Goal: Communication & Community: Answer question/provide support

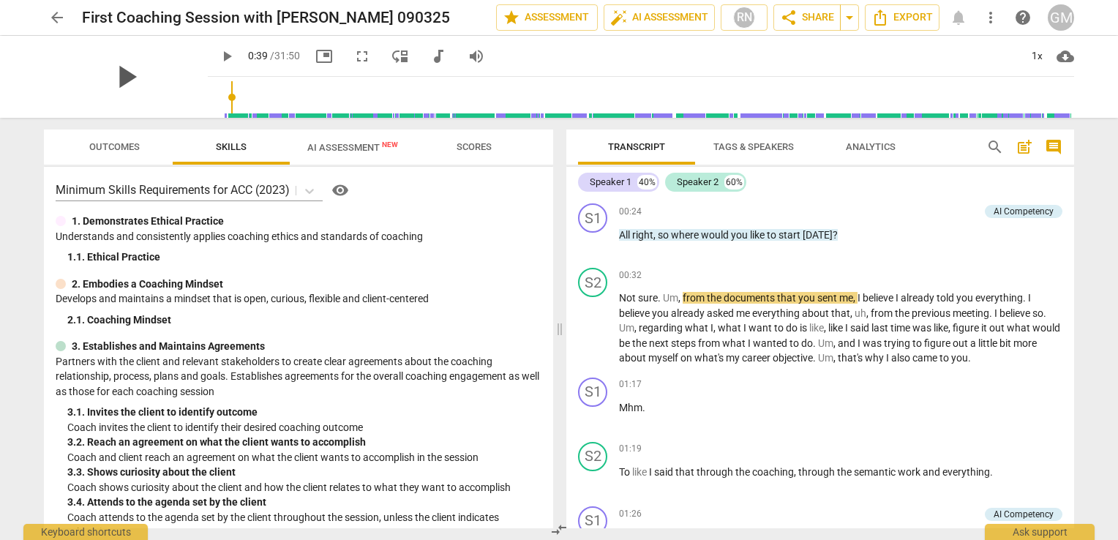
click at [107, 69] on span "play_arrow" at bounding box center [126, 77] width 38 height 38
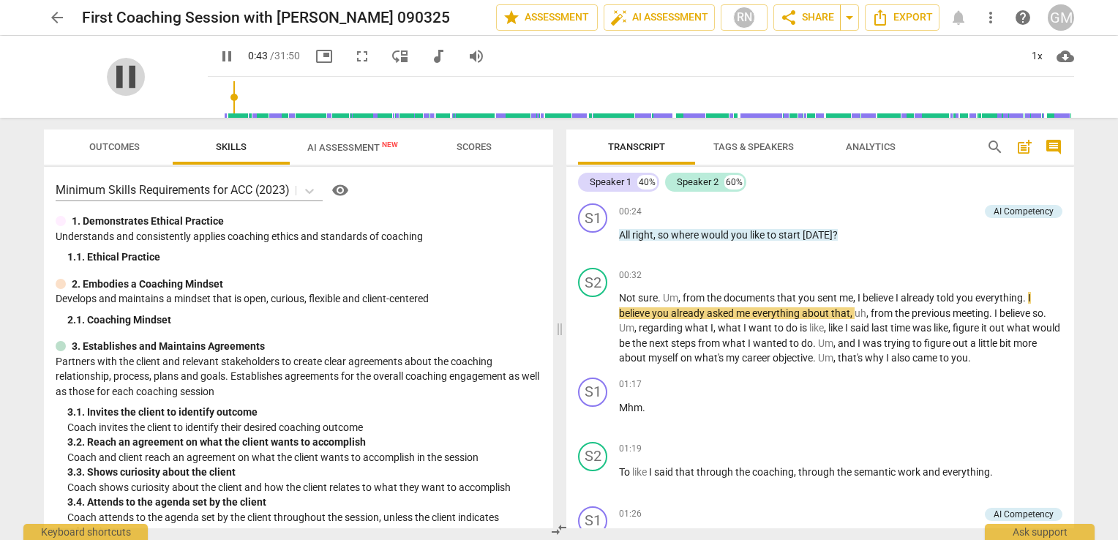
click at [120, 75] on span "pause" at bounding box center [126, 77] width 38 height 38
click at [214, 92] on input "range" at bounding box center [644, 97] width 860 height 47
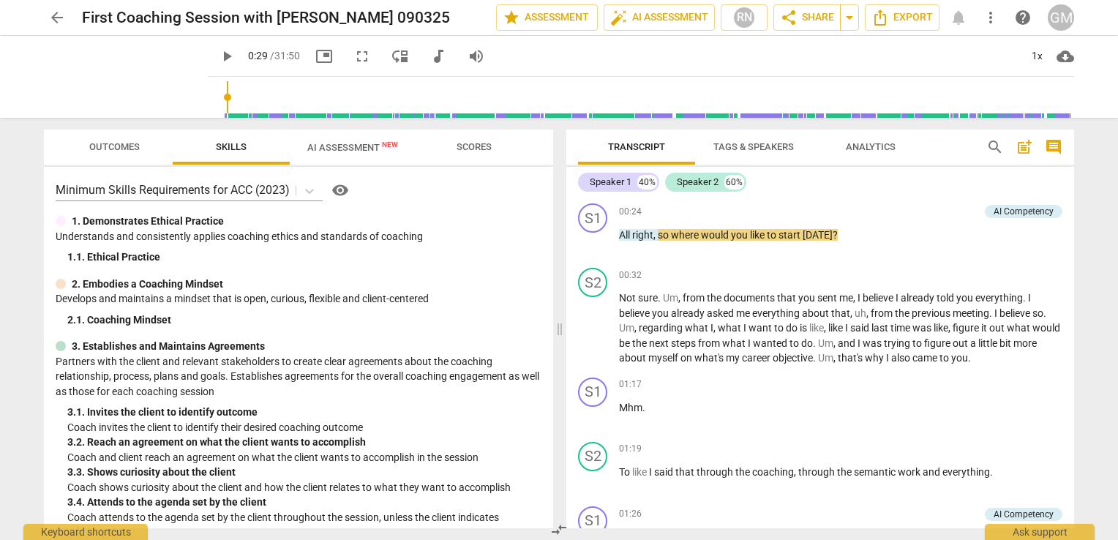
click at [214, 97] on input "range" at bounding box center [644, 97] width 860 height 47
drag, startPoint x: 203, startPoint y: 95, endPoint x: 162, endPoint y: 92, distance: 41.8
click at [214, 92] on input "range" at bounding box center [644, 97] width 860 height 47
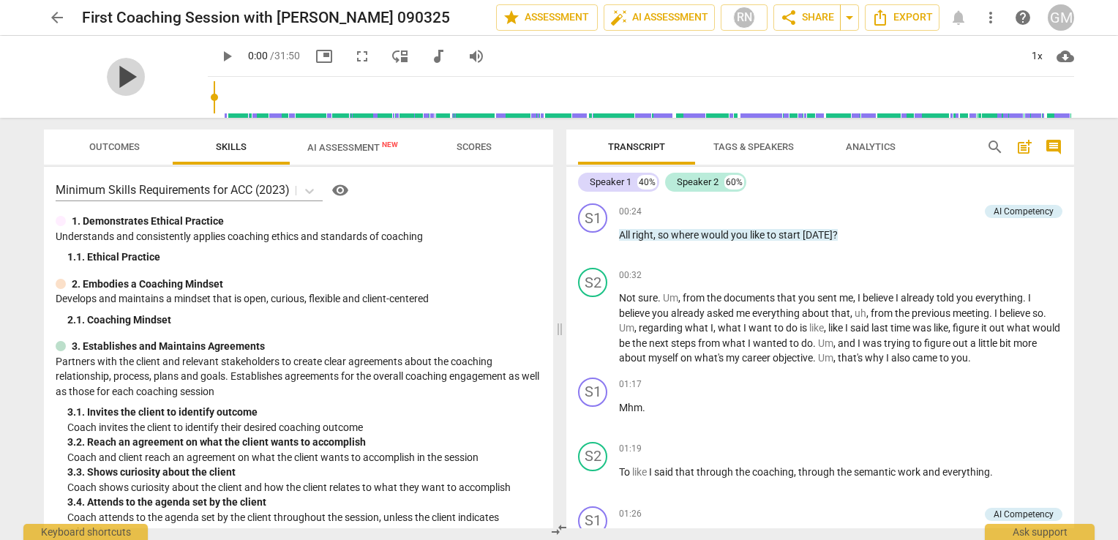
click at [117, 72] on span "play_arrow" at bounding box center [126, 77] width 38 height 38
click at [117, 80] on span "pause" at bounding box center [126, 77] width 38 height 38
type input "30"
click at [544, 13] on span "star Assessment" at bounding box center [546, 18] width 88 height 18
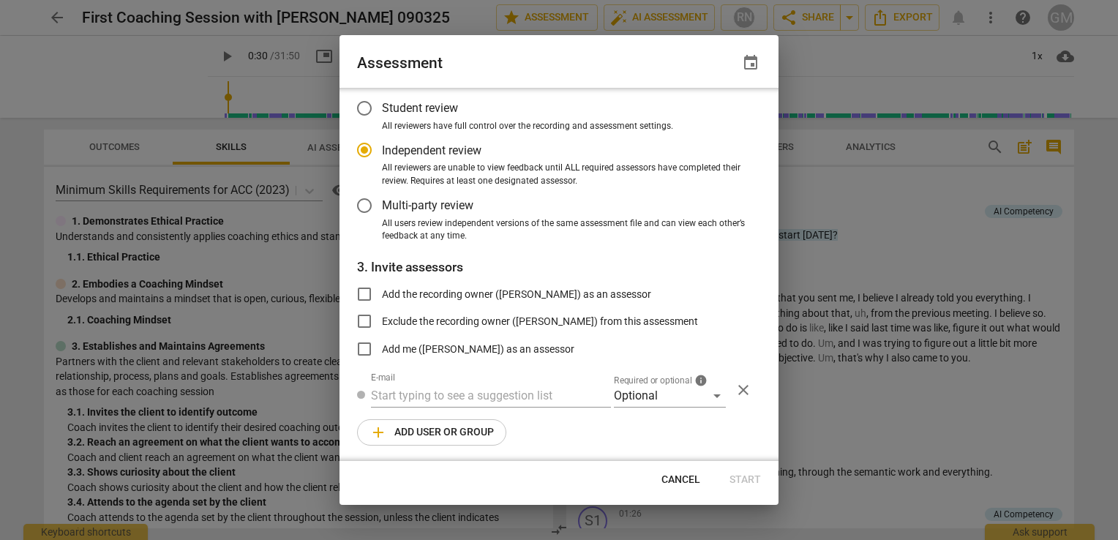
scroll to position [81, 0]
click at [673, 474] on span "Cancel" at bounding box center [680, 479] width 39 height 15
radio input "false"
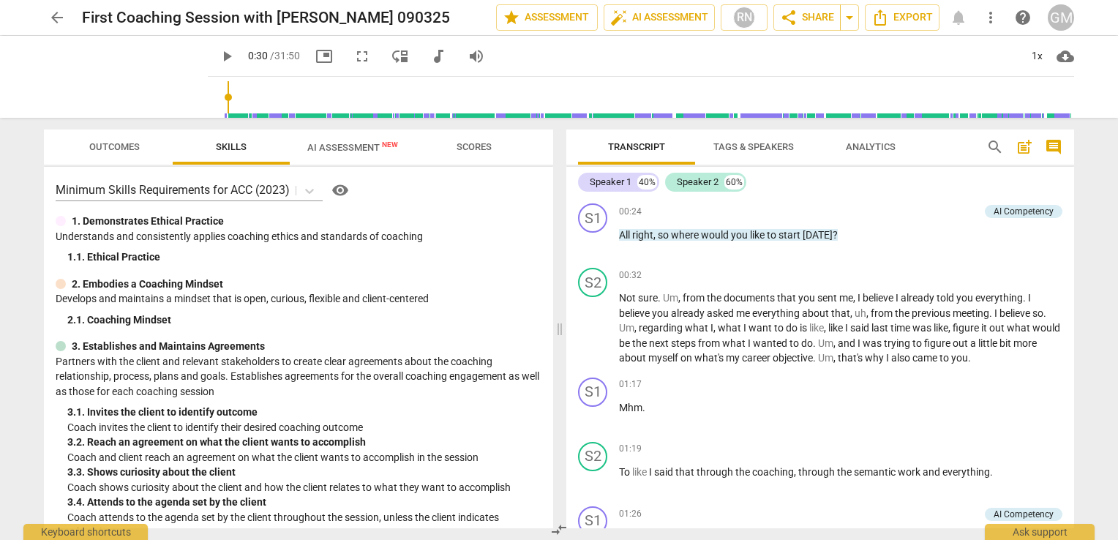
click at [56, 15] on span "arrow_back" at bounding box center [57, 18] width 18 height 18
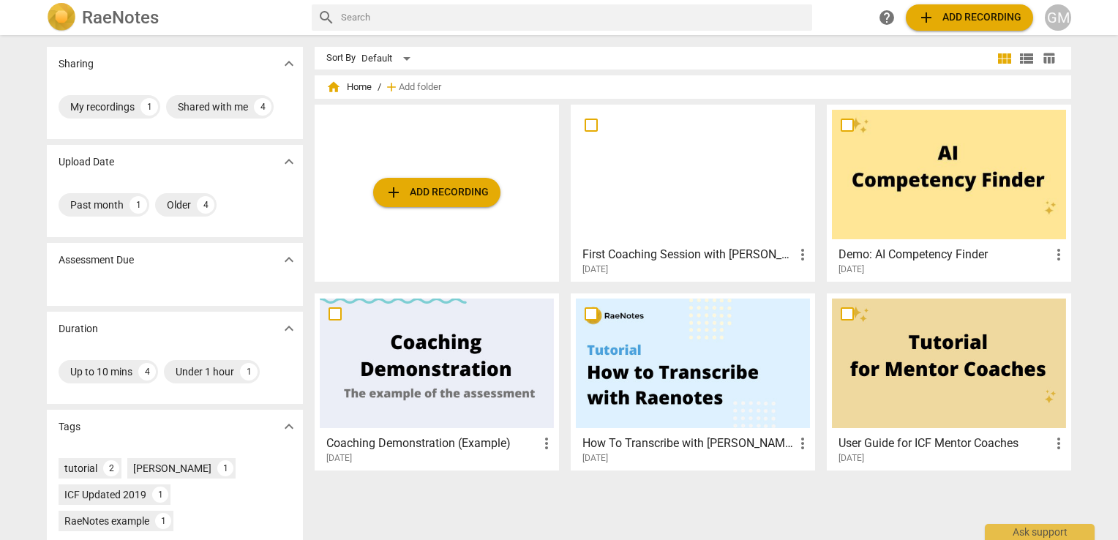
click at [427, 189] on span "add Add recording" at bounding box center [437, 193] width 104 height 18
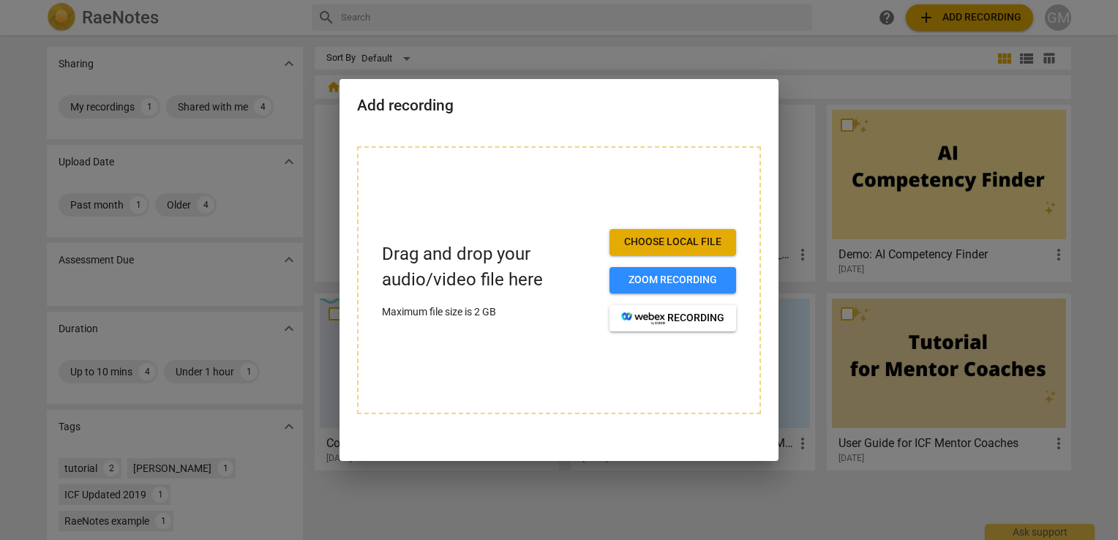
click at [658, 242] on span "Choose local file" at bounding box center [672, 242] width 103 height 15
click at [670, 240] on span "Choose local file" at bounding box center [672, 242] width 103 height 15
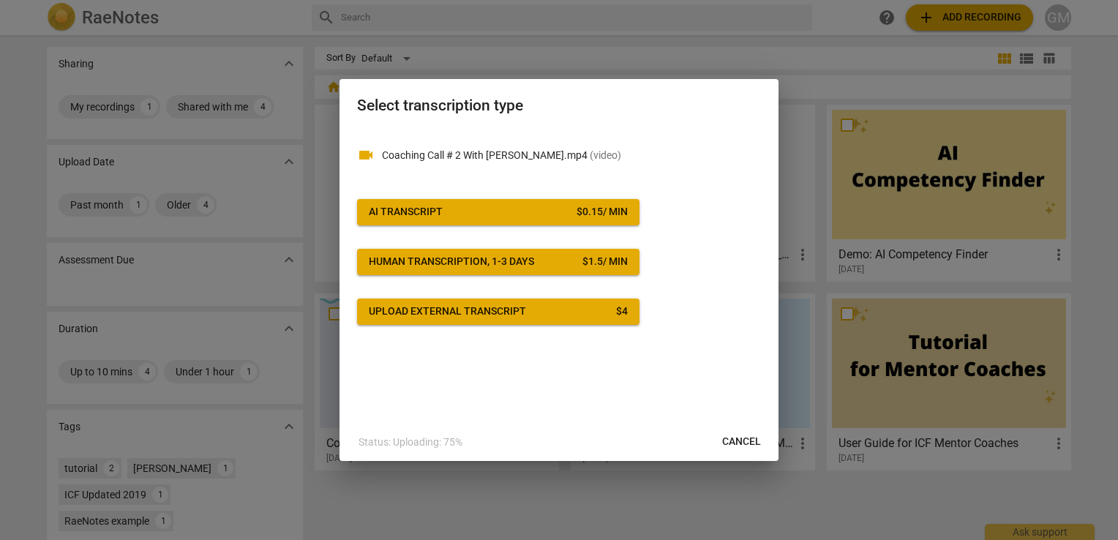
click at [742, 440] on span "Cancel" at bounding box center [741, 441] width 39 height 15
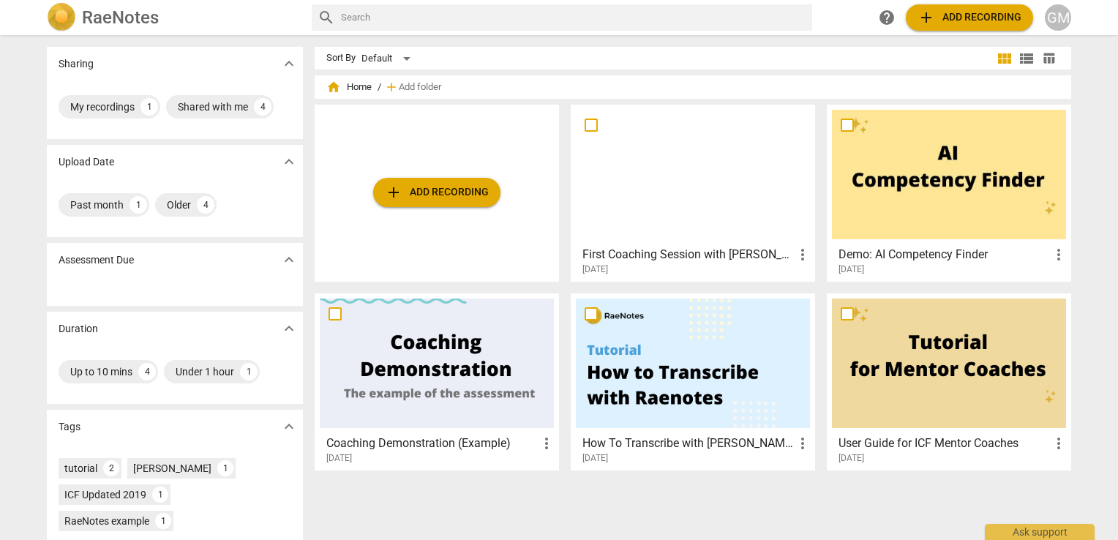
click at [433, 186] on span "add Add recording" at bounding box center [437, 193] width 104 height 18
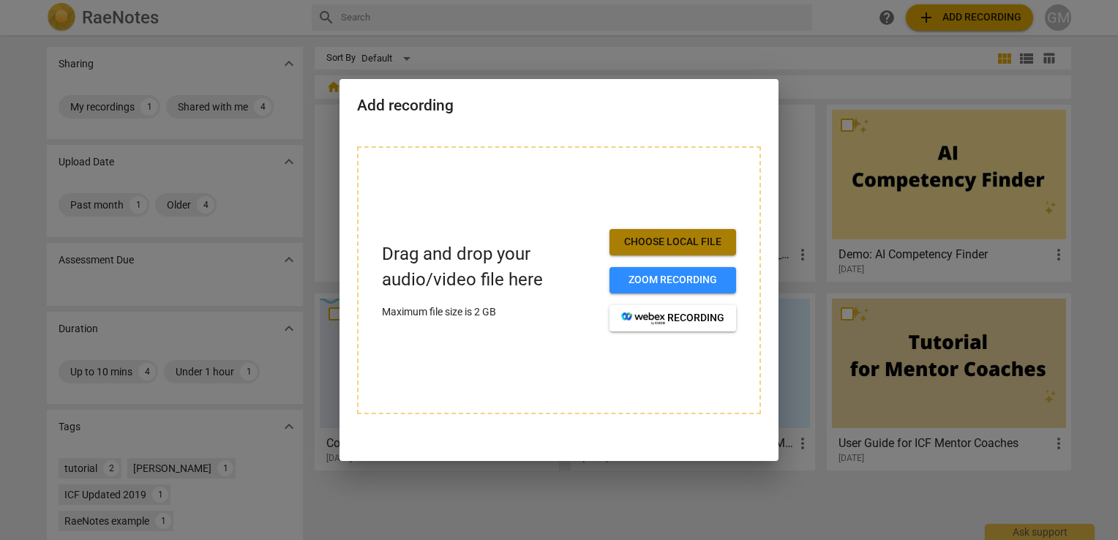
click at [632, 251] on button "Choose local file" at bounding box center [672, 242] width 127 height 26
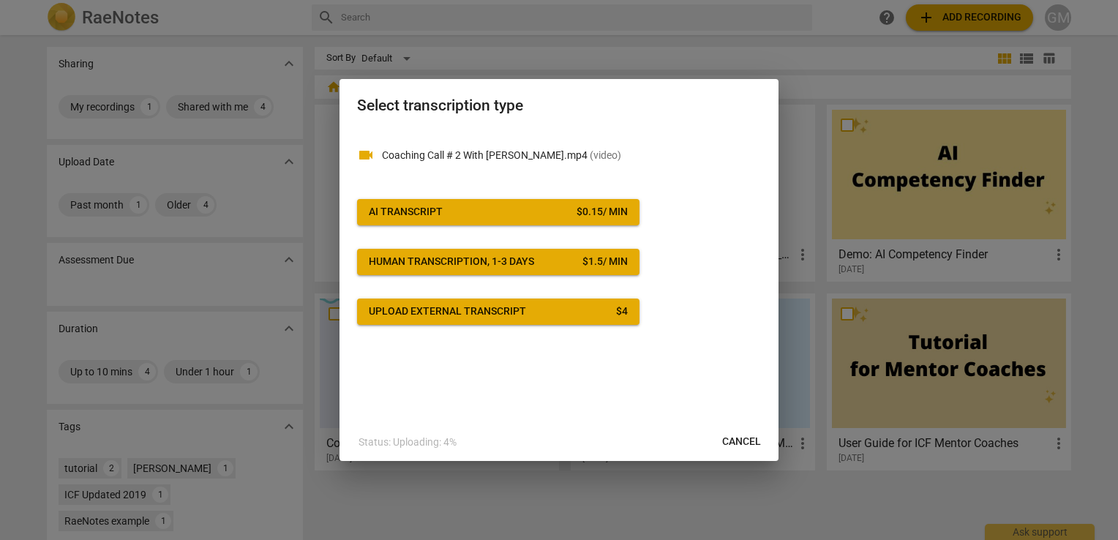
click at [494, 311] on div "Upload external transcript" at bounding box center [447, 311] width 157 height 15
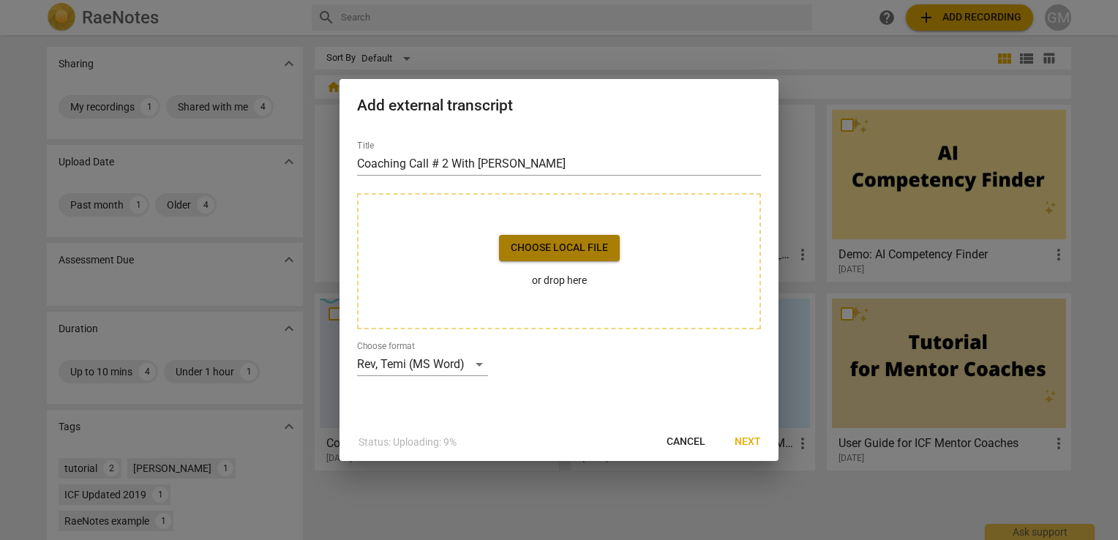
click at [551, 249] on span "Choose local file" at bounding box center [559, 248] width 97 height 15
click at [691, 437] on span "Cancel" at bounding box center [685, 441] width 39 height 15
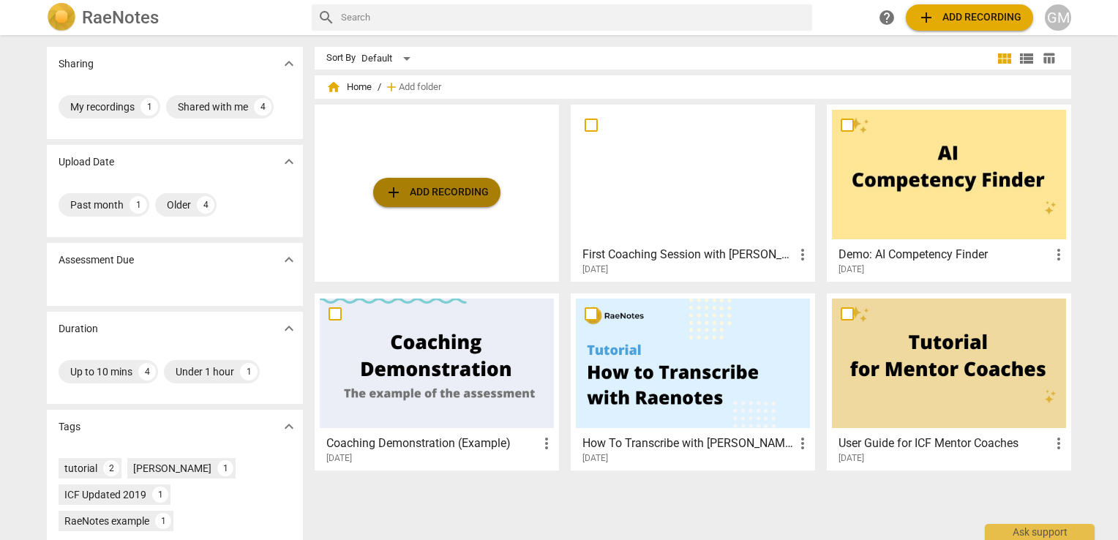
click at [420, 190] on span "add Add recording" at bounding box center [437, 193] width 104 height 18
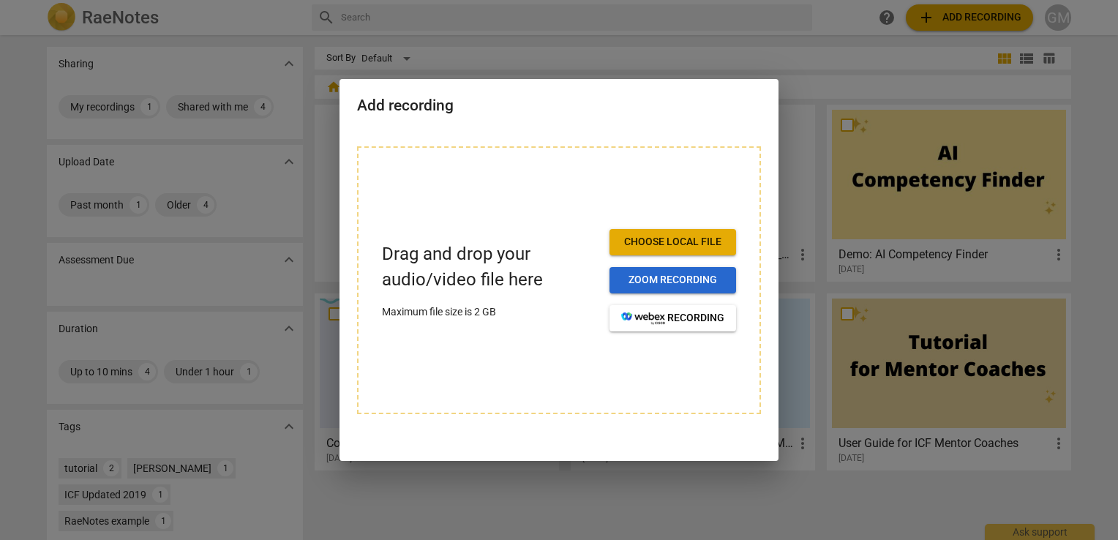
click at [655, 276] on span "Zoom recording" at bounding box center [672, 280] width 103 height 15
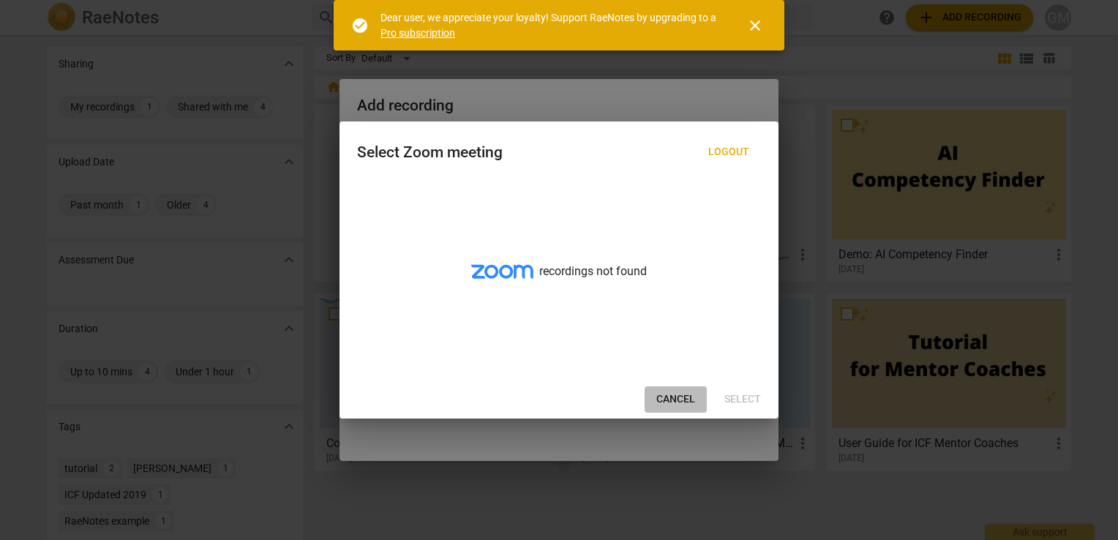
click at [671, 391] on button "Cancel" at bounding box center [675, 399] width 62 height 26
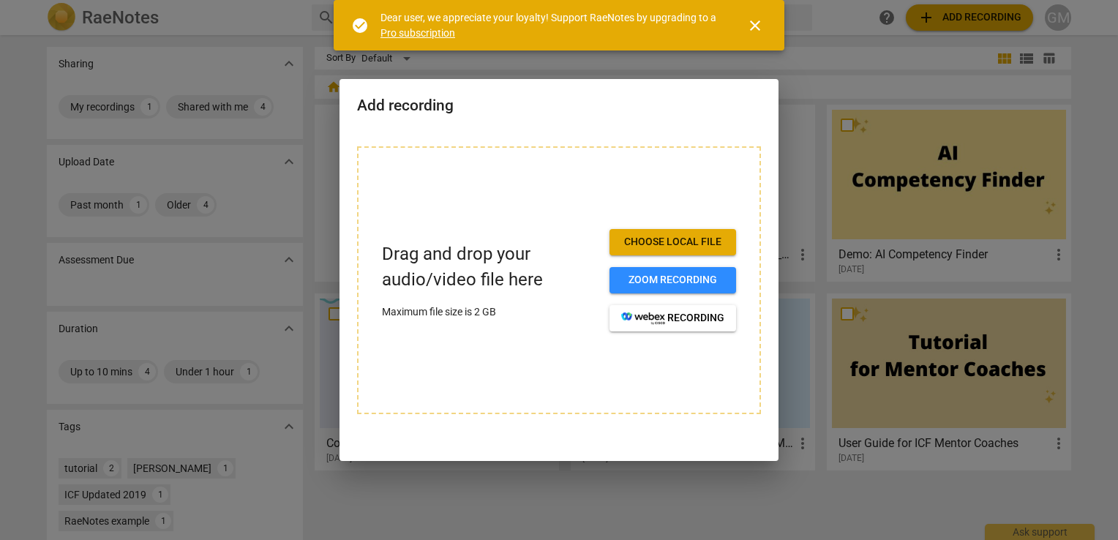
click at [655, 238] on span "Choose local file" at bounding box center [672, 242] width 103 height 15
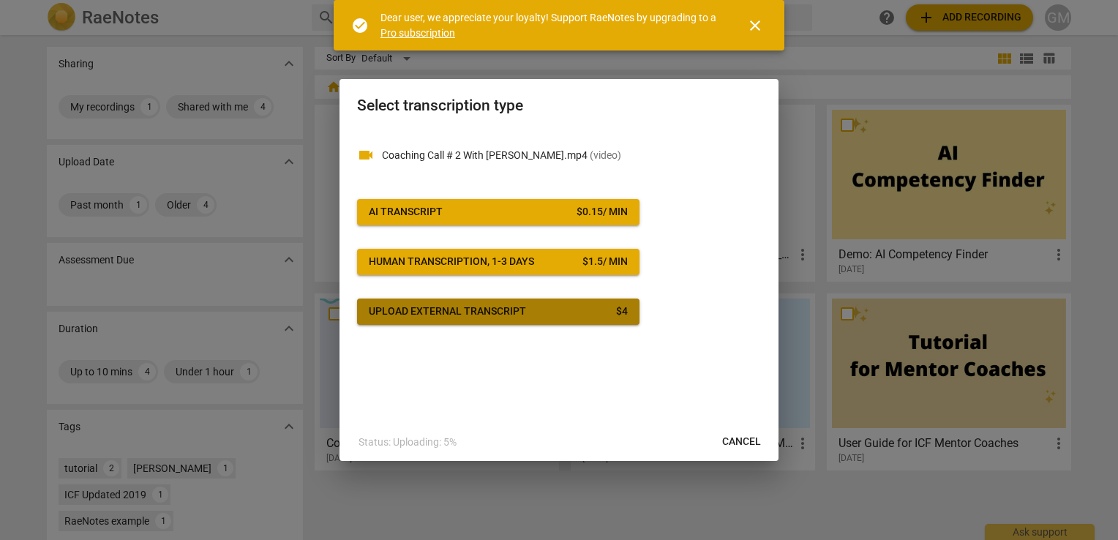
click at [445, 309] on div "Upload external transcript" at bounding box center [447, 311] width 157 height 15
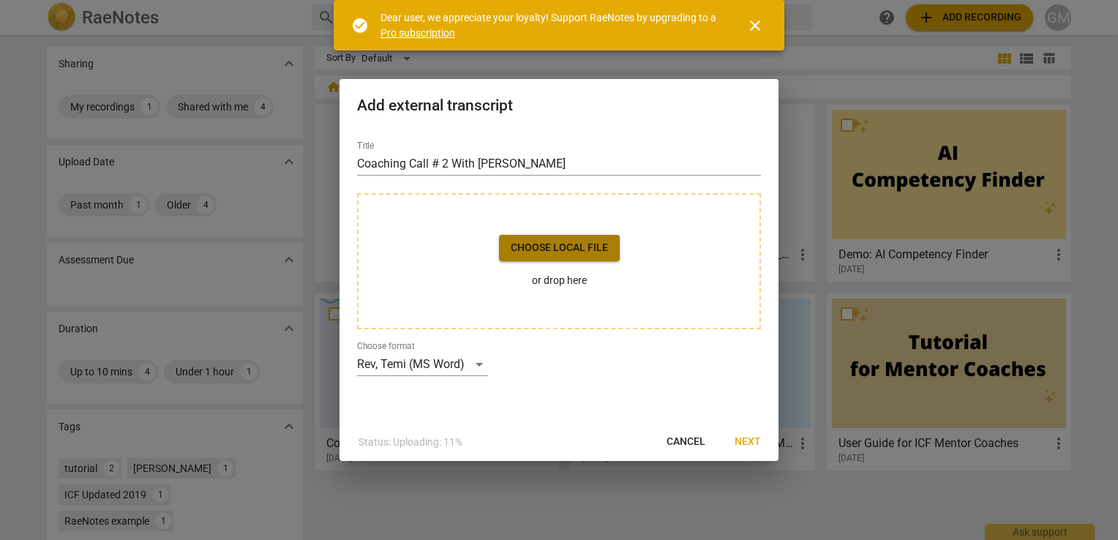
click at [556, 250] on span "Choose local file" at bounding box center [559, 248] width 97 height 15
click at [541, 279] on p "or drop here" at bounding box center [559, 280] width 121 height 15
click at [753, 441] on span "Next" at bounding box center [747, 441] width 26 height 15
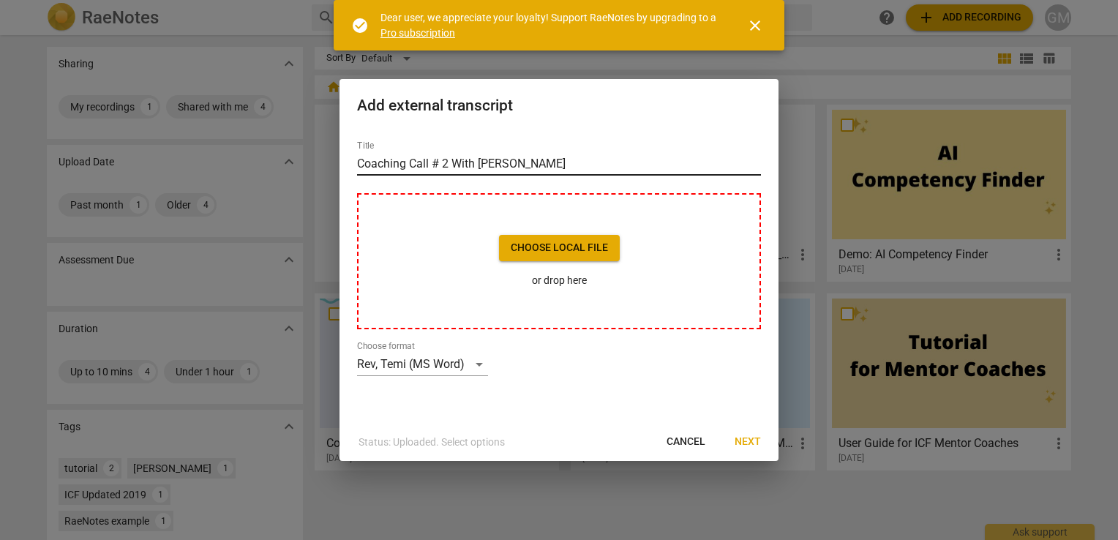
click at [426, 161] on input "Coaching Call # 2 With [PERSON_NAME]" at bounding box center [559, 163] width 404 height 23
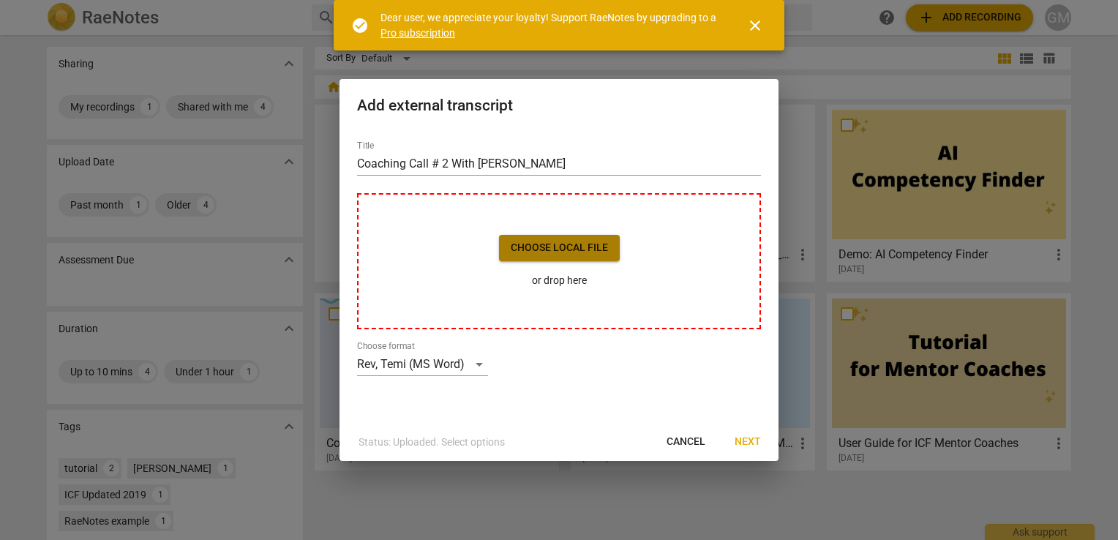
click at [532, 244] on span "Choose local file" at bounding box center [559, 248] width 97 height 15
click at [670, 435] on span "Cancel" at bounding box center [685, 441] width 39 height 15
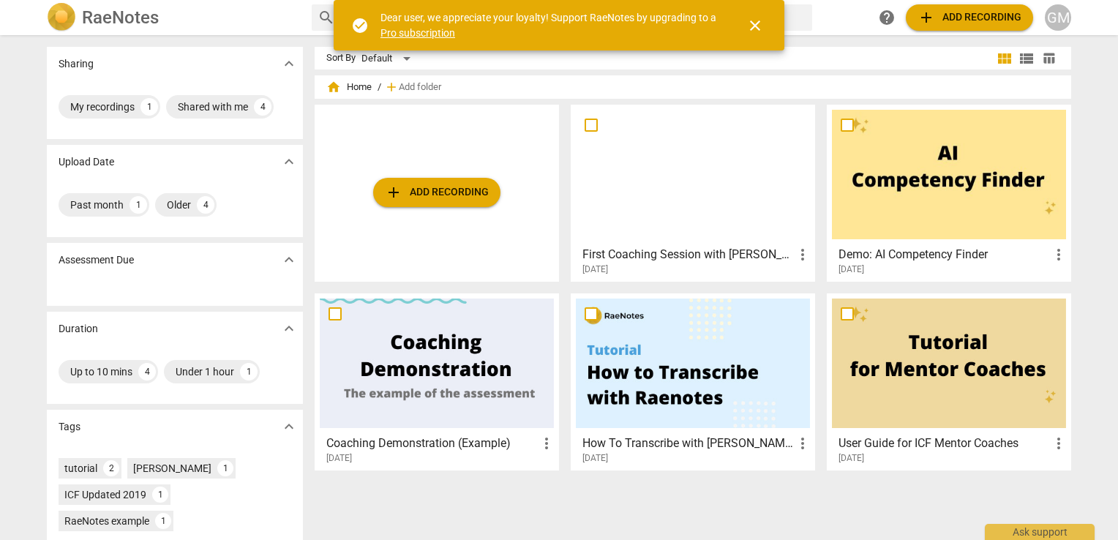
click at [388, 189] on span "add" at bounding box center [394, 193] width 18 height 18
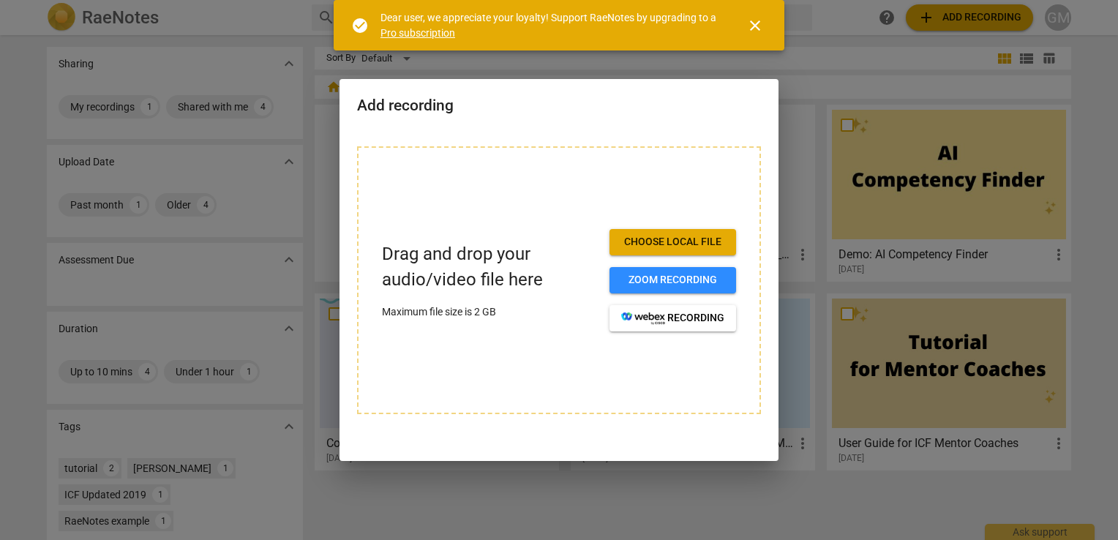
click at [665, 249] on span "Choose local file" at bounding box center [672, 242] width 103 height 15
click at [664, 242] on span "Choose local file" at bounding box center [672, 242] width 103 height 15
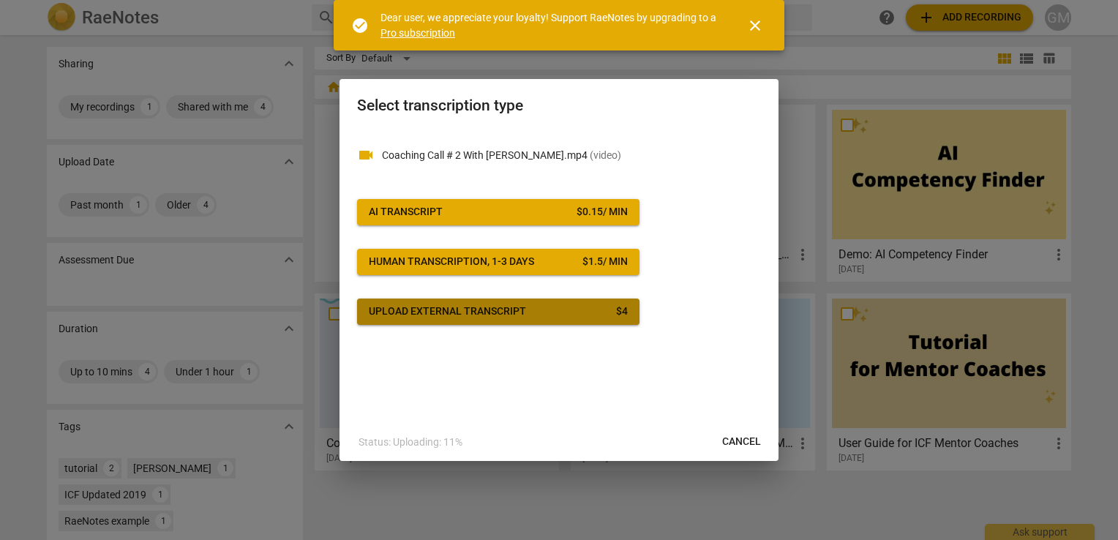
click at [440, 309] on div "Upload external transcript" at bounding box center [447, 311] width 157 height 15
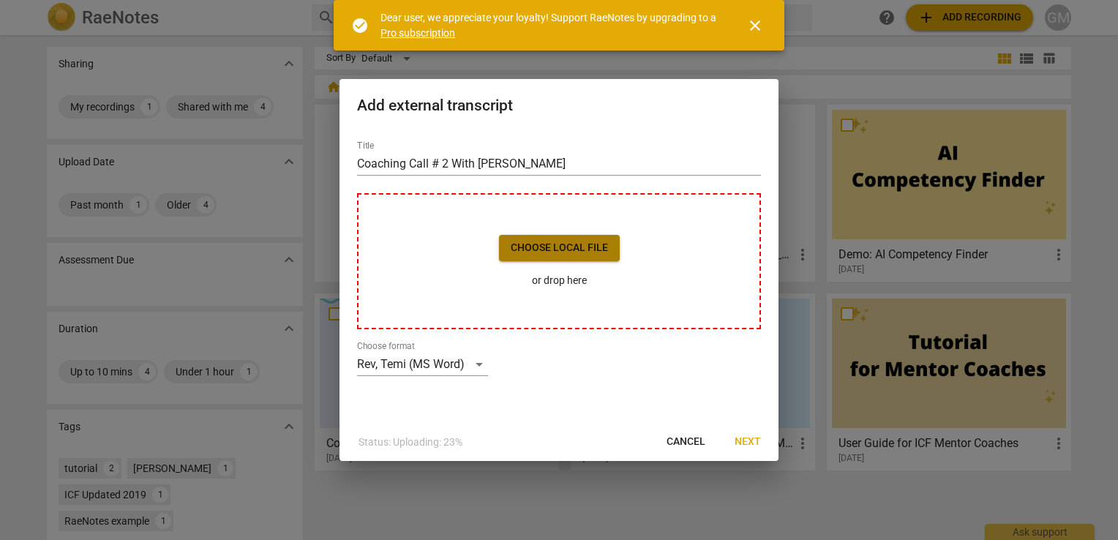
click at [561, 250] on span "Choose local file" at bounding box center [559, 248] width 97 height 15
click at [745, 439] on span "Next" at bounding box center [747, 441] width 26 height 15
click at [749, 441] on span "Next" at bounding box center [747, 441] width 26 height 15
click at [677, 432] on button "Cancel" at bounding box center [686, 442] width 62 height 26
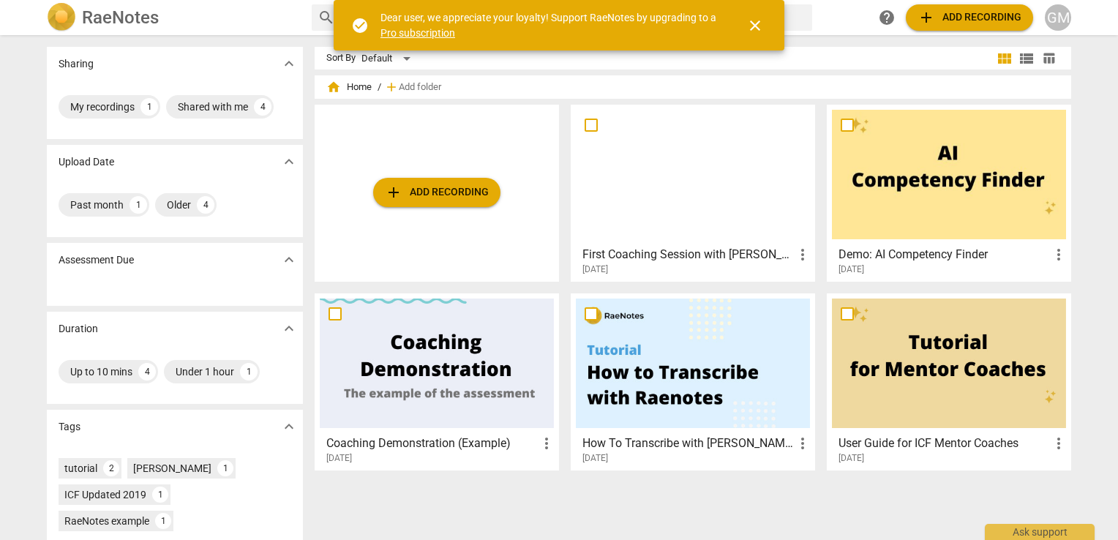
click at [582, 121] on input "checkbox" at bounding box center [591, 125] width 31 height 18
checkbox input "false"
click at [582, 121] on input "checkbox" at bounding box center [591, 125] width 31 height 18
click at [432, 192] on span "add Add recording" at bounding box center [437, 193] width 104 height 18
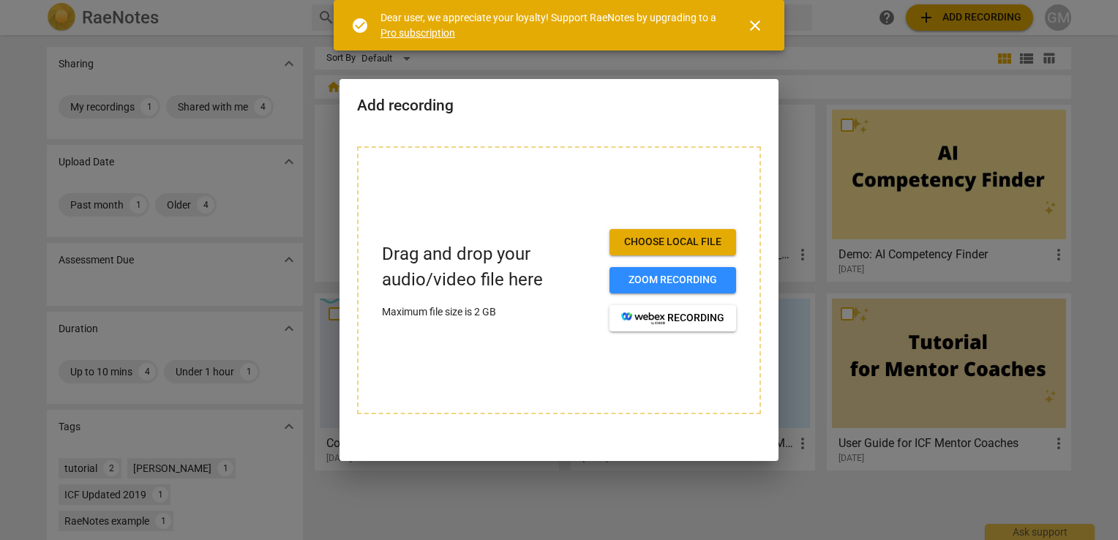
click at [654, 237] on span "Choose local file" at bounding box center [672, 242] width 103 height 15
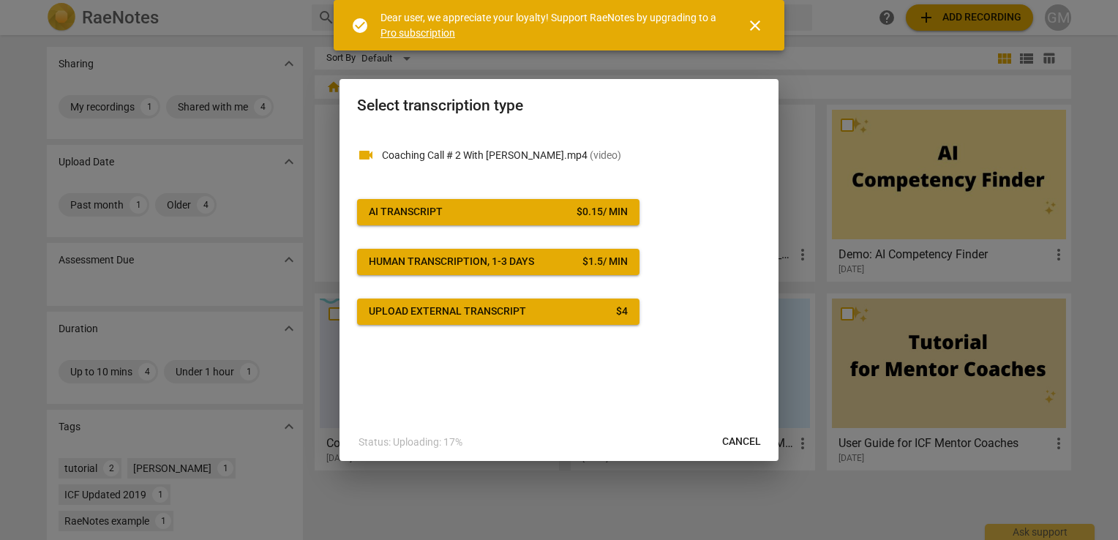
click at [470, 305] on div "Upload external transcript" at bounding box center [447, 311] width 157 height 15
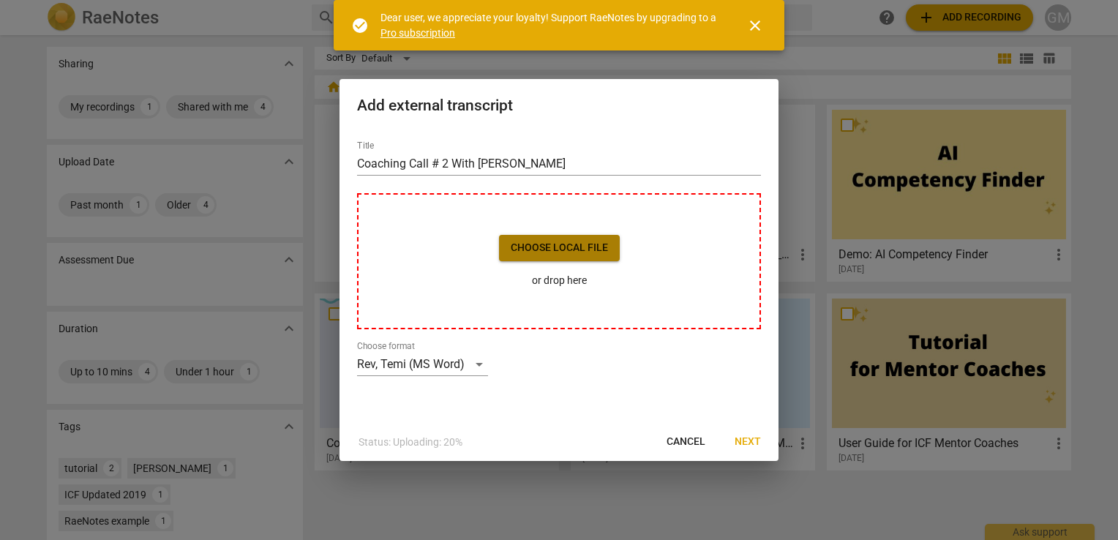
click at [549, 252] on span "Choose local file" at bounding box center [559, 248] width 97 height 15
click at [421, 348] on div "Choose format Rev, Temi (MS Word)" at bounding box center [422, 358] width 131 height 35
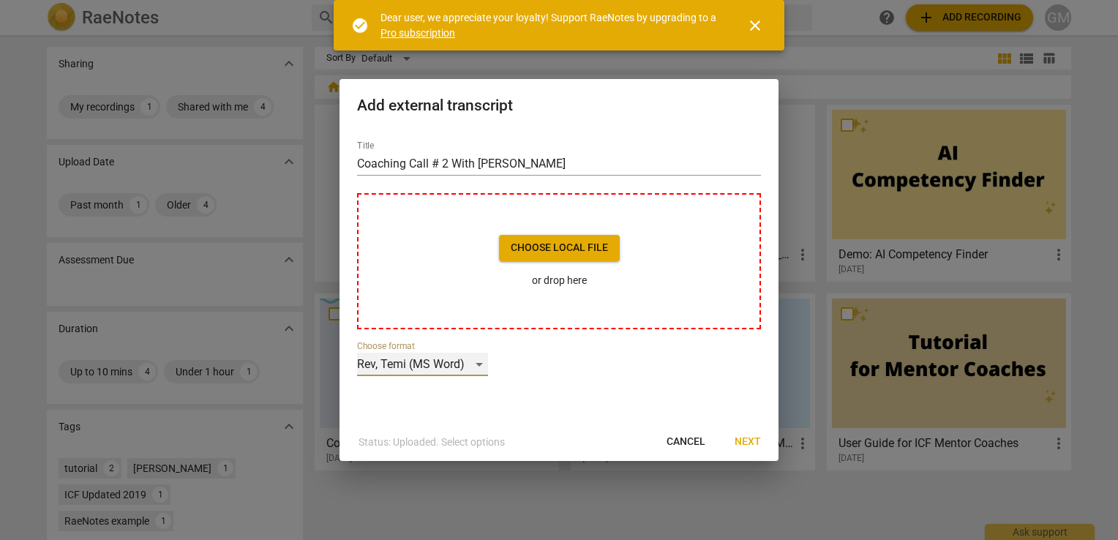
click at [420, 359] on div "Rev, Temi (MS Word)" at bounding box center [422, 364] width 131 height 23
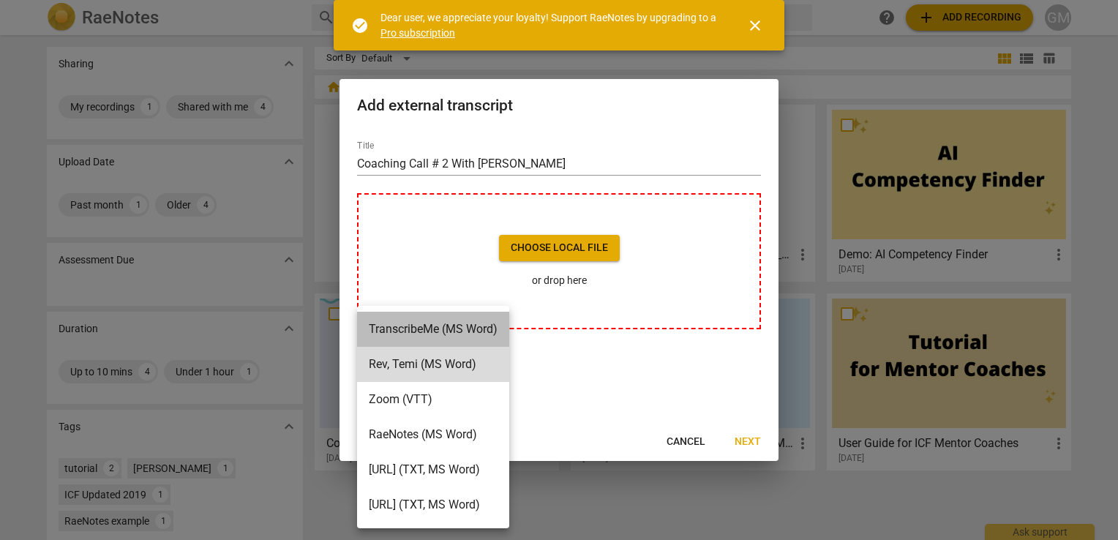
click at [428, 335] on li "TranscribeMe (MS Word)" at bounding box center [433, 329] width 152 height 35
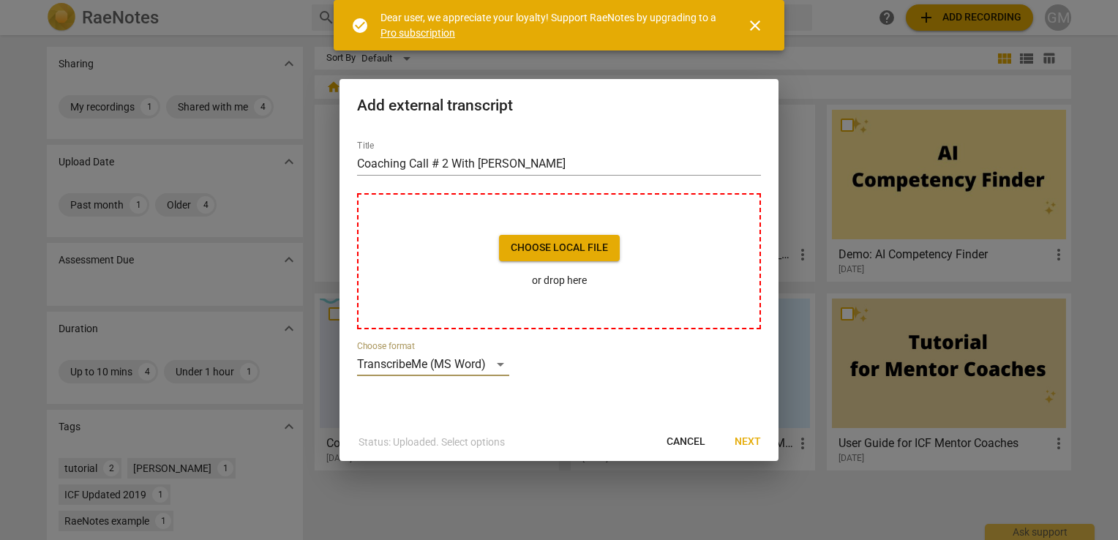
click at [743, 440] on span "Next" at bounding box center [747, 441] width 26 height 15
click at [540, 256] on button "Choose local file" at bounding box center [559, 248] width 121 height 26
click at [407, 171] on input "Coaching Call # 2 With [PERSON_NAME]" at bounding box center [559, 163] width 404 height 23
click at [761, 445] on button "Next" at bounding box center [748, 442] width 50 height 26
click at [750, 440] on span "Next" at bounding box center [747, 441] width 26 height 15
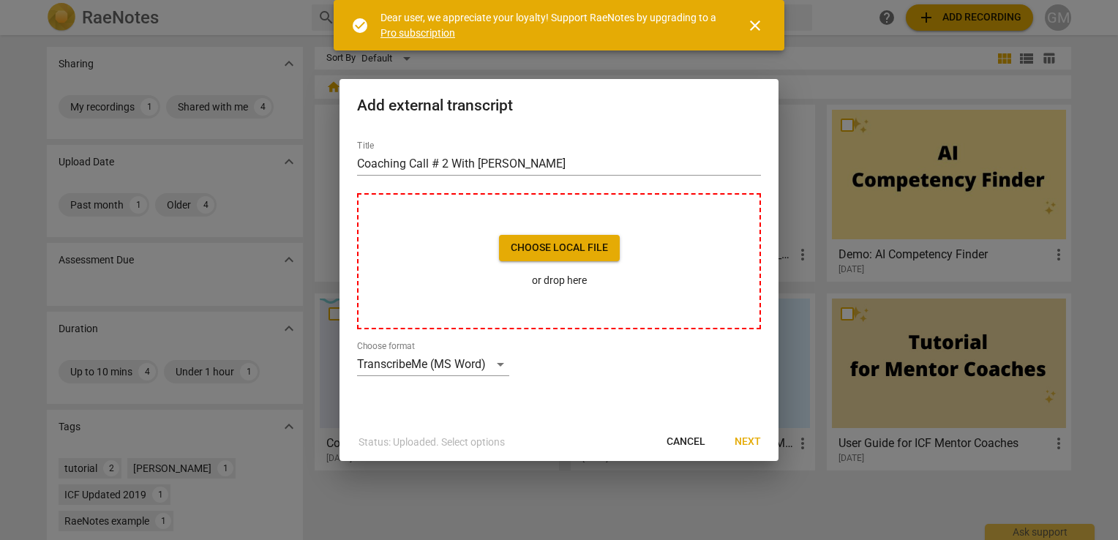
click at [750, 440] on span "Next" at bounding box center [747, 441] width 26 height 15
click at [475, 301] on div "Choose local file or drop here" at bounding box center [559, 261] width 404 height 136
click at [745, 443] on span "Next" at bounding box center [747, 441] width 26 height 15
click at [739, 440] on span "Next" at bounding box center [747, 441] width 26 height 15
click at [685, 442] on span "Cancel" at bounding box center [685, 441] width 39 height 15
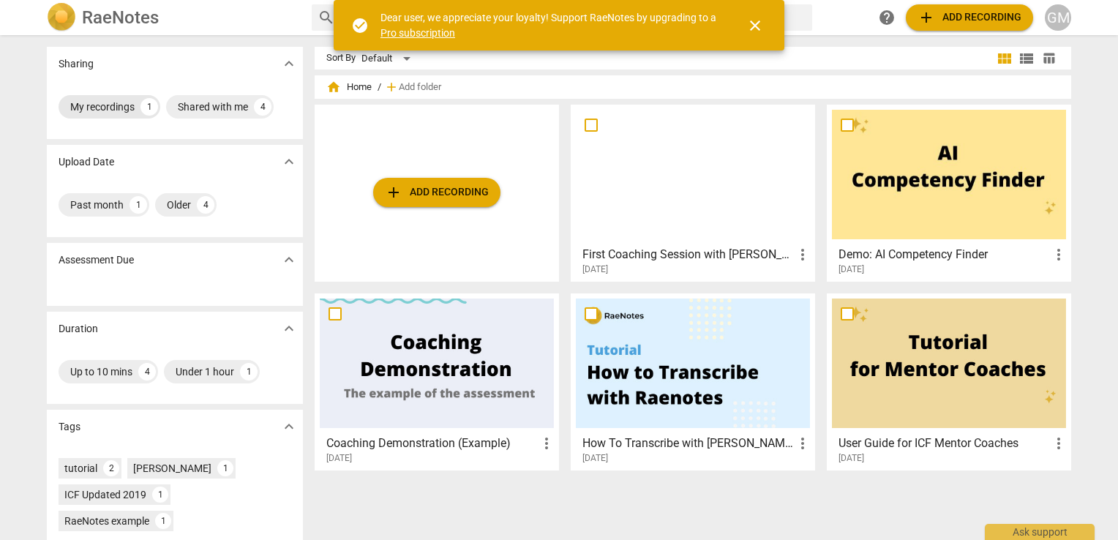
click at [83, 109] on div "My recordings" at bounding box center [102, 106] width 64 height 15
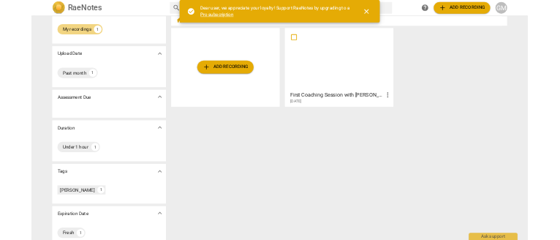
scroll to position [62, 0]
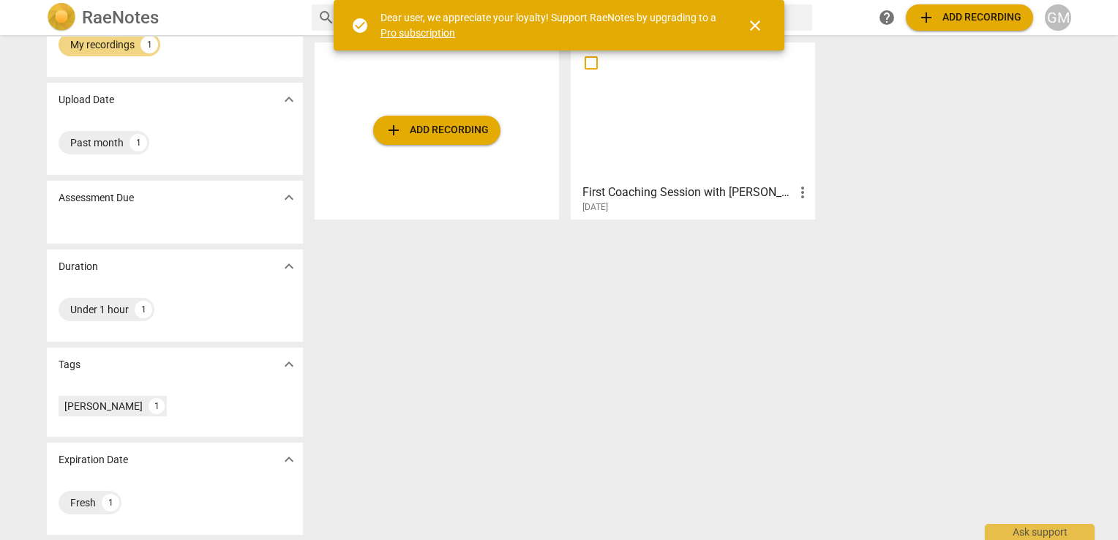
click at [452, 130] on span "add Add recording" at bounding box center [437, 130] width 104 height 18
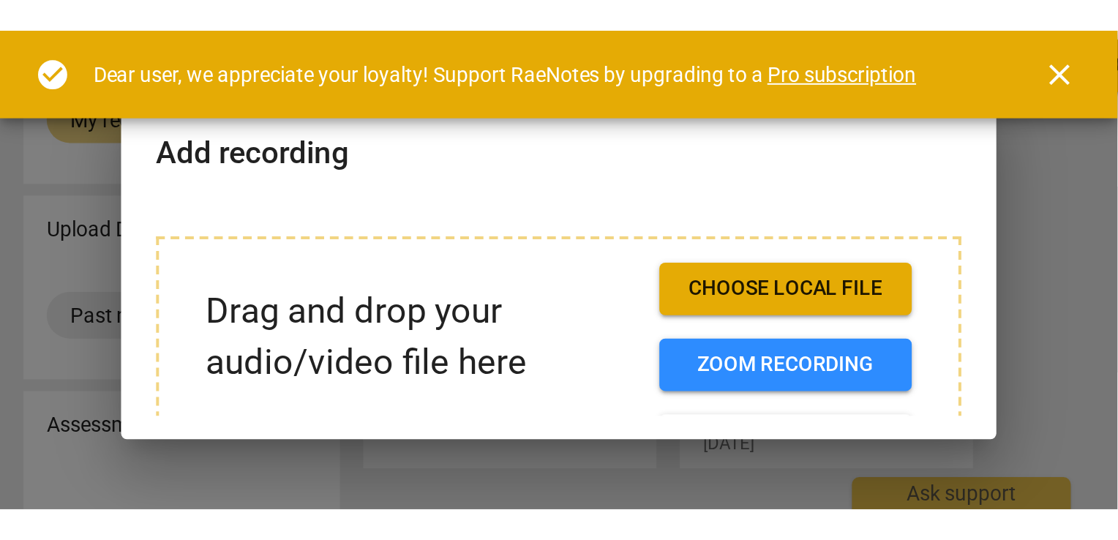
scroll to position [0, 0]
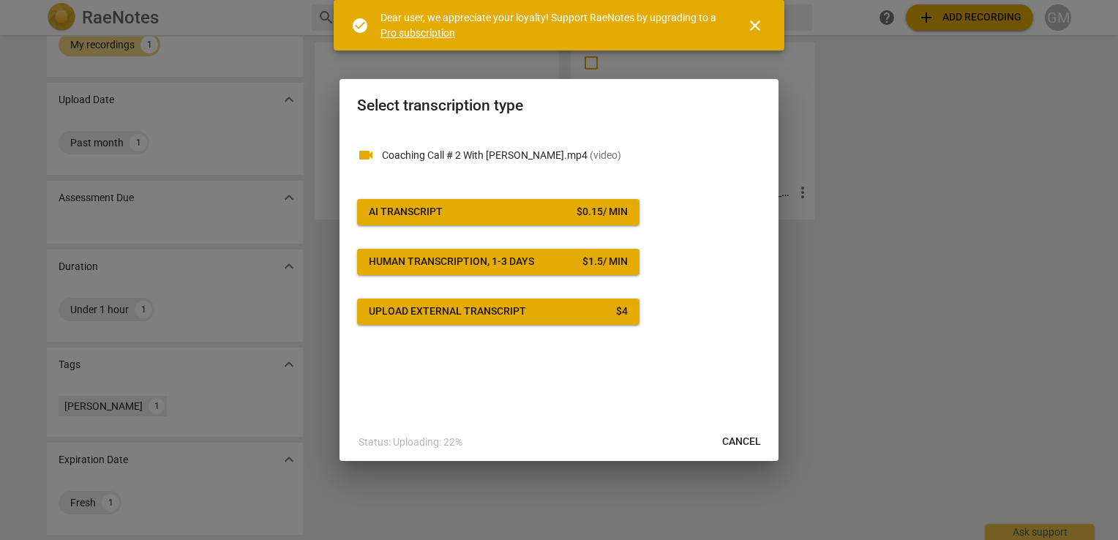
click at [455, 261] on div "Human transcription, 1-3 days" at bounding box center [451, 262] width 165 height 15
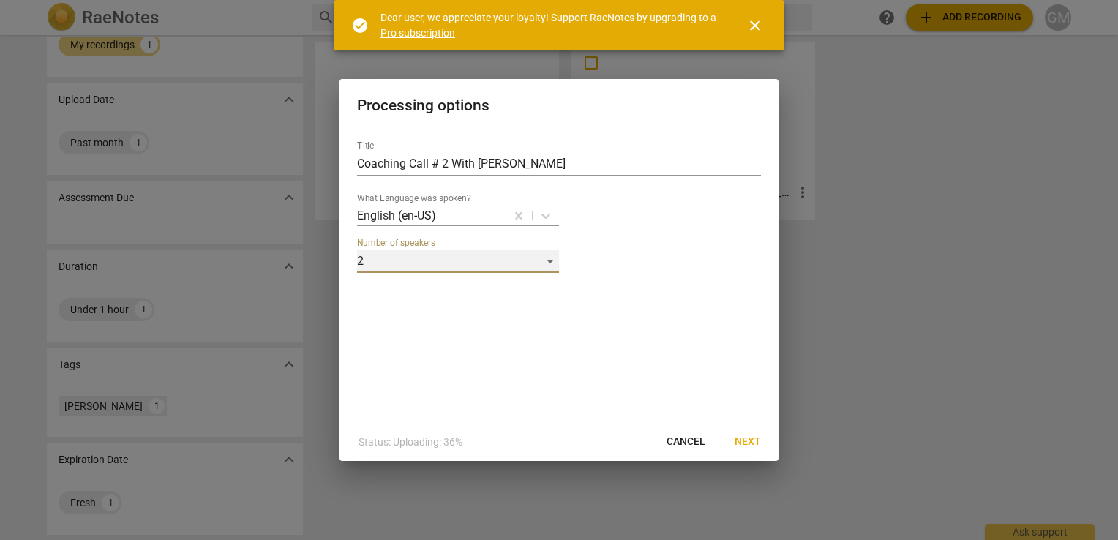
click at [448, 260] on div "2" at bounding box center [458, 260] width 202 height 23
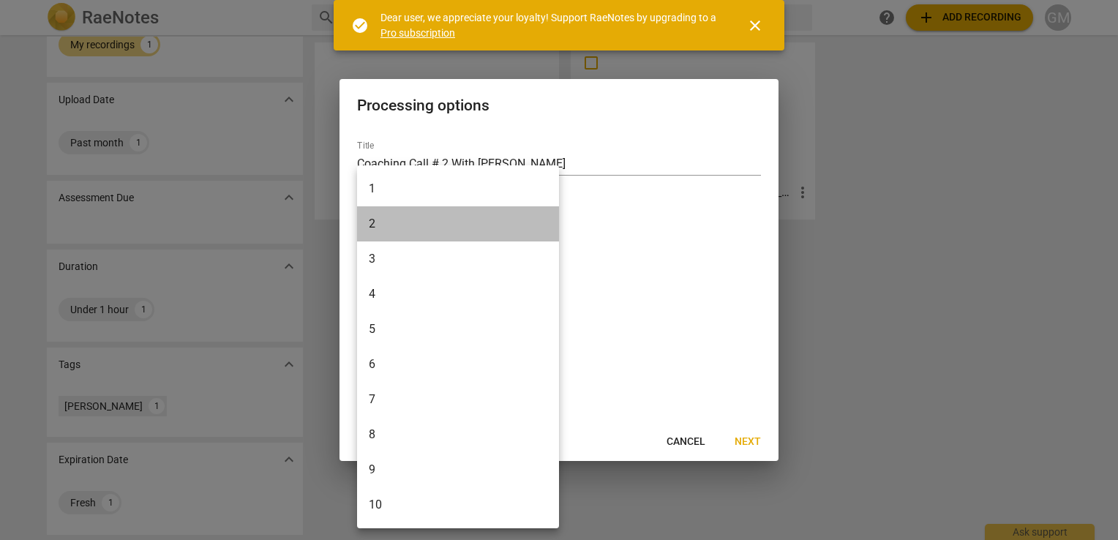
click at [420, 222] on li "2" at bounding box center [458, 223] width 202 height 35
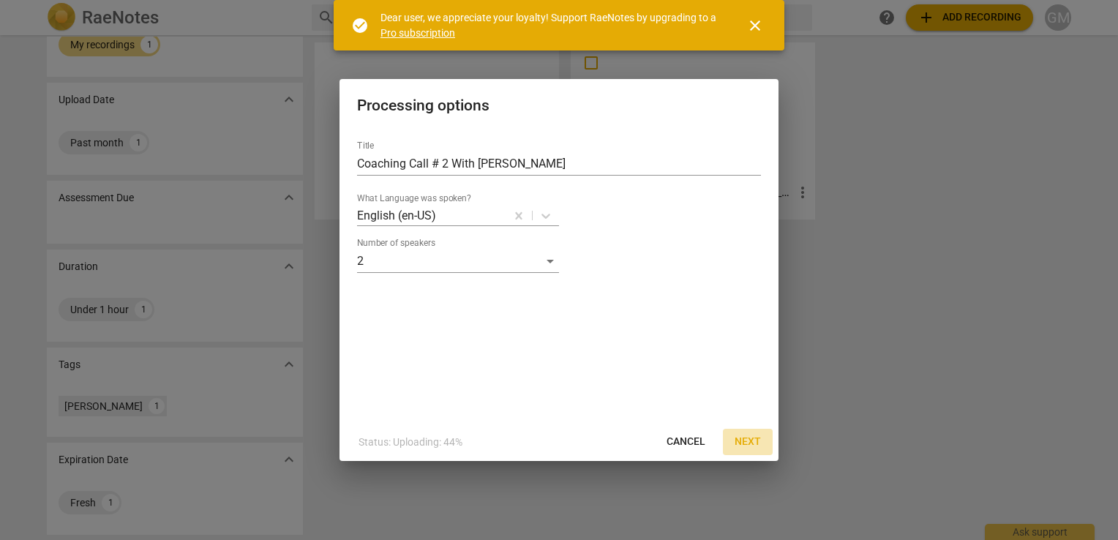
click at [752, 441] on span "Next" at bounding box center [747, 441] width 26 height 15
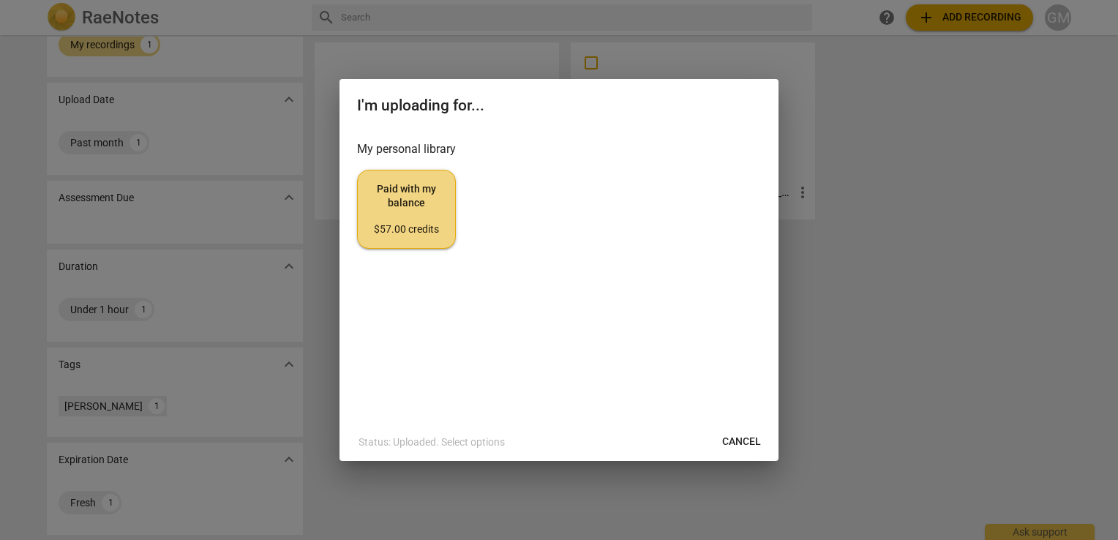
click at [415, 196] on span "Paid with my balance $57.00 credits" at bounding box center [406, 209] width 74 height 55
click at [740, 436] on span "Cancel" at bounding box center [741, 441] width 39 height 15
click at [737, 437] on span "Cancel" at bounding box center [741, 441] width 39 height 15
click at [734, 438] on span "Cancel" at bounding box center [741, 441] width 39 height 15
click at [731, 433] on button "Cancel" at bounding box center [741, 442] width 62 height 26
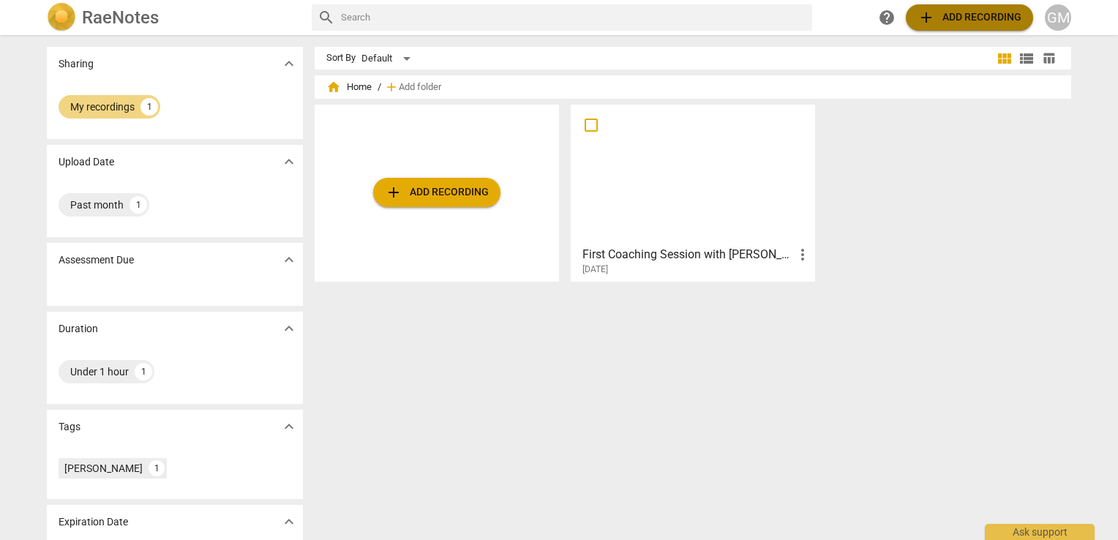
click at [981, 16] on span "add Add recording" at bounding box center [969, 18] width 104 height 18
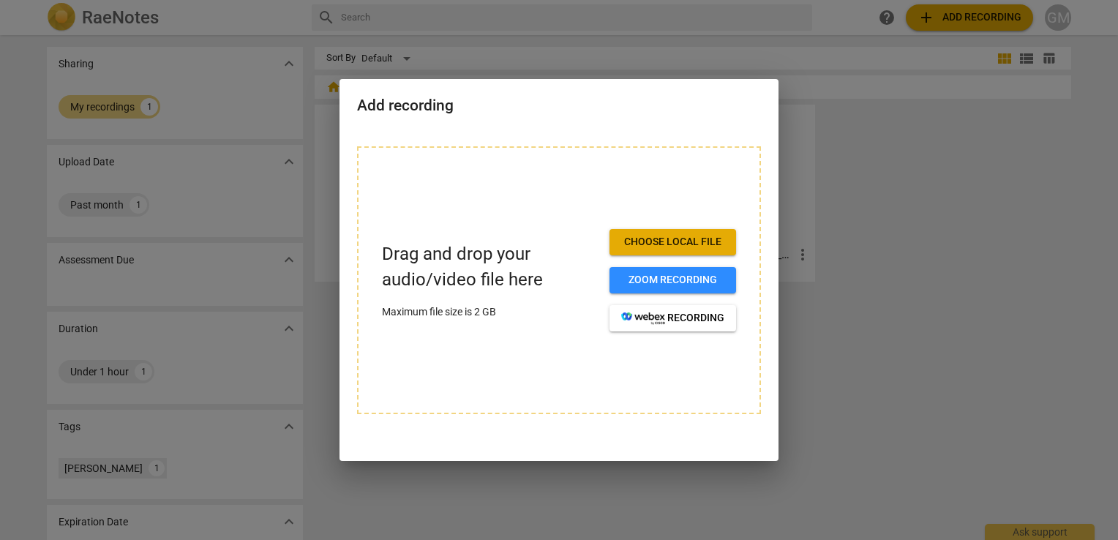
click at [448, 195] on div "Drag and drop your audio/video file here Maximum file size is 2 GB Choose local…" at bounding box center [559, 280] width 404 height 268
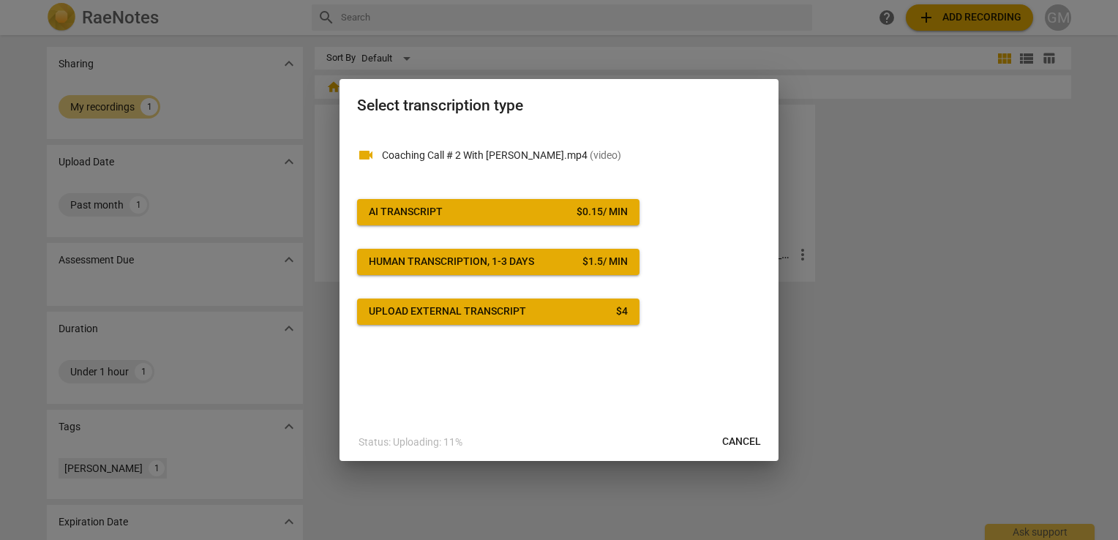
click at [430, 216] on div "AI Transcript" at bounding box center [406, 212] width 74 height 15
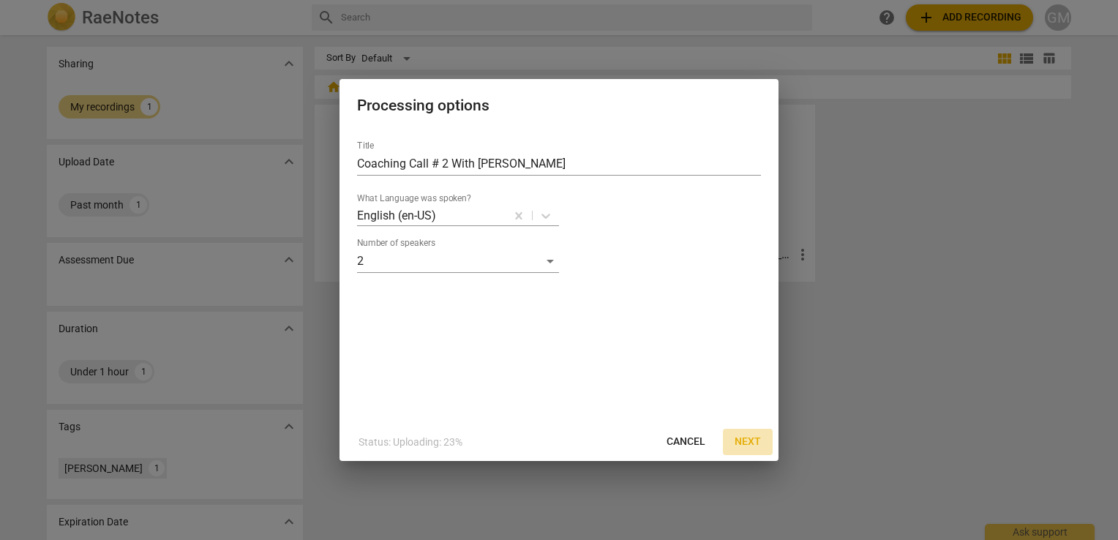
click at [743, 434] on span "Next" at bounding box center [747, 441] width 26 height 15
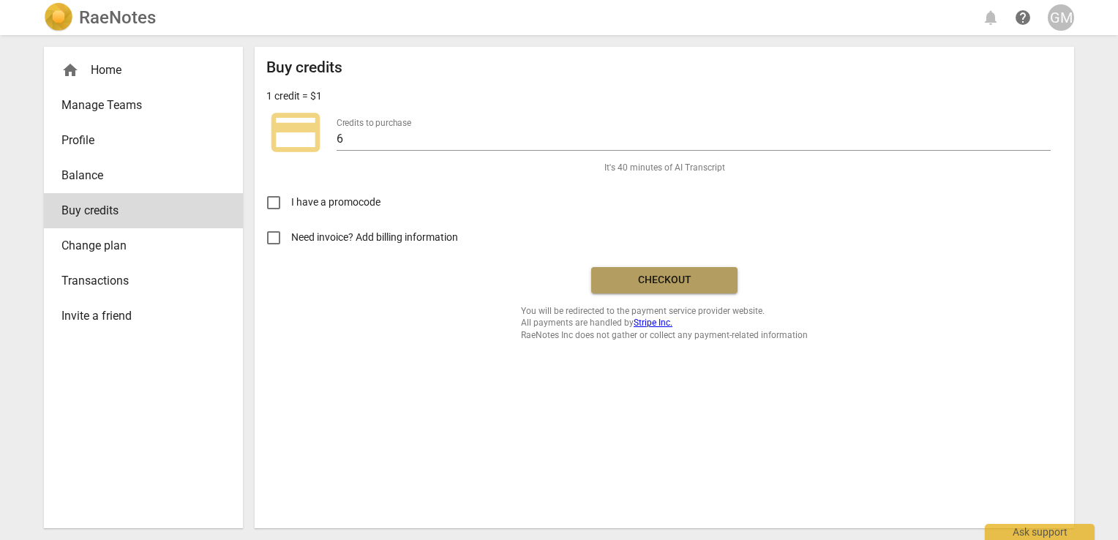
click at [650, 274] on span "Checkout" at bounding box center [664, 280] width 123 height 15
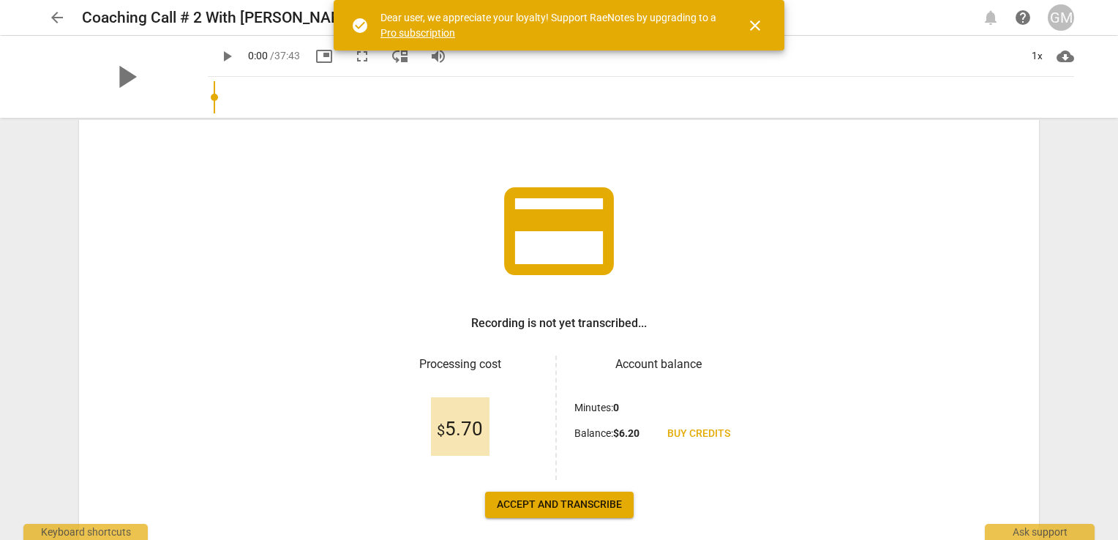
scroll to position [120, 0]
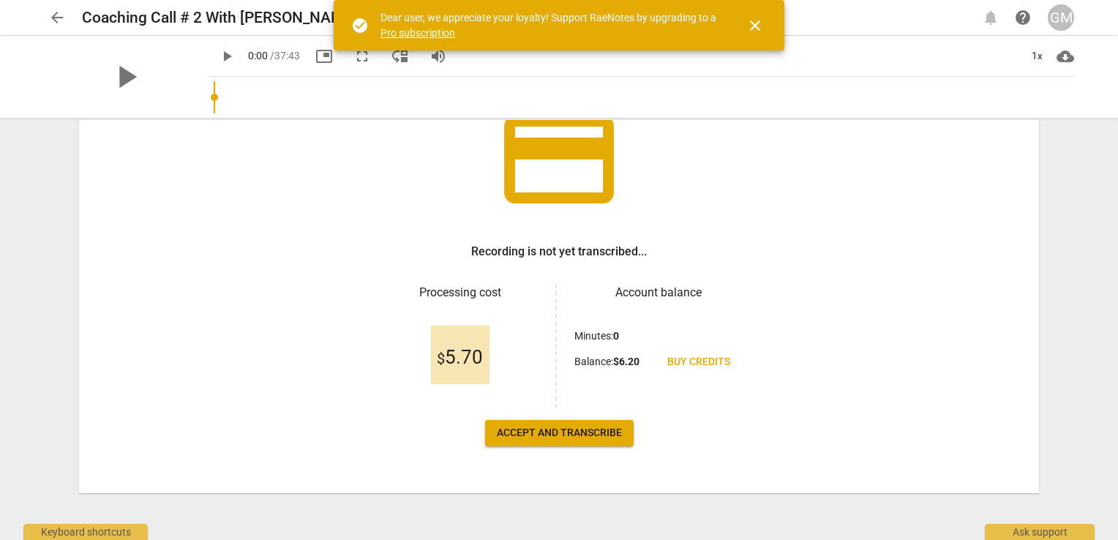
click at [543, 429] on span "Accept and transcribe" at bounding box center [559, 433] width 125 height 15
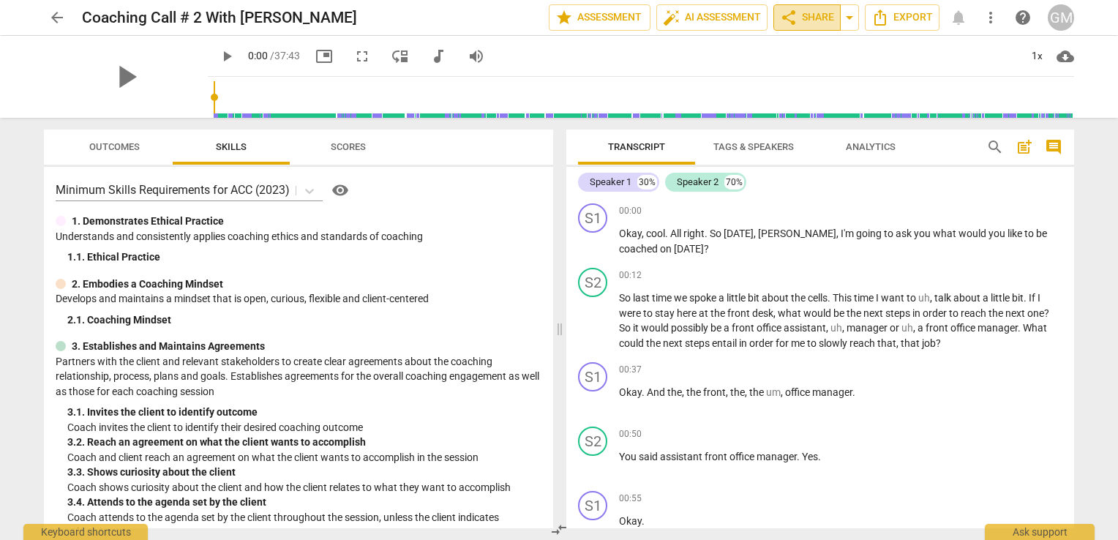
click at [789, 18] on span "share" at bounding box center [789, 18] width 18 height 18
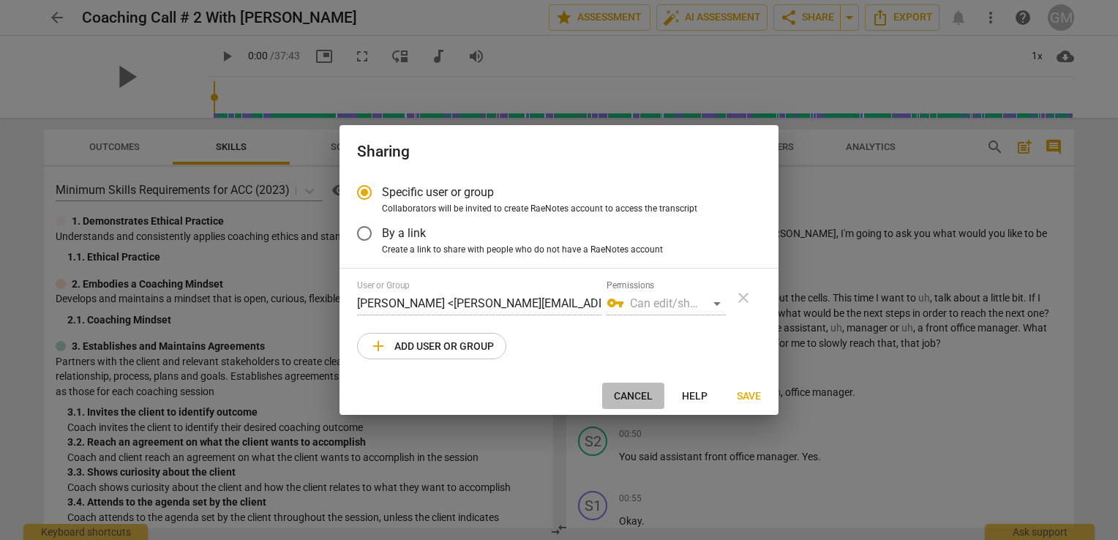
click at [616, 389] on span "Cancel" at bounding box center [633, 396] width 39 height 15
radio input "false"
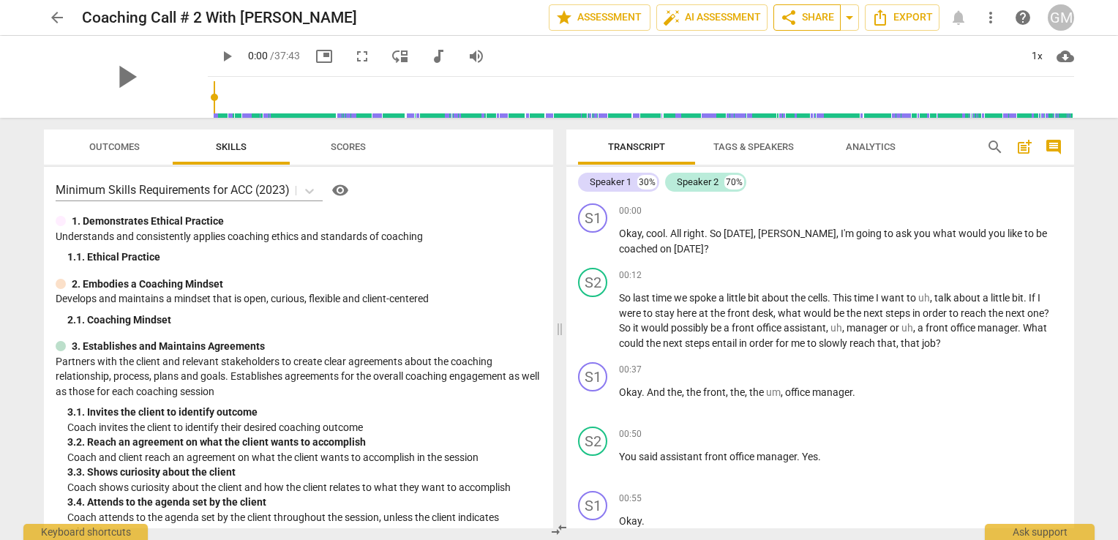
click at [795, 16] on span "share" at bounding box center [789, 18] width 18 height 18
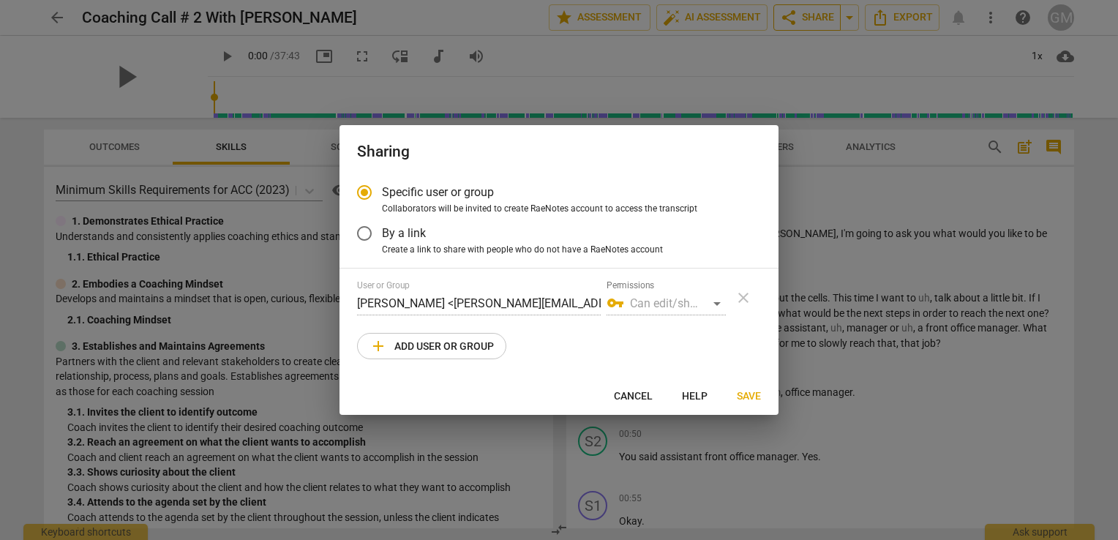
radio input "false"
click at [363, 238] on input "By a link" at bounding box center [364, 233] width 35 height 35
radio input "false"
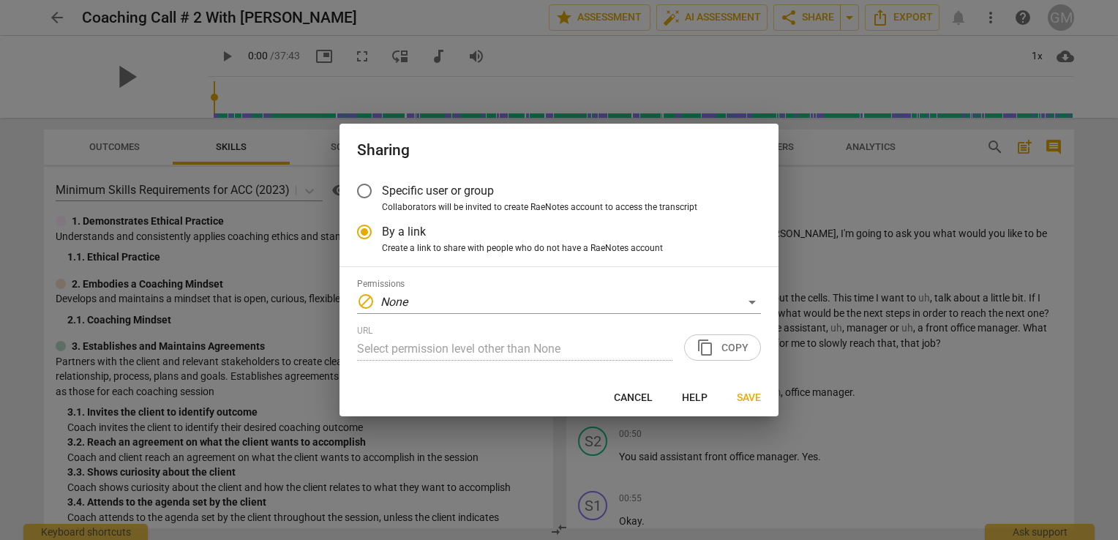
click at [360, 186] on input "Specific user or group" at bounding box center [364, 190] width 35 height 35
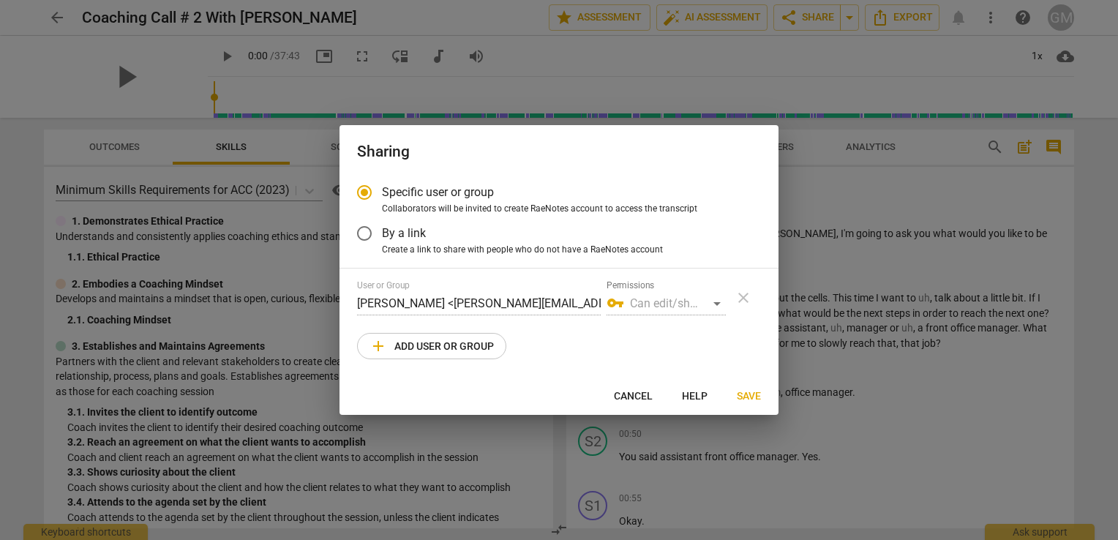
click at [636, 287] on label "Permissions" at bounding box center [630, 286] width 48 height 9
click at [750, 393] on span "Save" at bounding box center [749, 396] width 24 height 15
radio input "false"
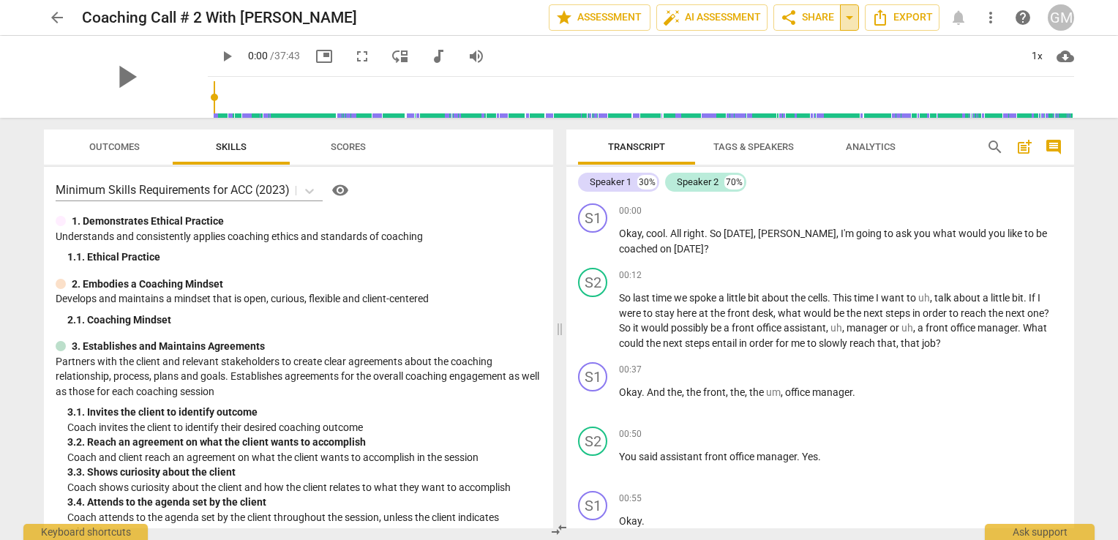
click at [845, 15] on span "arrow_drop_down" at bounding box center [849, 18] width 18 height 18
click at [896, 17] on span "Export" at bounding box center [901, 18] width 61 height 18
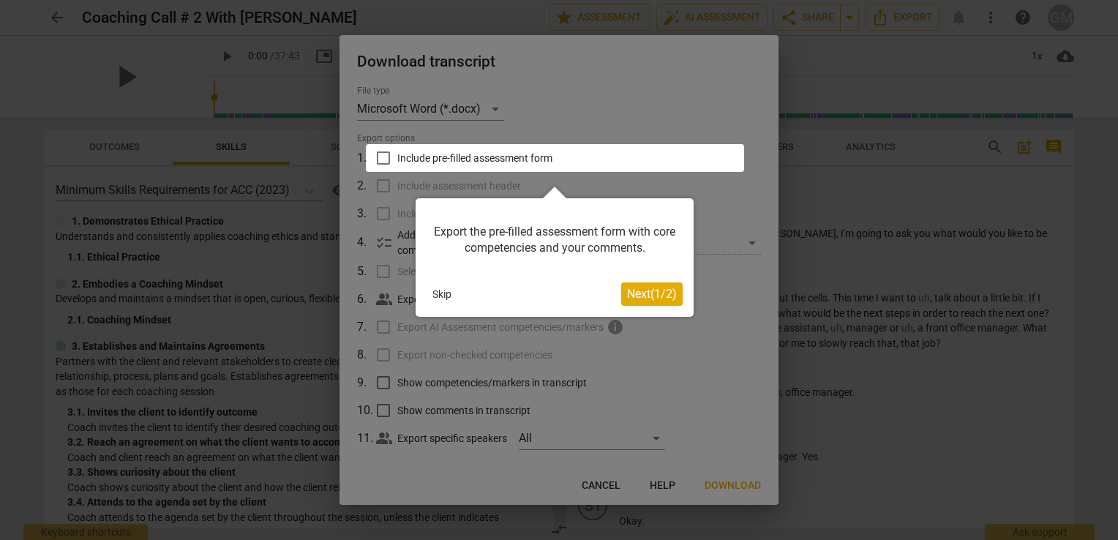
click at [428, 293] on button "Skip" at bounding box center [441, 294] width 31 height 22
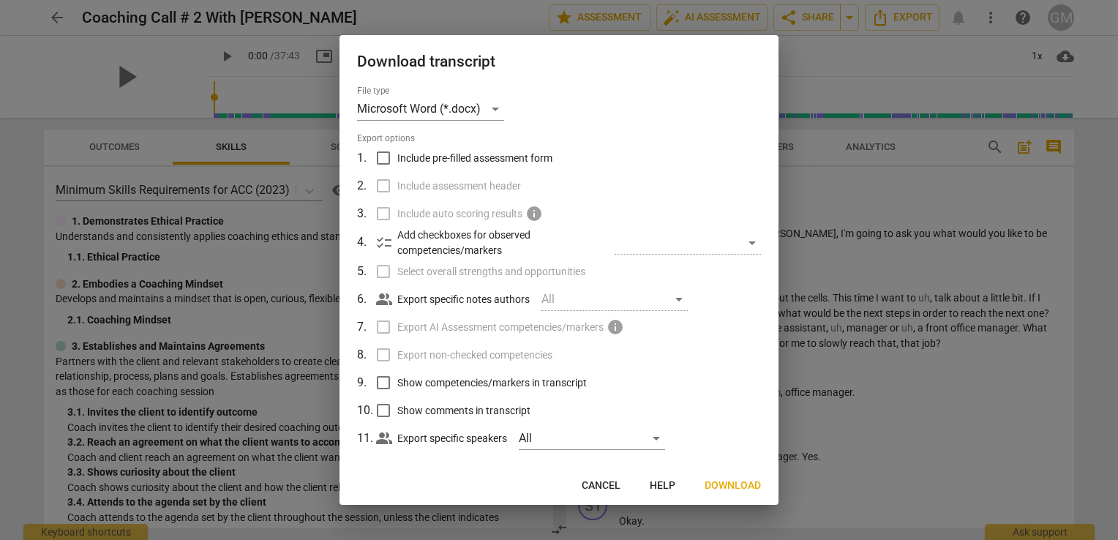
click at [606, 484] on span "Cancel" at bounding box center [600, 485] width 39 height 15
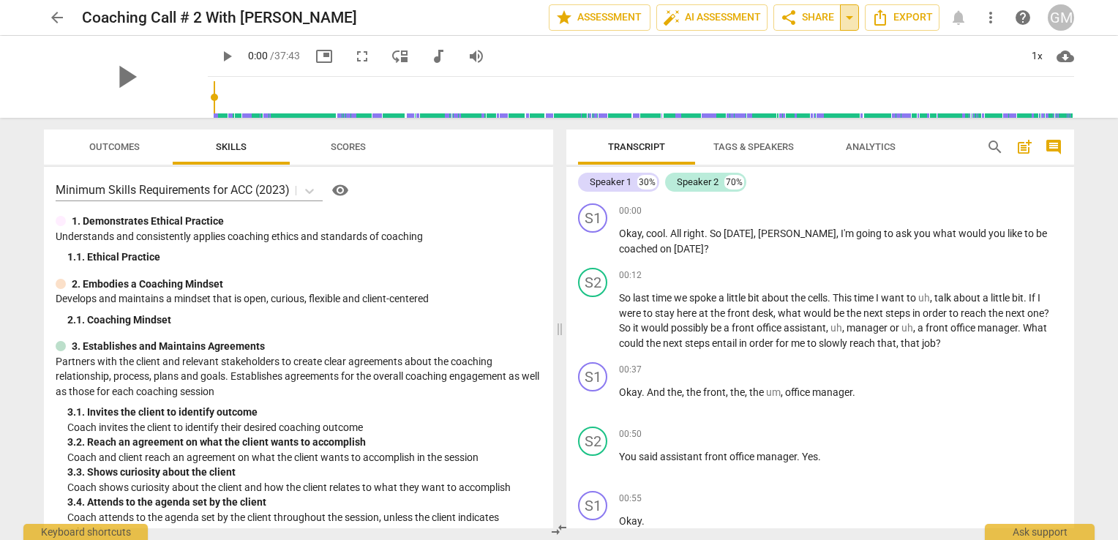
click at [848, 20] on span "arrow_drop_down" at bounding box center [849, 18] width 18 height 18
click at [796, 15] on span "share Share" at bounding box center [807, 18] width 54 height 18
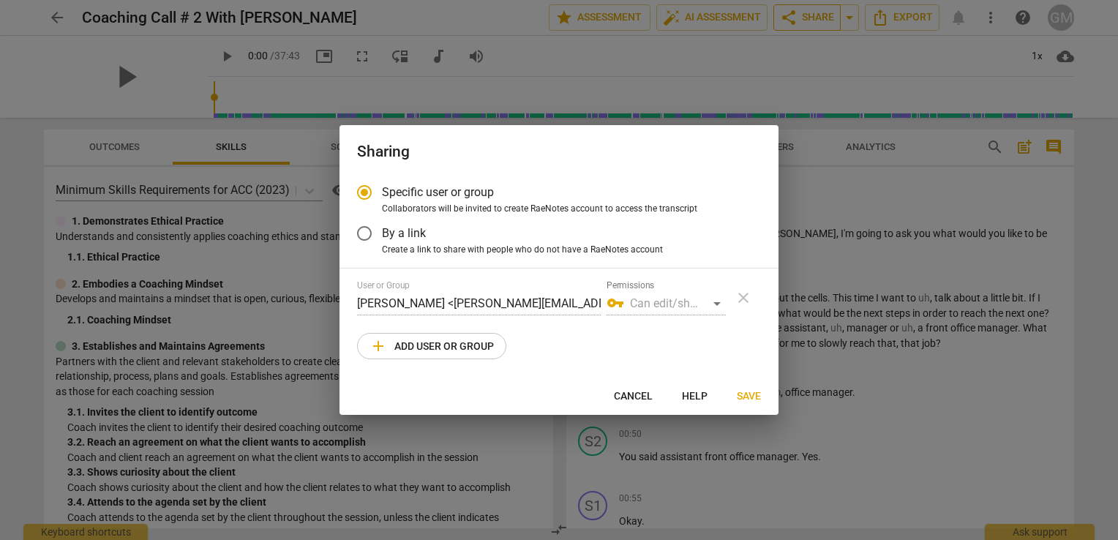
radio input "false"
click at [364, 238] on input "By a link" at bounding box center [364, 233] width 35 height 35
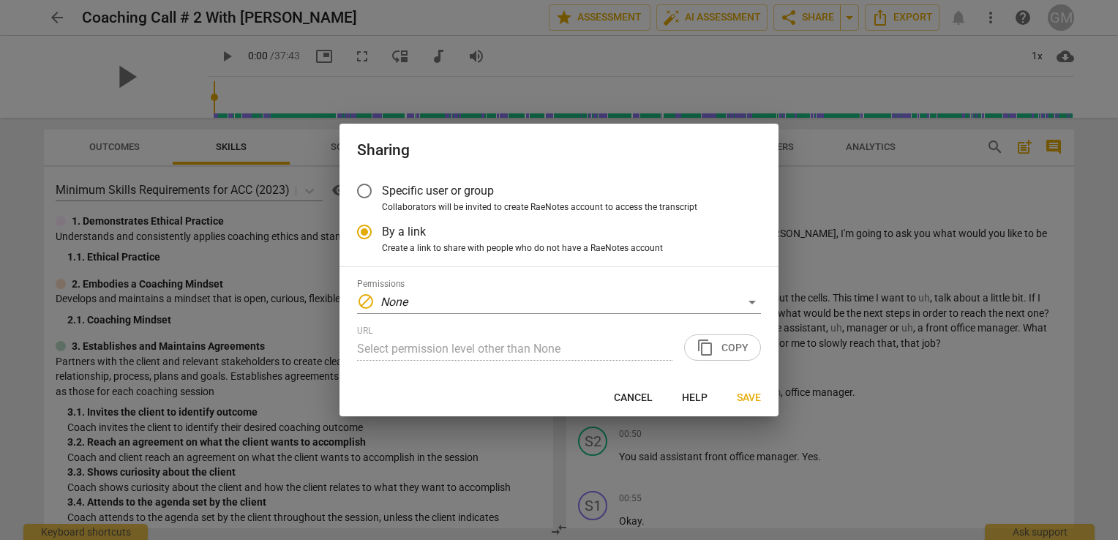
click at [754, 392] on span "Save" at bounding box center [749, 398] width 24 height 15
radio input "false"
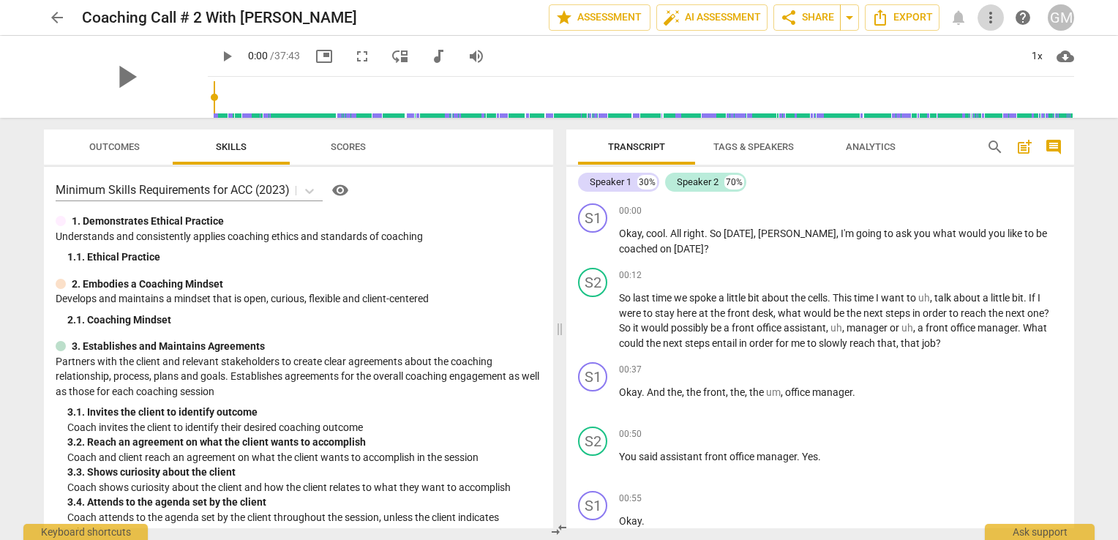
click at [986, 19] on span "more_vert" at bounding box center [991, 18] width 18 height 18
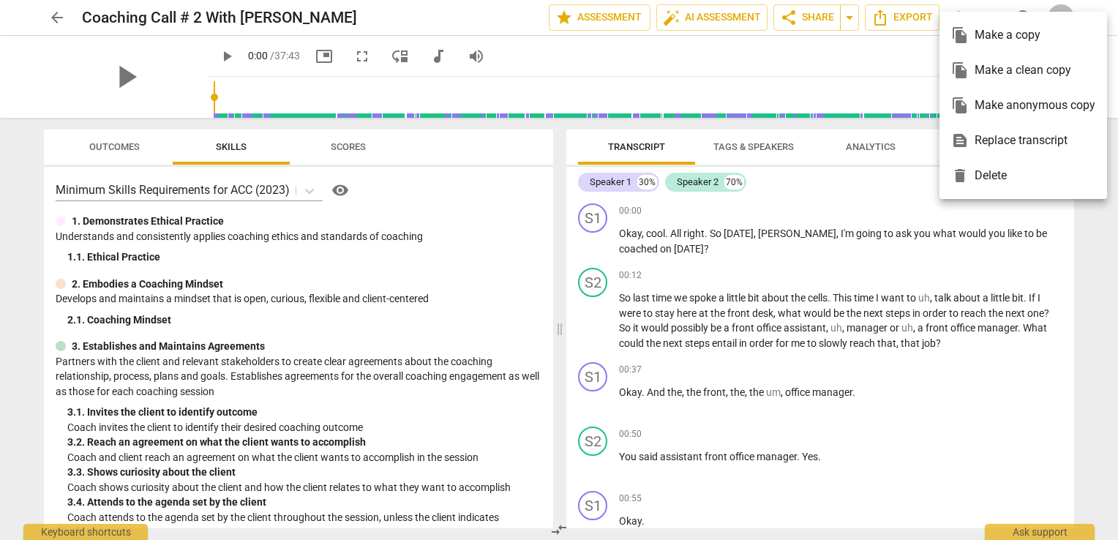
click at [53, 20] on div at bounding box center [559, 270] width 1118 height 540
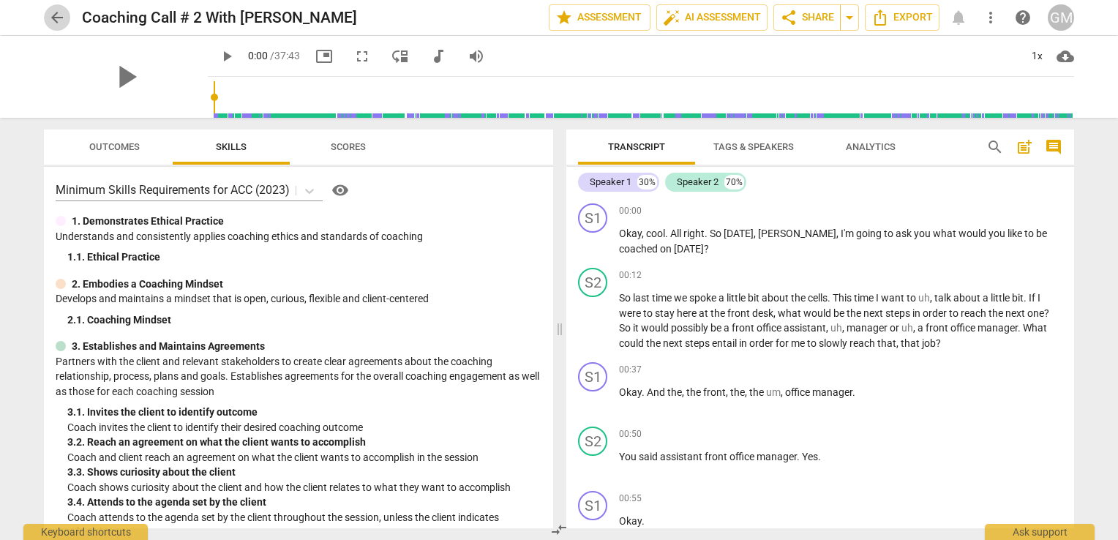
click at [53, 20] on span "arrow_back" at bounding box center [57, 18] width 18 height 18
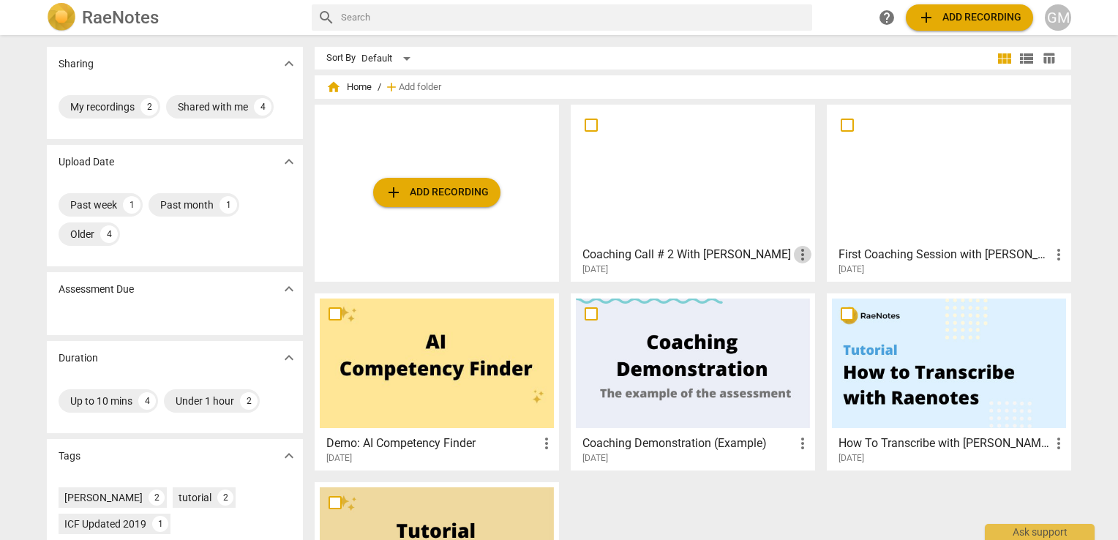
click at [800, 252] on span "more_vert" at bounding box center [803, 255] width 18 height 18
click at [740, 211] on div at bounding box center [559, 270] width 1118 height 540
click at [740, 211] on div at bounding box center [693, 174] width 234 height 129
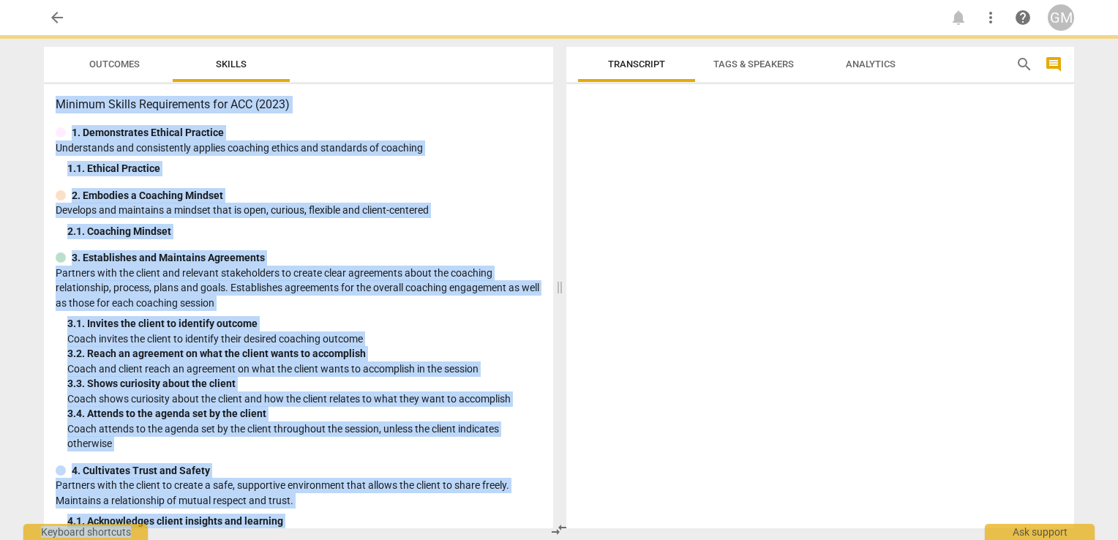
click at [740, 211] on div at bounding box center [820, 309] width 508 height 438
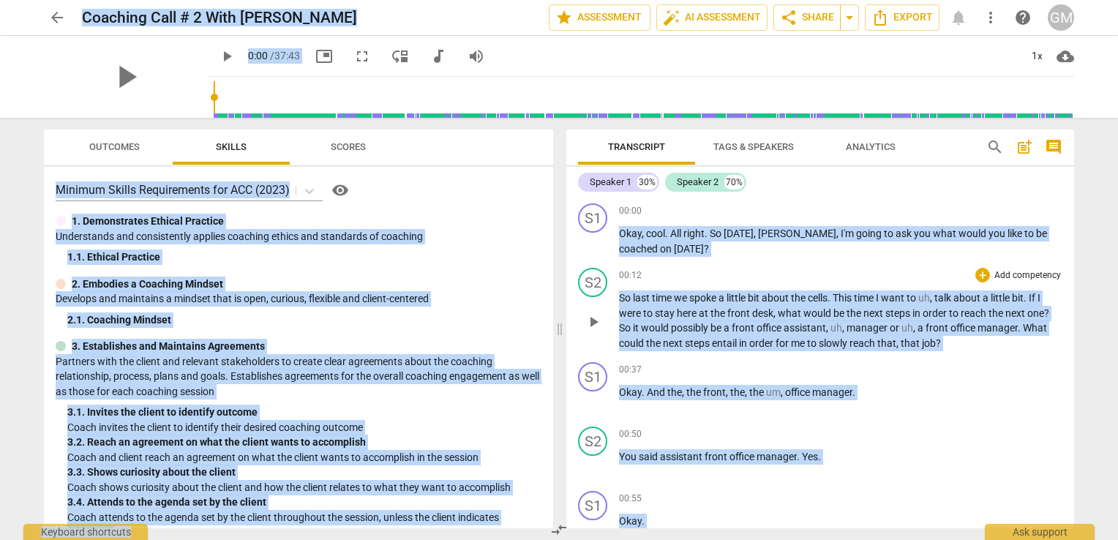
click at [641, 330] on span "would" at bounding box center [656, 328] width 30 height 12
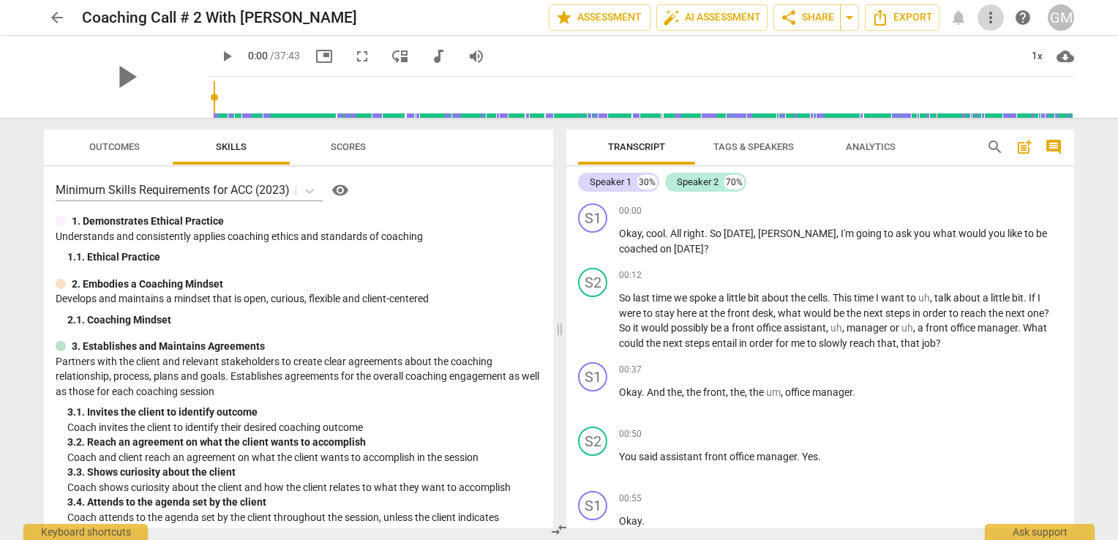
click at [998, 15] on span "more_vert" at bounding box center [991, 18] width 18 height 18
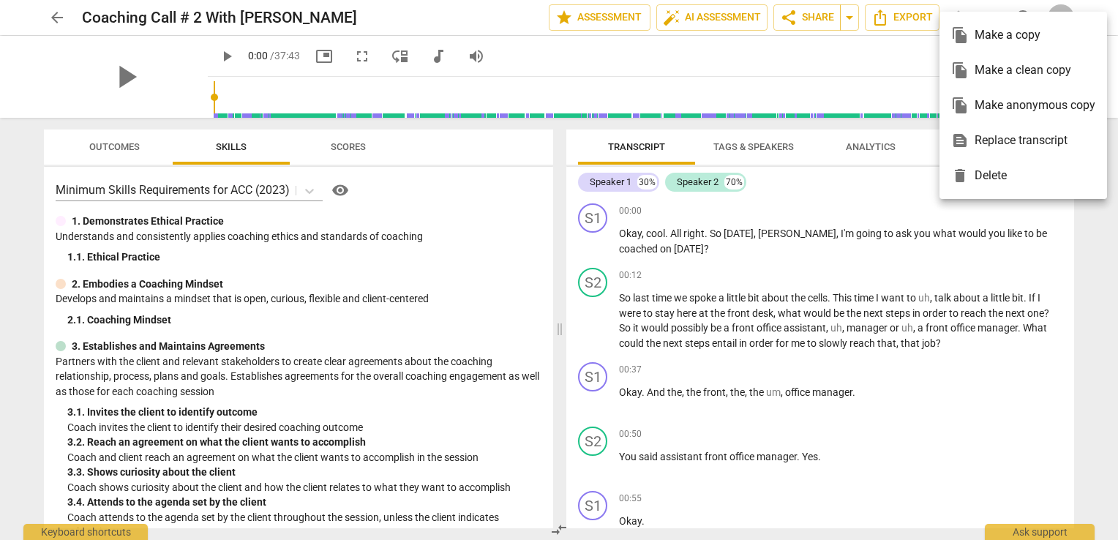
click at [795, 10] on div at bounding box center [559, 270] width 1118 height 540
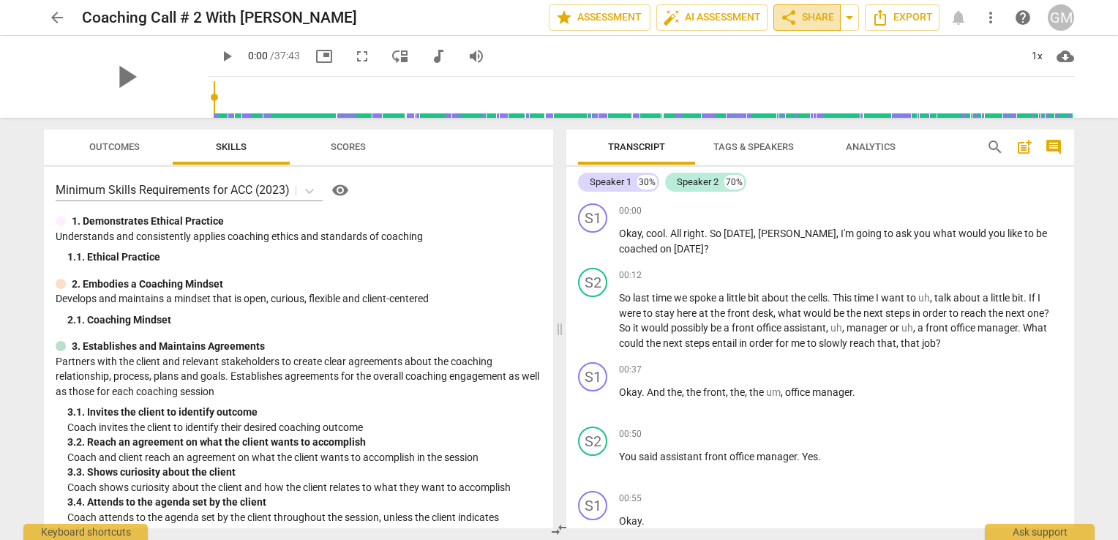
click at [794, 19] on span "share" at bounding box center [789, 18] width 18 height 18
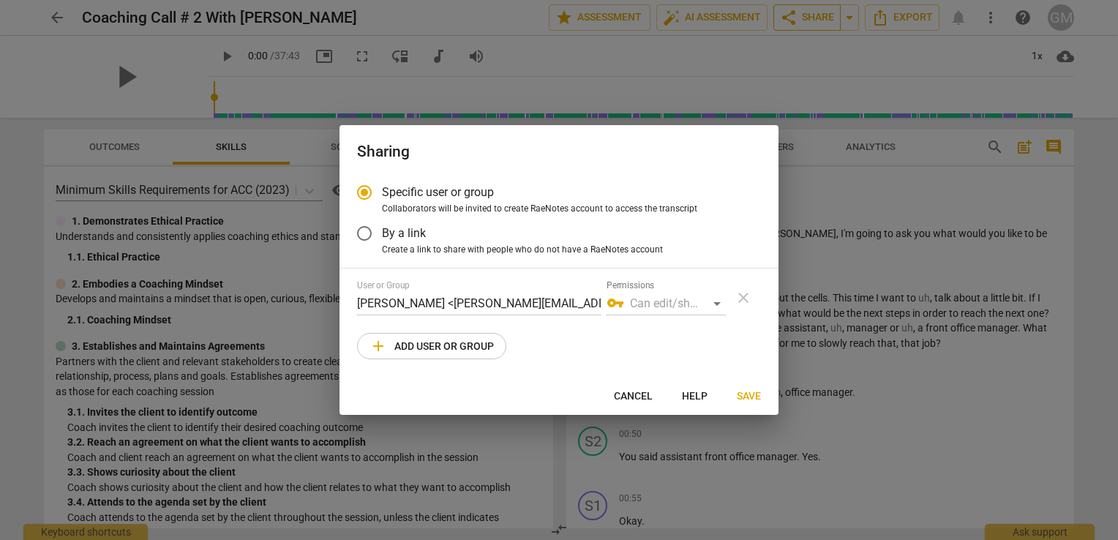
radio input "false"
click at [369, 236] on input "By a link" at bounding box center [364, 233] width 35 height 35
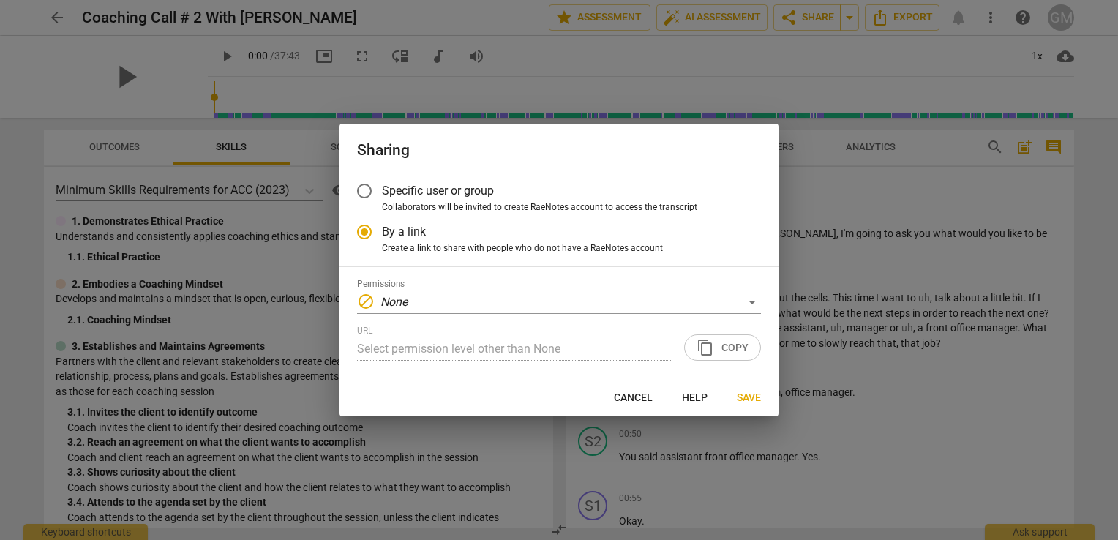
click at [412, 244] on span "Create a link to share with people who do not have a RaeNotes account" at bounding box center [522, 248] width 281 height 13
click at [0, 0] on input "Create a link to share with people who do not have a RaeNotes account" at bounding box center [0, 0] width 0 height 0
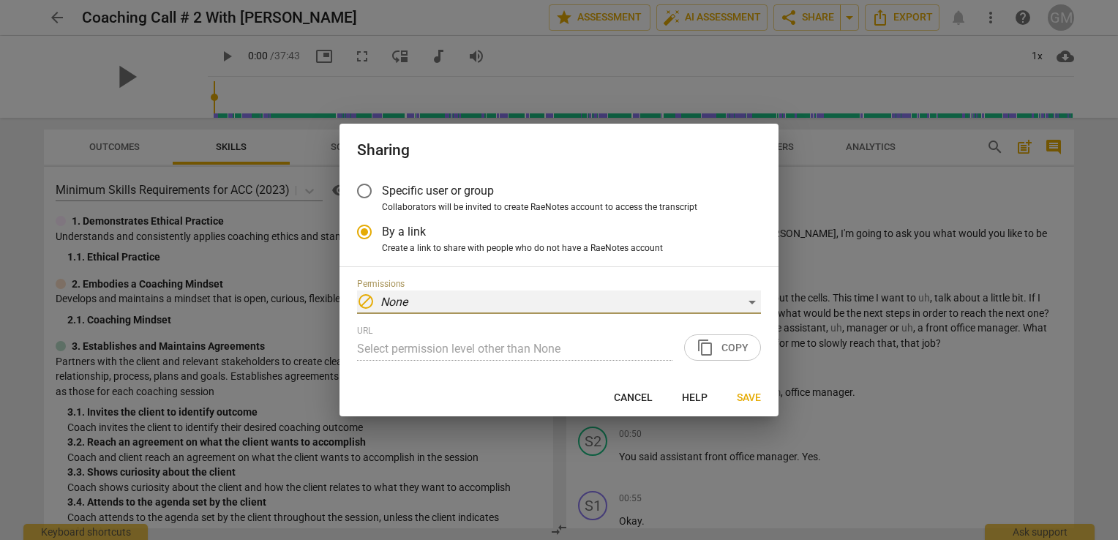
click at [399, 301] on em "None" at bounding box center [393, 302] width 27 height 14
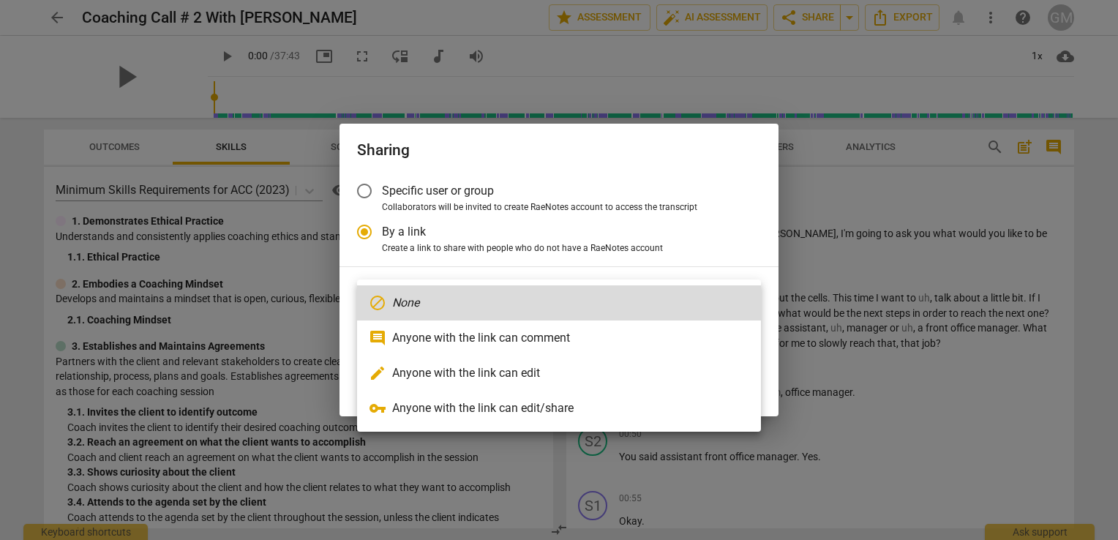
click at [399, 301] on em "None" at bounding box center [405, 303] width 27 height 18
radio input "false"
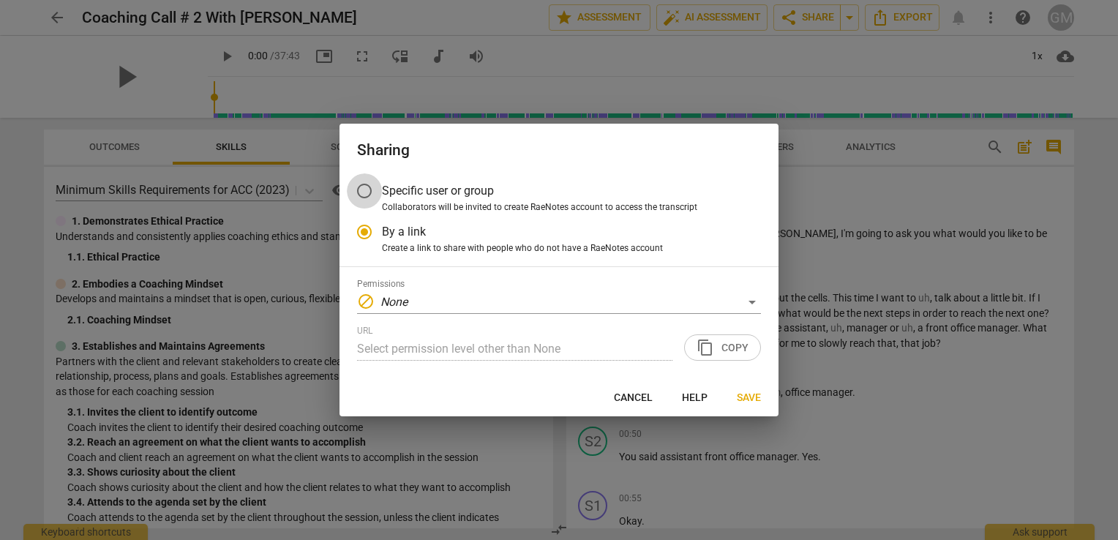
click at [369, 202] on input "Specific user or group" at bounding box center [364, 190] width 35 height 35
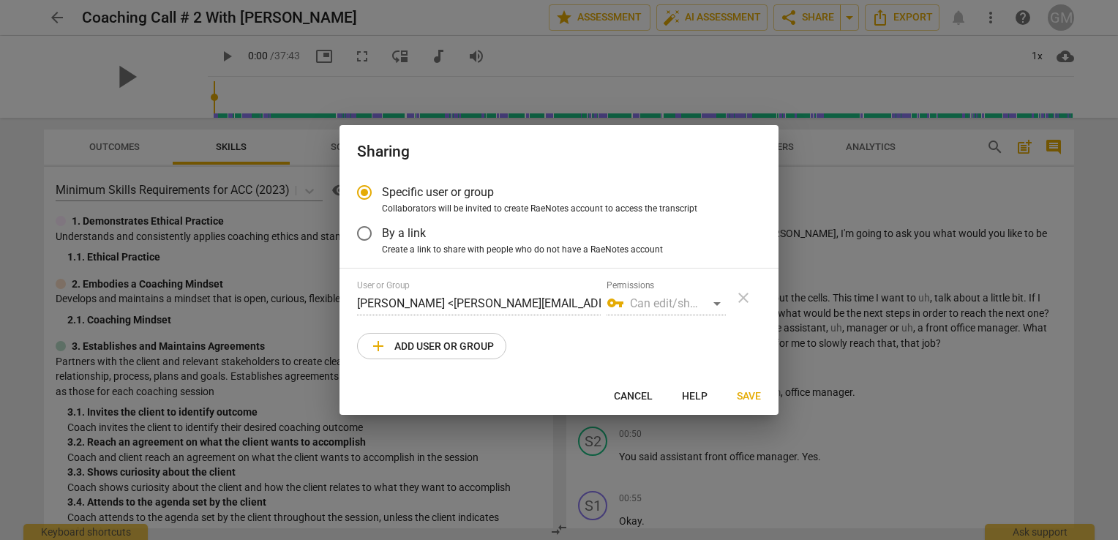
click at [664, 301] on div "vpn_key Can edit/share" at bounding box center [665, 303] width 119 height 23
click at [718, 307] on div "vpn_key Can edit/share" at bounding box center [665, 303] width 119 height 23
click at [463, 353] on span "add Add user or group" at bounding box center [431, 346] width 124 height 18
radio input "false"
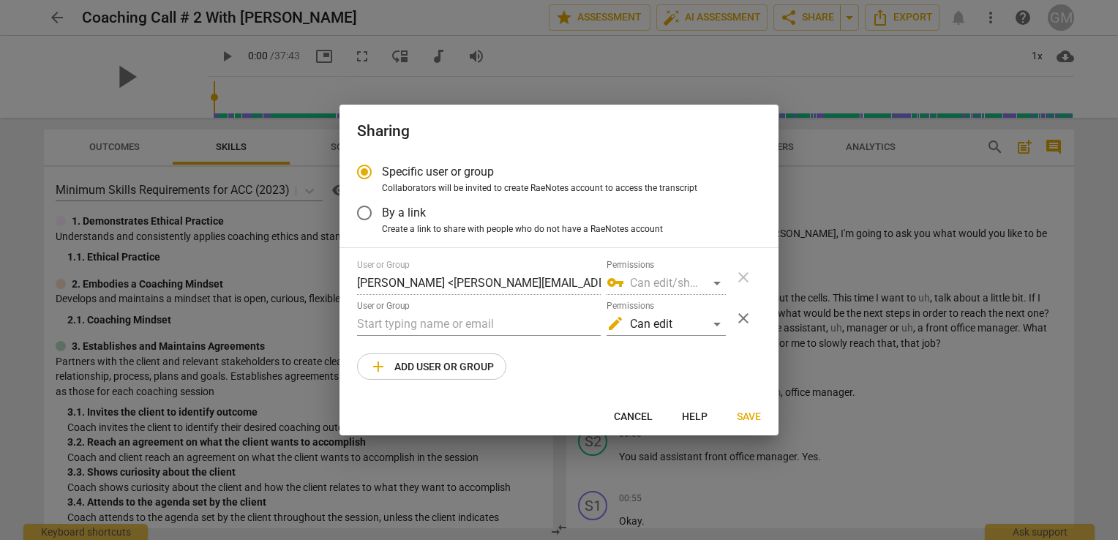
click at [433, 300] on div "User or Group Gene Metcalf <gene.metcalf18@gmail.com> Permissions vpn_key Can e…" at bounding box center [559, 320] width 404 height 120
click at [410, 330] on input "text" at bounding box center [479, 323] width 244 height 23
type input "d"
click at [362, 214] on input "By a link" at bounding box center [364, 212] width 35 height 35
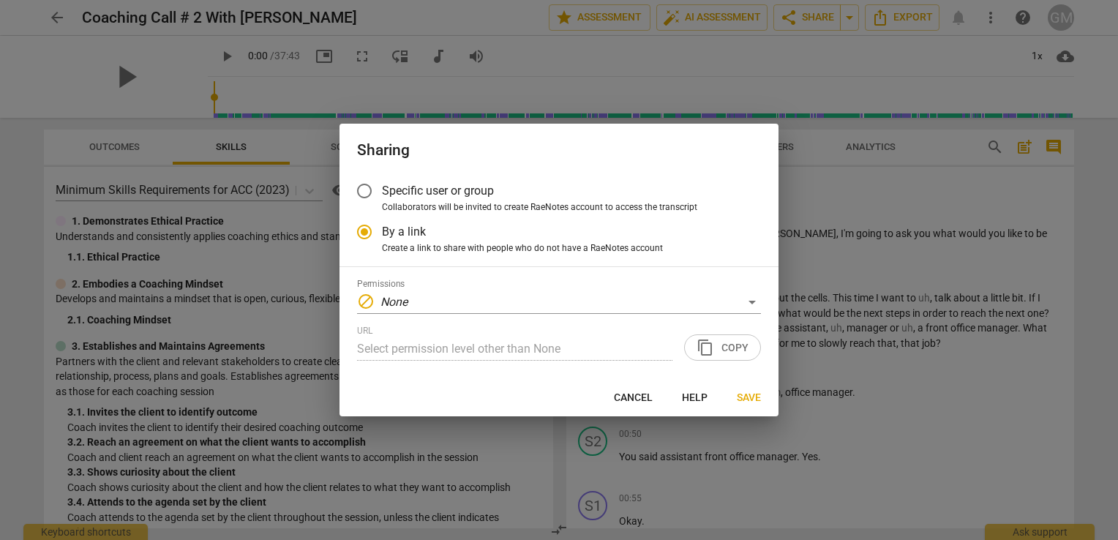
click at [717, 350] on div "URL Select permission level other than None content_copy Copy" at bounding box center [559, 342] width 404 height 35
click at [734, 396] on button "Save" at bounding box center [749, 397] width 48 height 26
radio input "false"
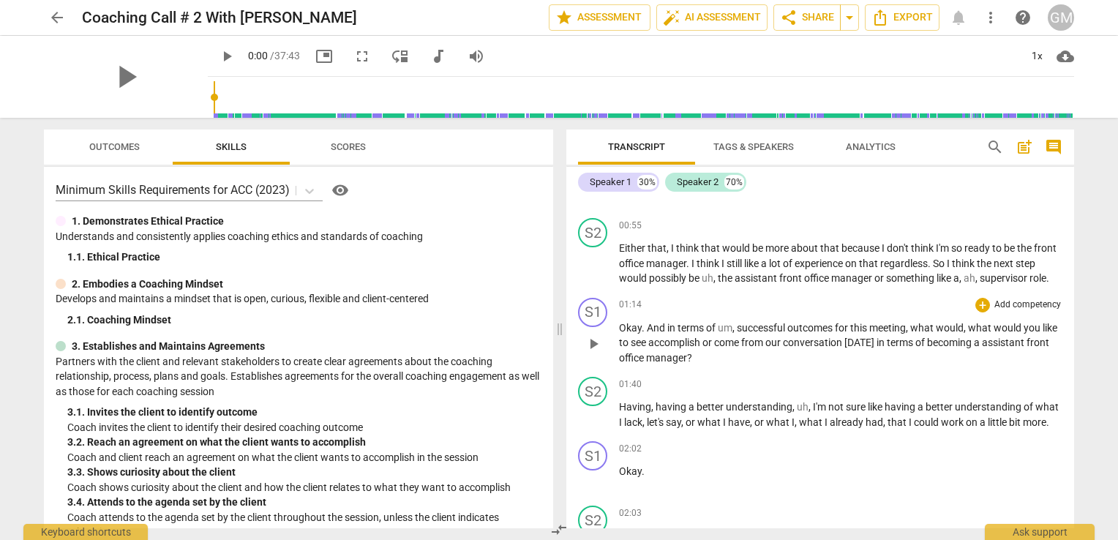
scroll to position [439, 0]
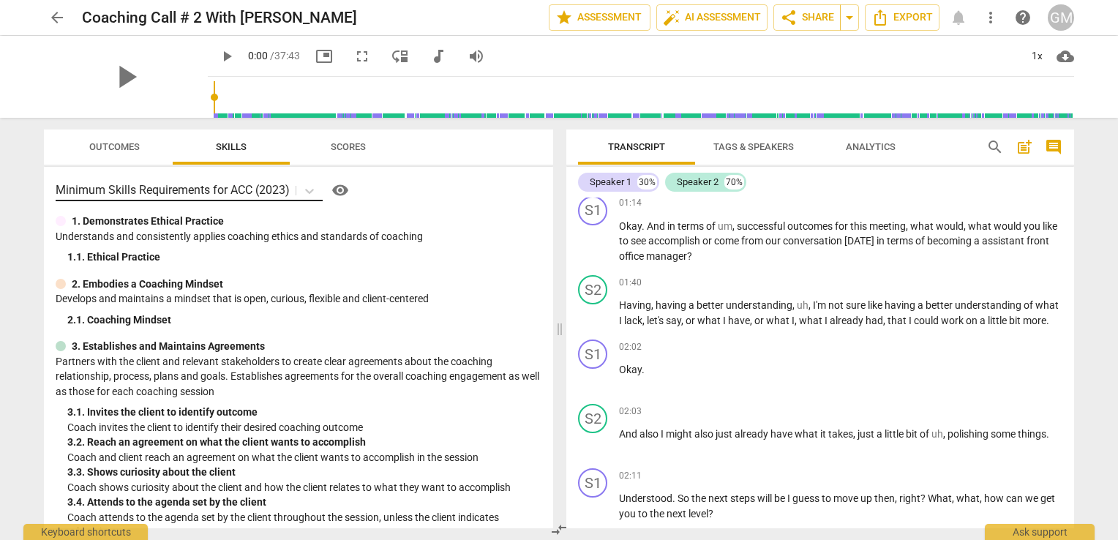
click at [216, 189] on p "Minimum Skills Requirements for ACC (2023)" at bounding box center [173, 189] width 234 height 17
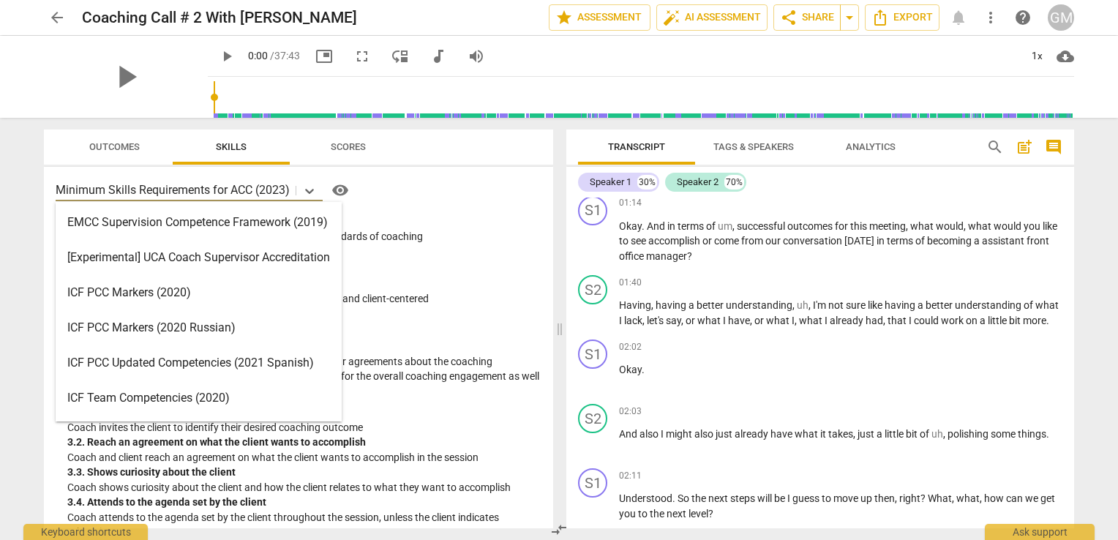
drag, startPoint x: 95, startPoint y: 56, endPoint x: 110, endPoint y: 52, distance: 15.8
click at [110, 52] on div "play_arrow" at bounding box center [126, 77] width 164 height 82
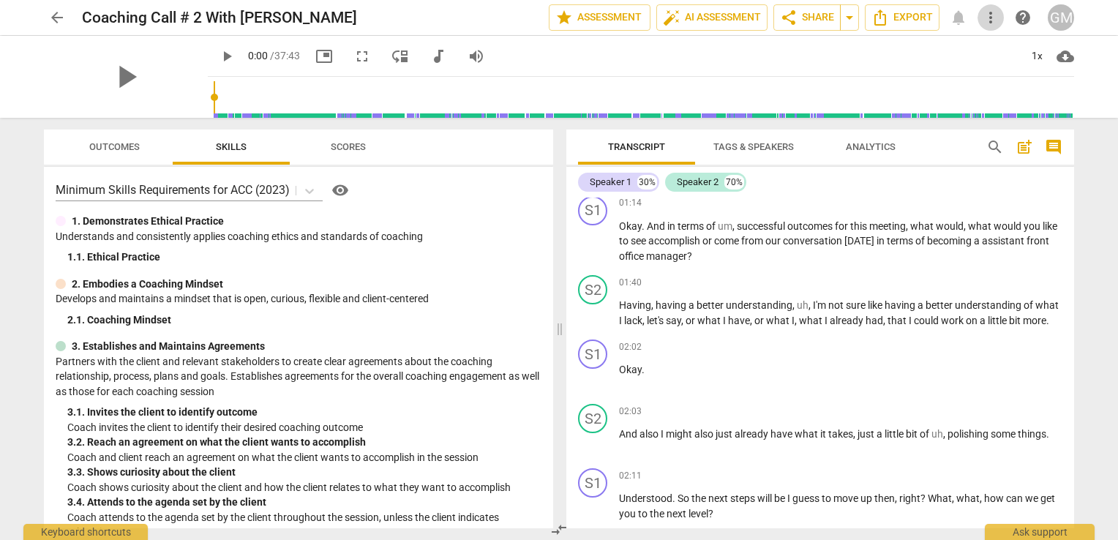
click at [994, 20] on span "more_vert" at bounding box center [991, 18] width 18 height 18
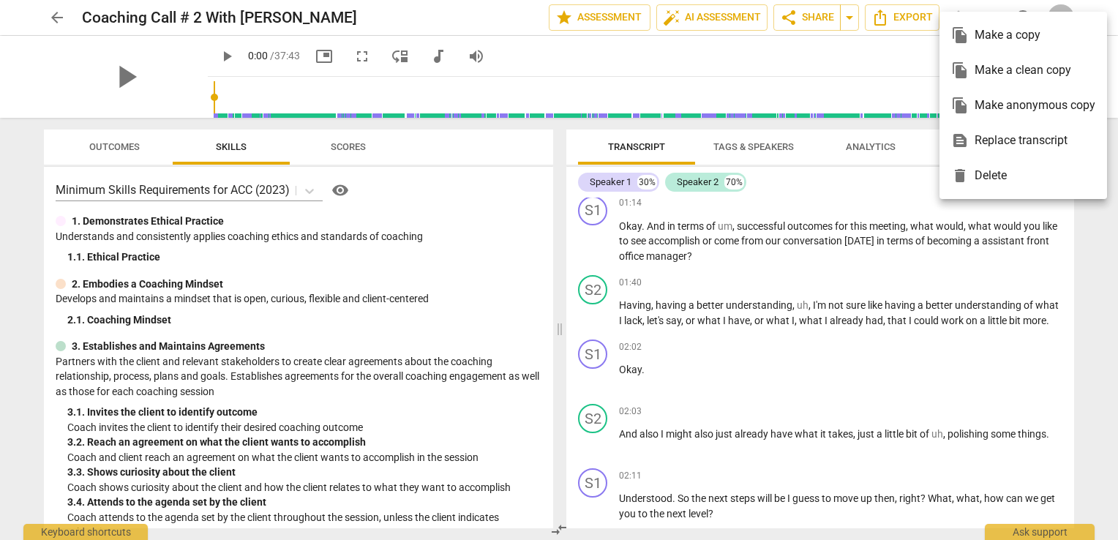
click at [10, 12] on div at bounding box center [559, 270] width 1118 height 540
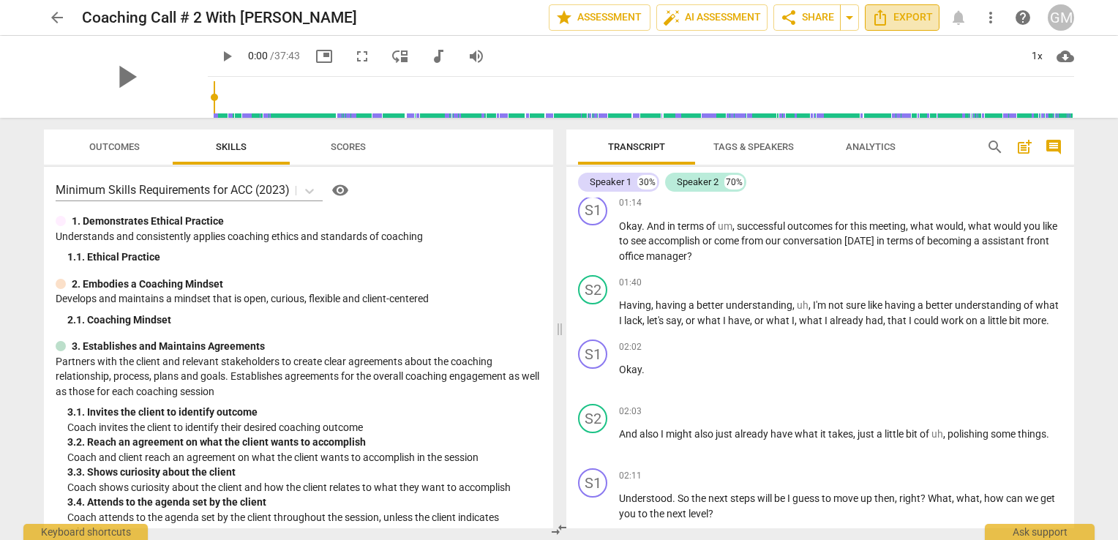
click at [916, 20] on span "Export" at bounding box center [901, 18] width 61 height 18
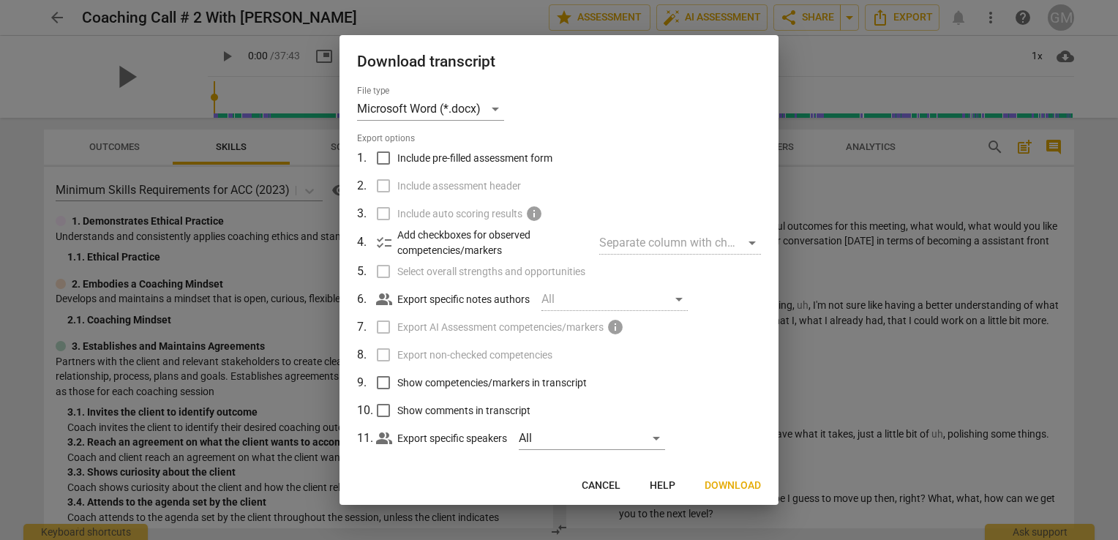
click at [604, 486] on span "Cancel" at bounding box center [600, 485] width 39 height 15
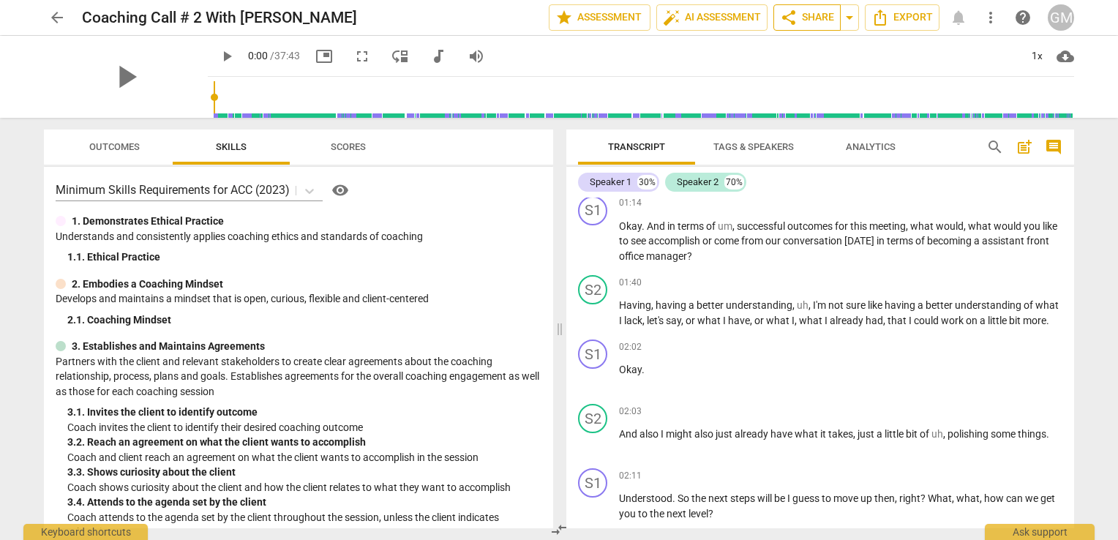
click at [812, 16] on span "share Share" at bounding box center [807, 18] width 54 height 18
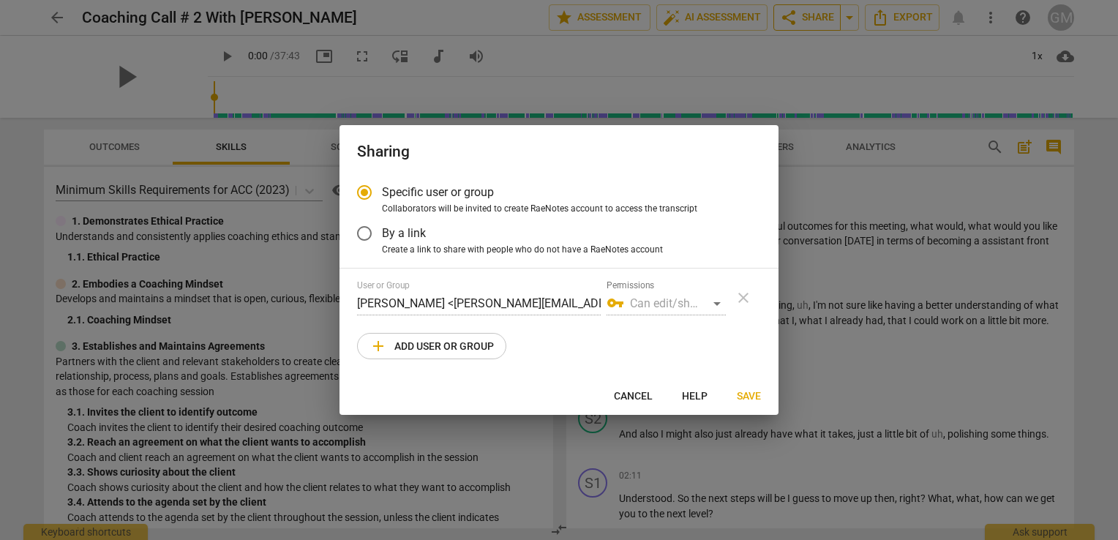
radio input "false"
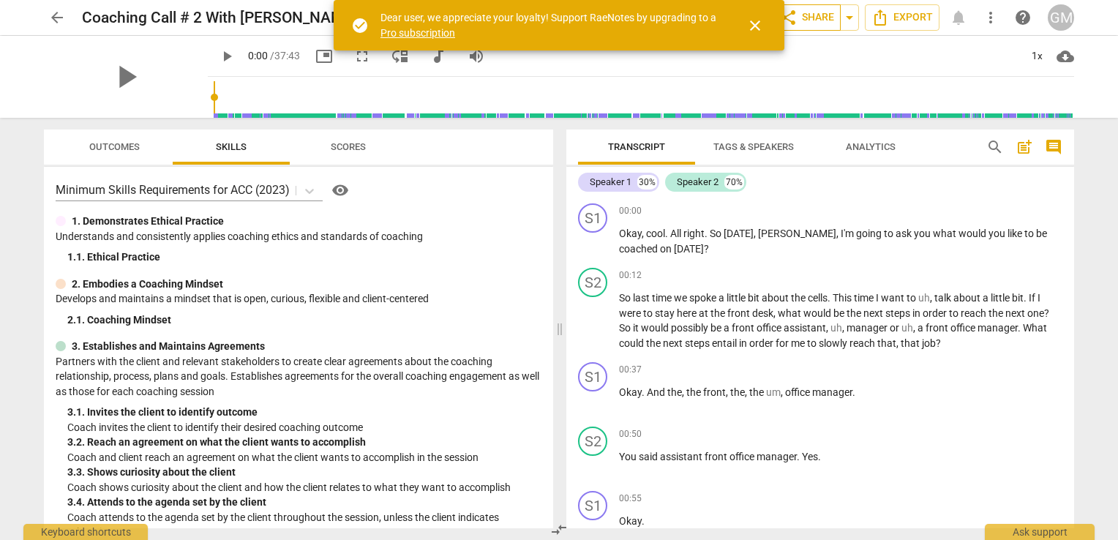
click at [812, 16] on span "share Share" at bounding box center [807, 18] width 54 height 18
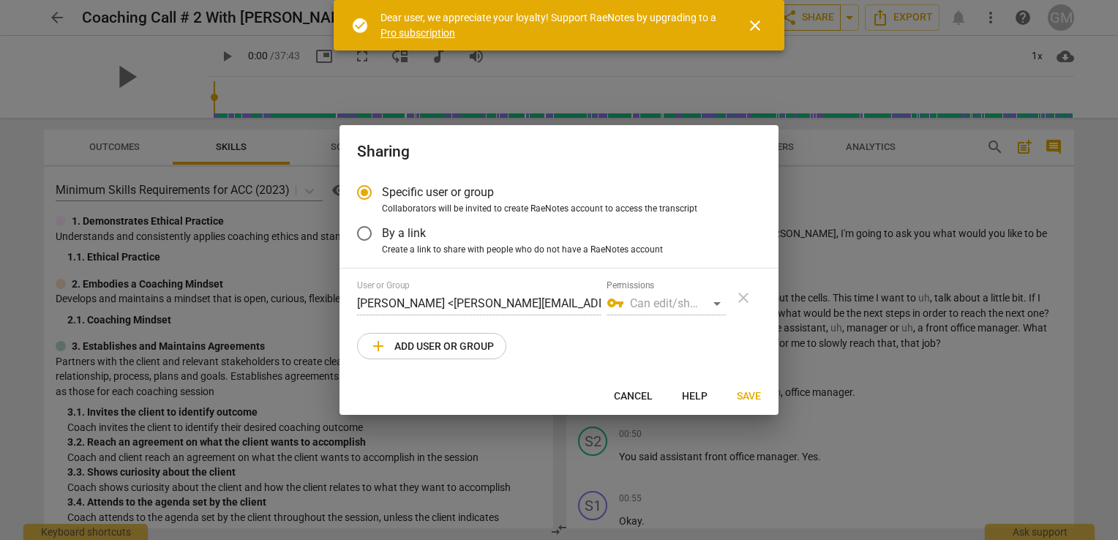
radio input "false"
click at [752, 34] on button "close" at bounding box center [754, 25] width 35 height 35
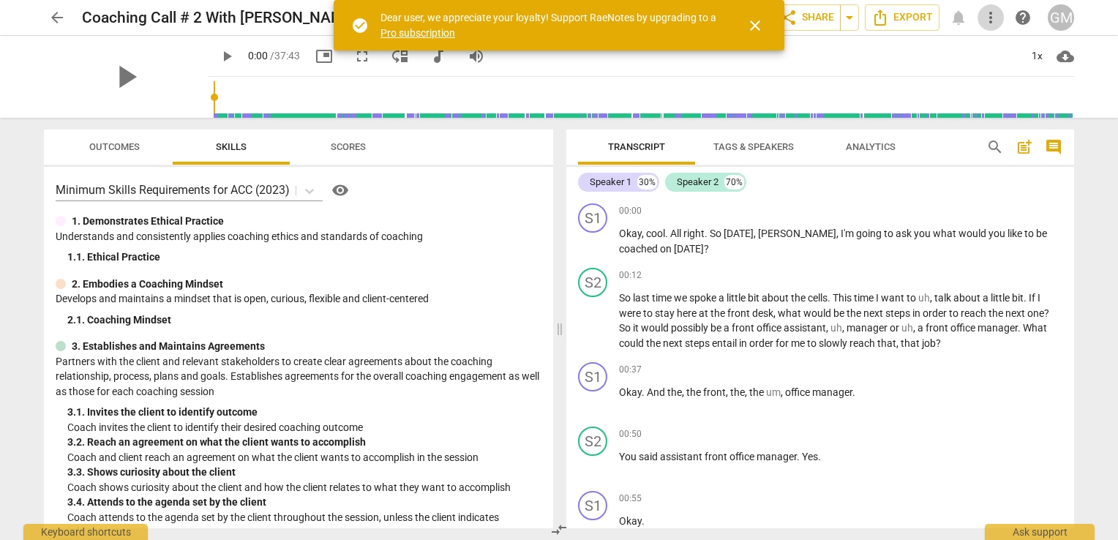
click at [995, 19] on span "more_vert" at bounding box center [991, 18] width 18 height 18
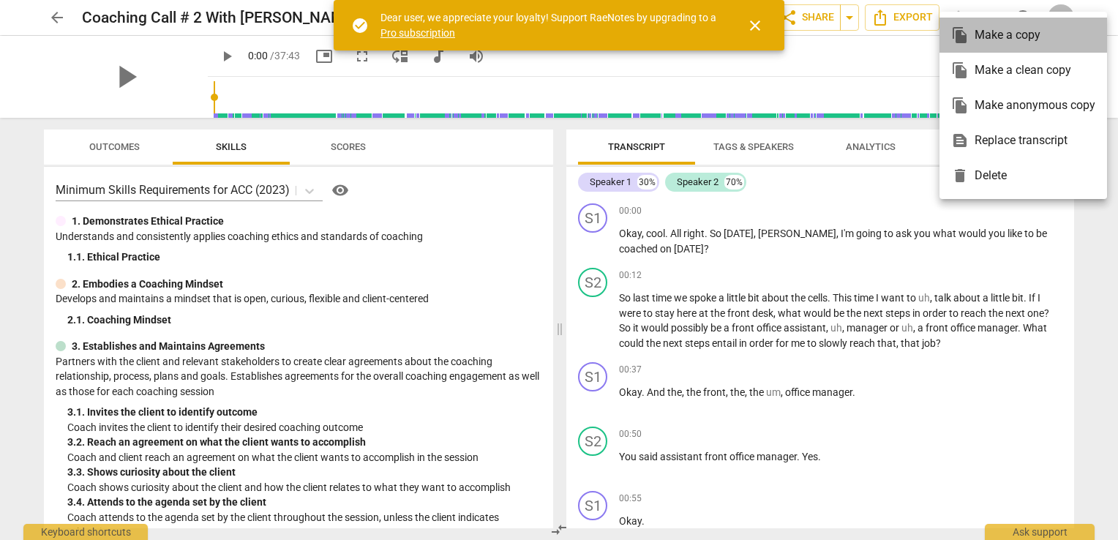
click at [995, 19] on div "file_copy Make a copy" at bounding box center [1023, 35] width 144 height 35
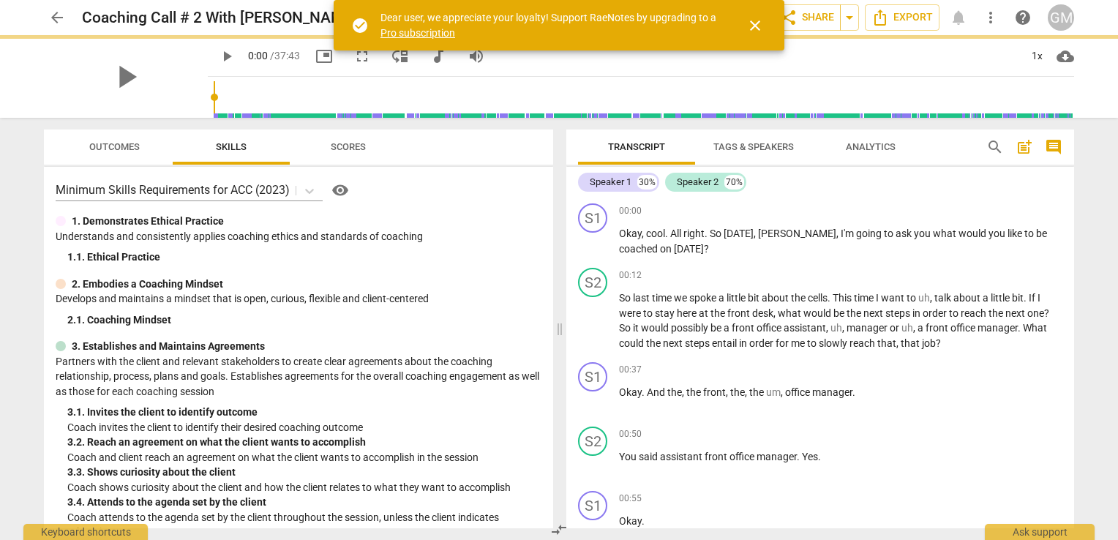
click at [995, 19] on div "file_copy Make a copy" at bounding box center [1011, 28] width 108 height 20
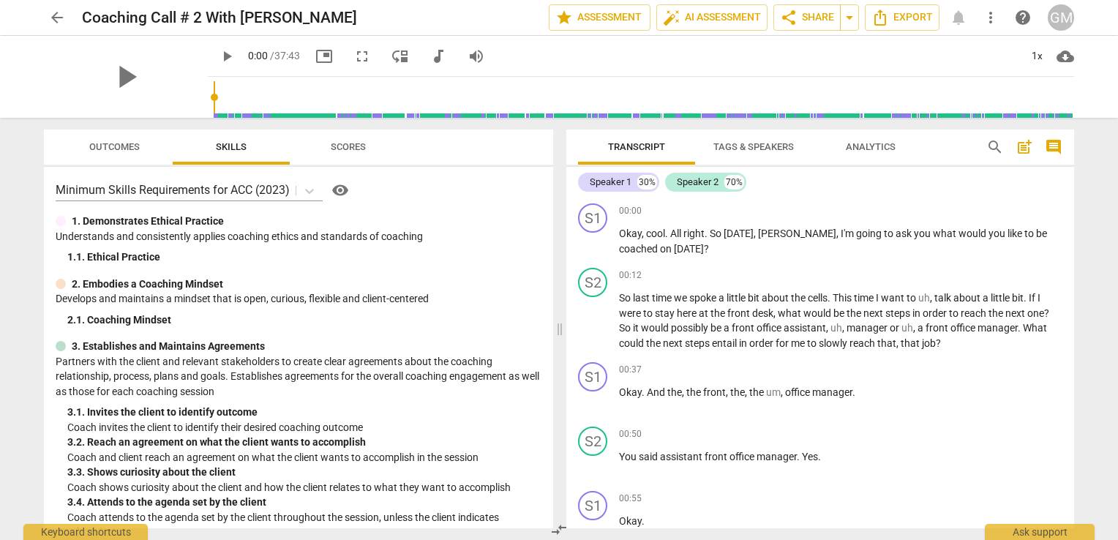
drag, startPoint x: 1088, startPoint y: 127, endPoint x: 1006, endPoint y: 89, distance: 90.3
click at [1089, 127] on div "arrow_back Coaching Call # 2 With [PERSON_NAME] edit star Assessment auto_fix_h…" at bounding box center [559, 270] width 1118 height 540
click at [1039, 526] on div "Ask support" at bounding box center [1039, 527] width 110 height 23
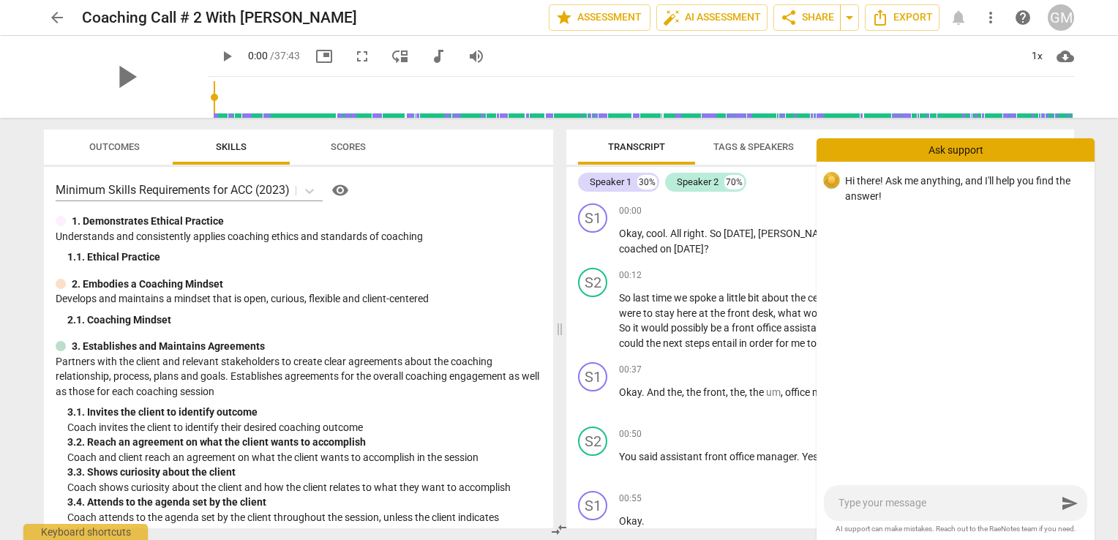
click at [876, 505] on textarea at bounding box center [947, 503] width 218 height 14
type textarea "H"
type textarea "Hi"
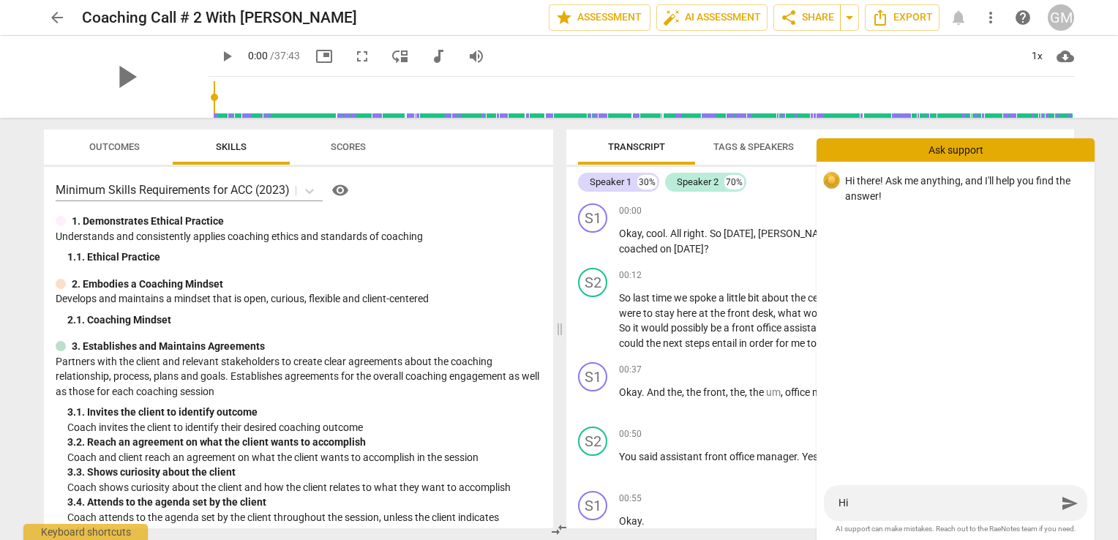
type textarea "Hi"
type textarea "Hi I"
type textarea "Hi I'"
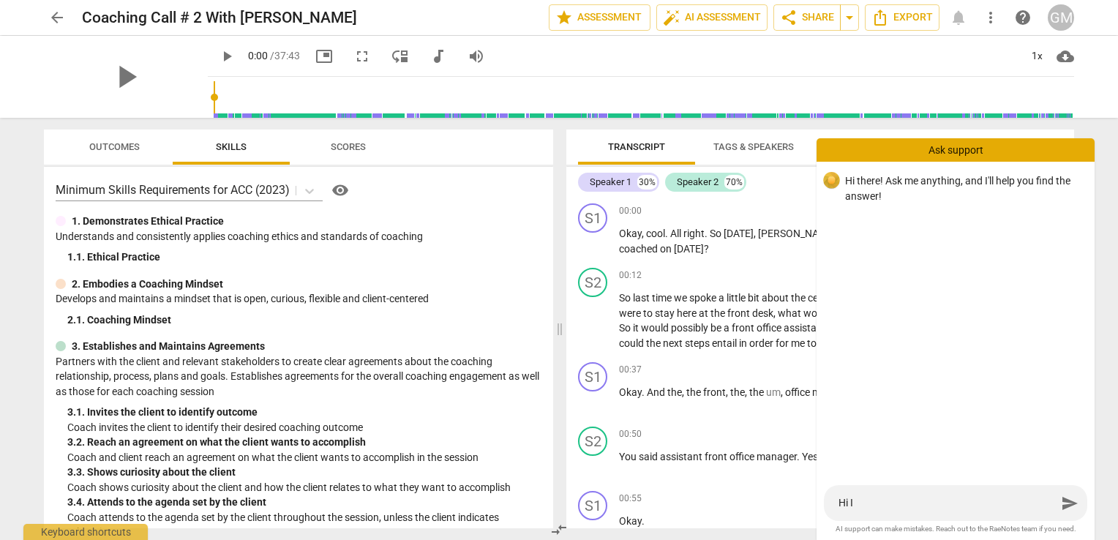
type textarea "Hi I'"
type textarea "Hi I'm"
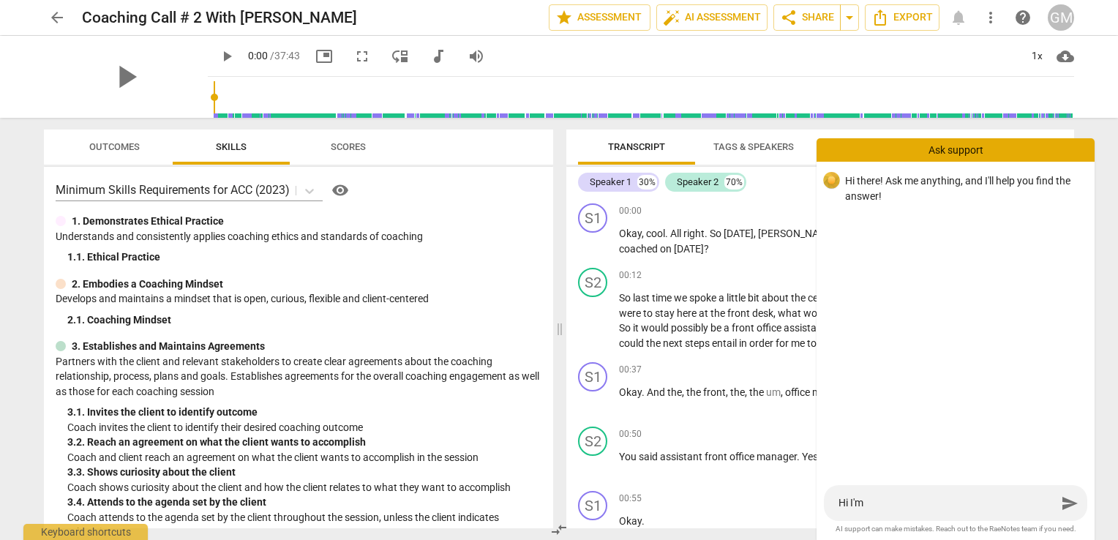
type textarea "Hi I'm t"
type textarea "Hi I'm tr"
type textarea "Hi I'm tra"
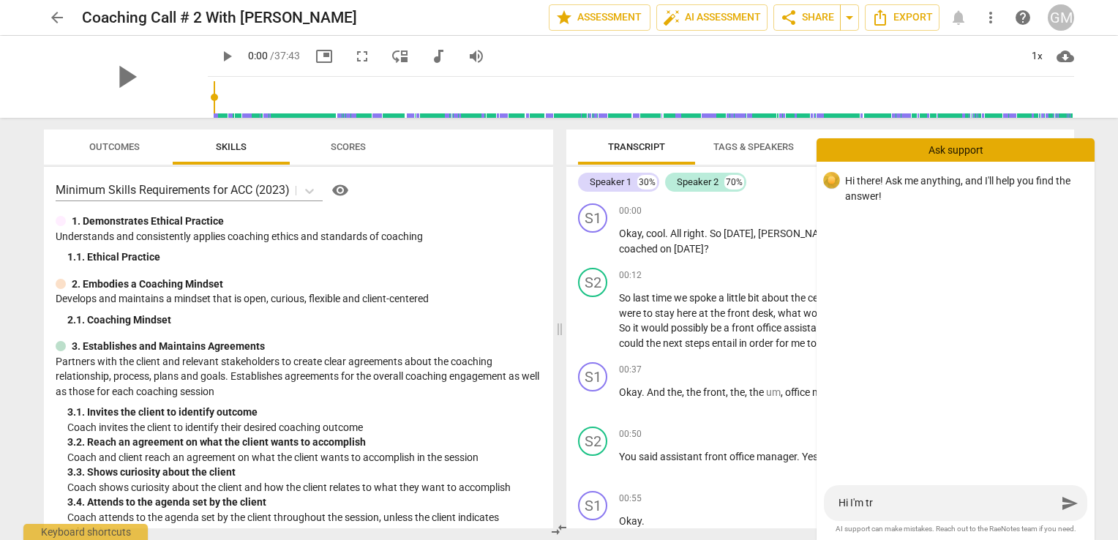
type textarea "Hi I'm tra"
type textarea "Hi I'm tr"
type textarea "Hi I'm try"
type textarea "Hi I'm tryi"
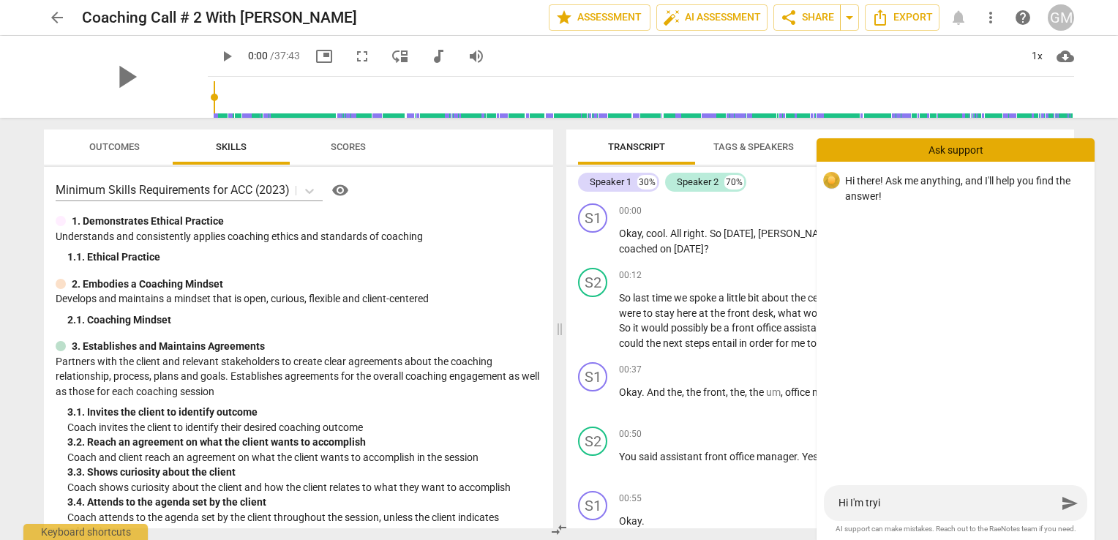
type textarea "Hi I'm tryin"
type textarea "Hi I'm trying"
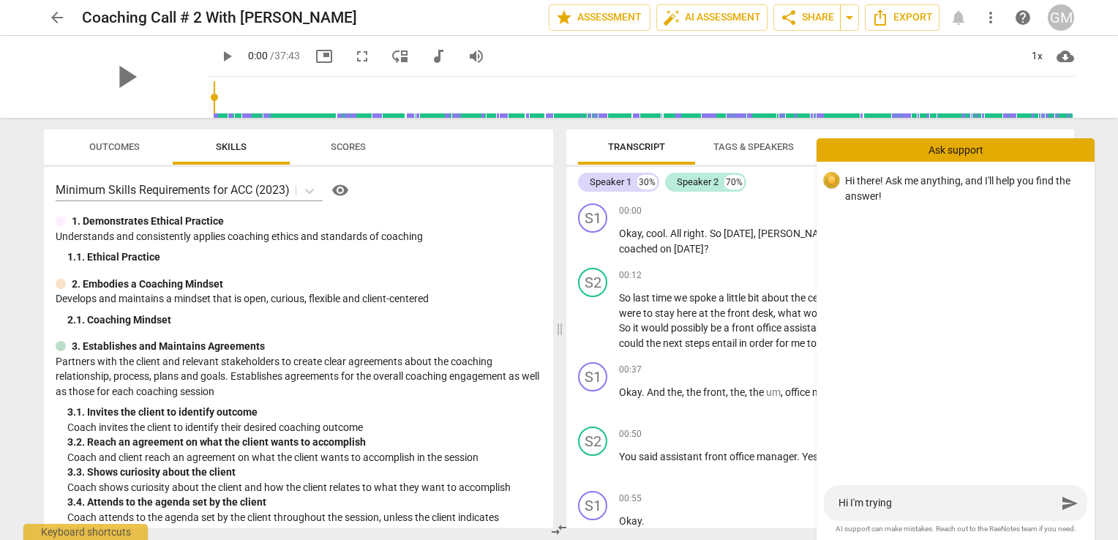
type textarea "Hi I'm trying"
type textarea "Hi I'm trying t"
type textarea "Hi I'm trying to"
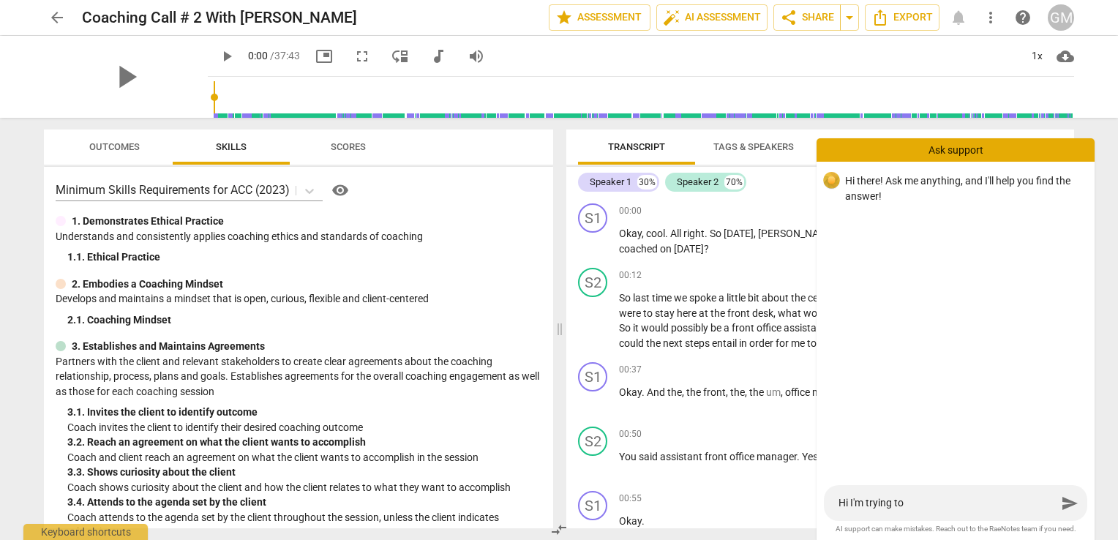
type textarea "Hi I'm trying to"
type textarea "Hi I'm trying to s"
type textarea "Hi I'm trying to se"
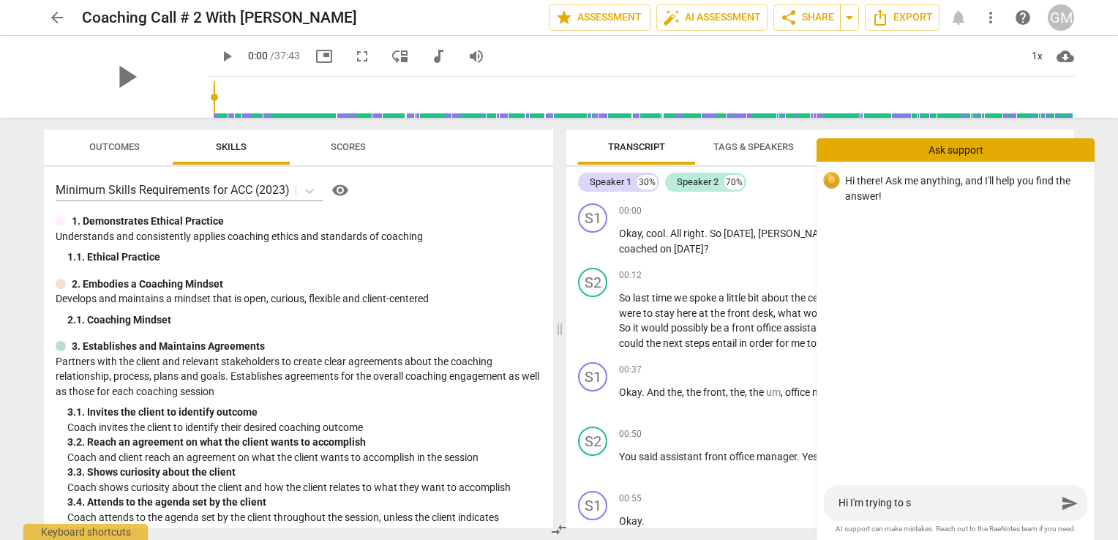
type textarea "Hi I'm trying to se"
type textarea "Hi I'm trying to sen"
type textarea "Hi I'm trying to send"
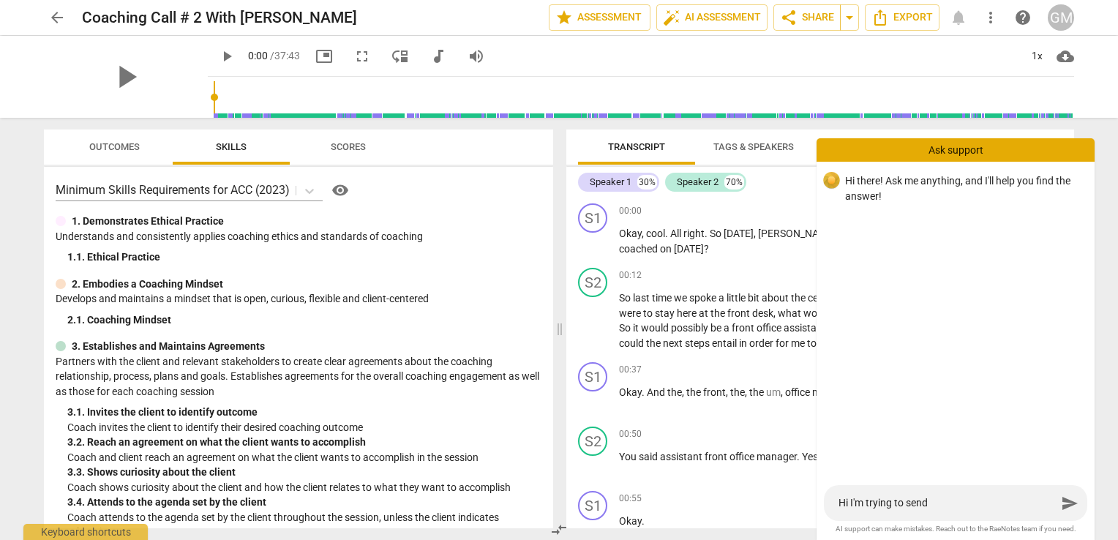
type textarea "Hi I'm trying to send a"
type textarea "Hi I'm trying to send a f"
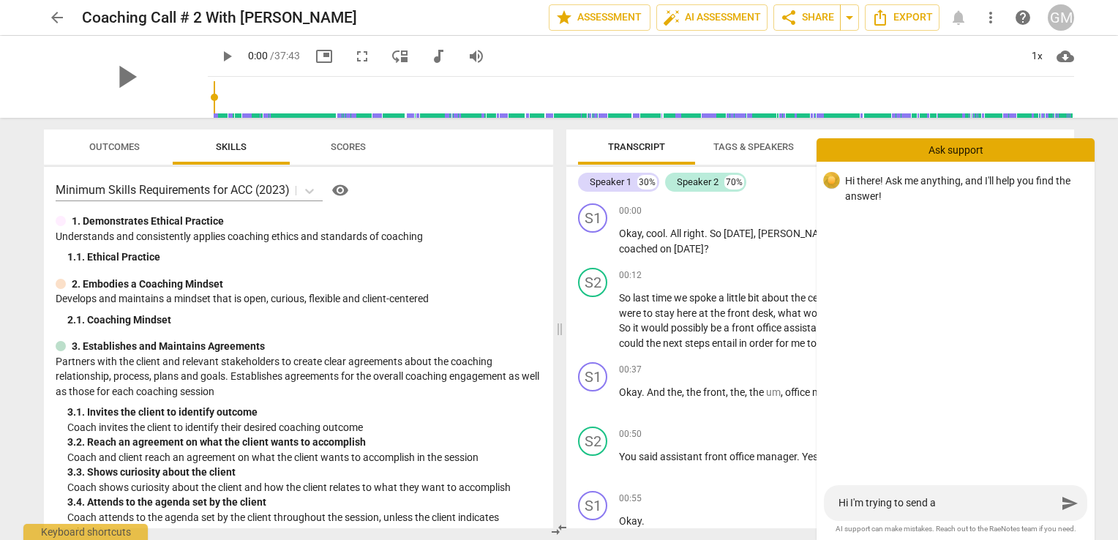
type textarea "Hi I'm trying to send a f"
type textarea "Hi I'm trying to send a fi"
type textarea "Hi I'm trying to send a fil"
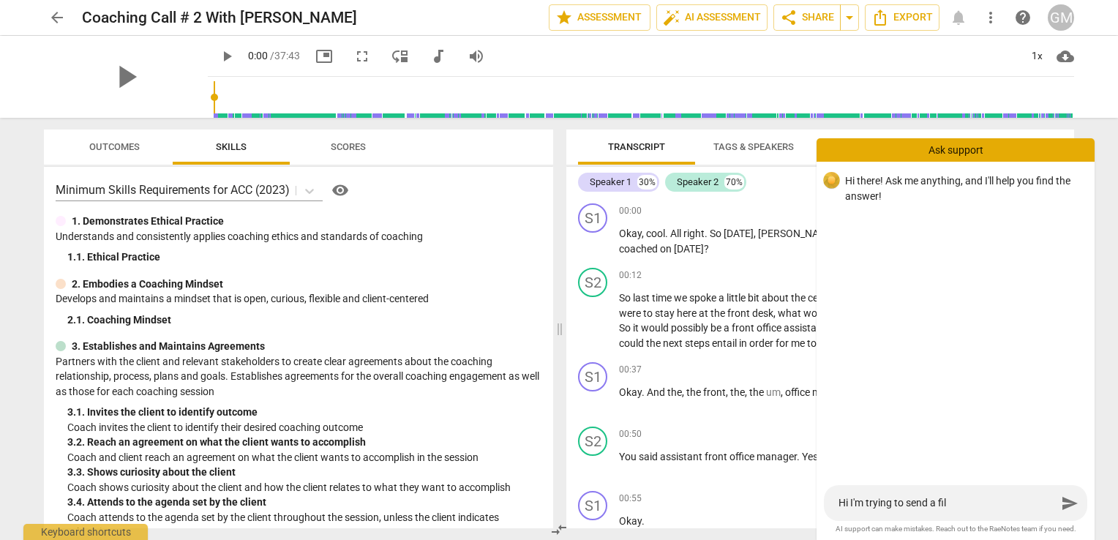
type textarea "Hi I'm trying to send a file"
type textarea "Hi I'm trying to send a file s"
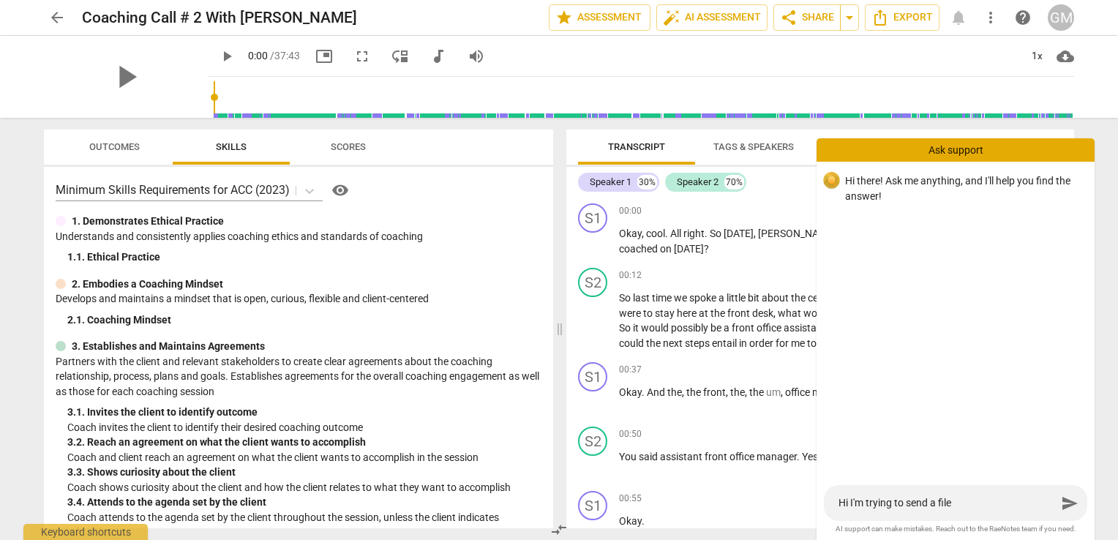
type textarea "Hi I'm trying to send a file s"
type textarea "Hi I'm trying to send a file so"
type textarea "Hi I'm trying to send a file s"
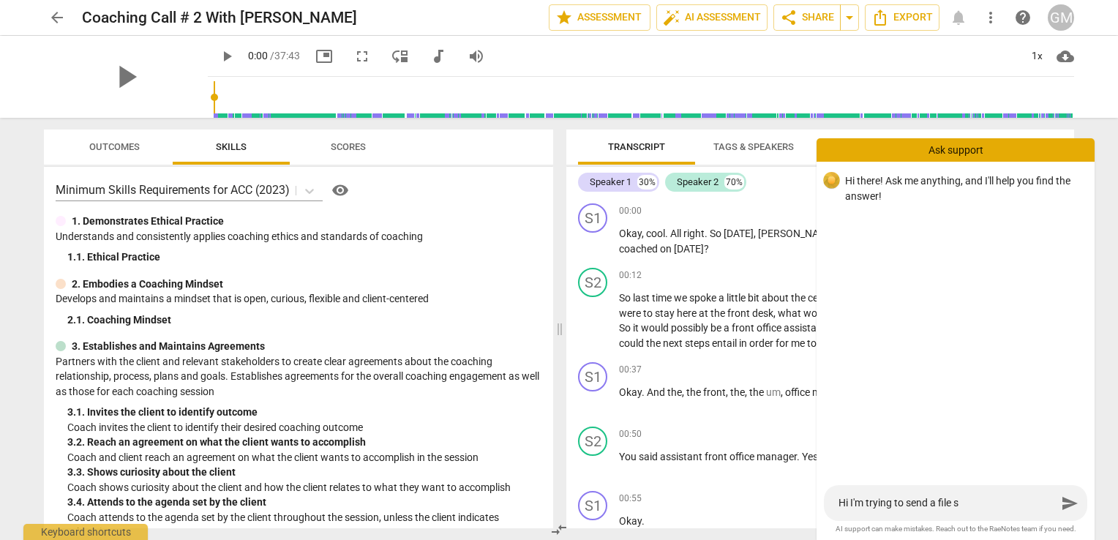
type textarea "Hi I'm trying to send a file"
type textarea "Hi I'm trying to send a file t"
type textarea "Hi I'm trying to send a file to"
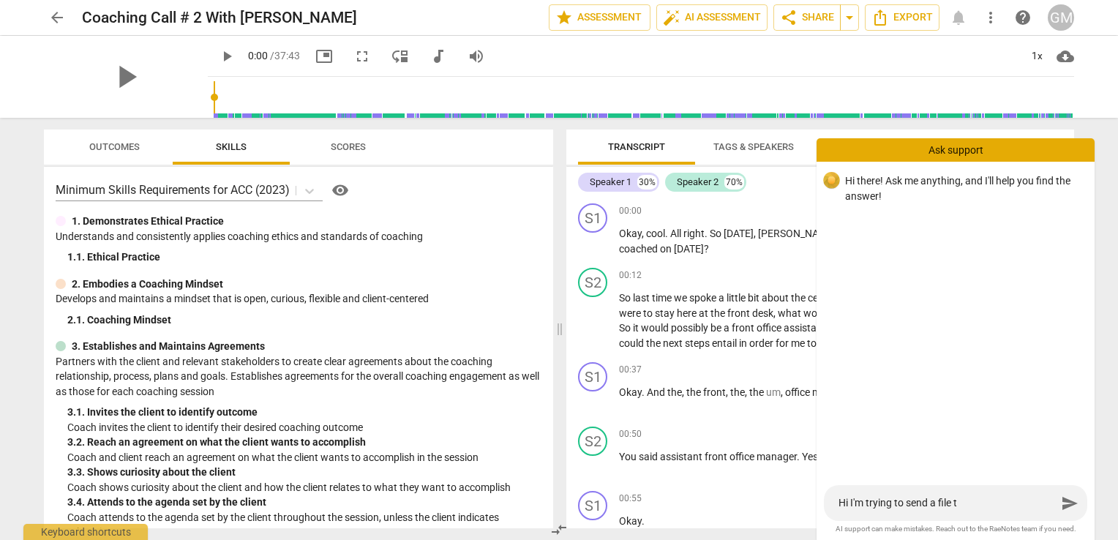
type textarea "Hi I'm trying to send a file to"
type textarea "Hi I'm trying to send a file to m"
type textarea "Hi I'm trying to send a file to ma"
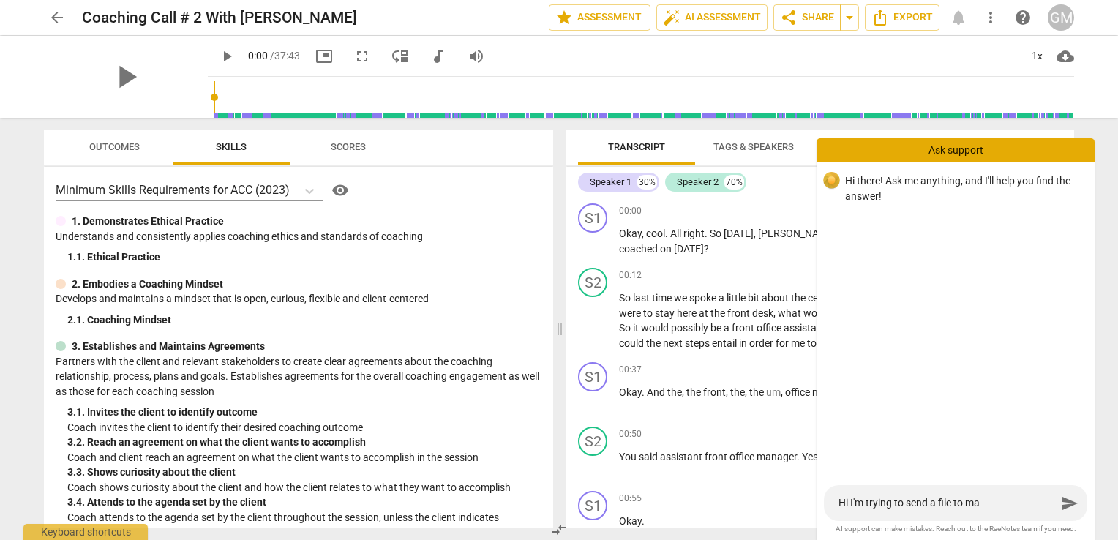
type textarea "Hi I'm trying to send a file to may"
type textarea "Hi I'm trying to send a file to ma"
type textarea "Hi I'm trying to send a file to m"
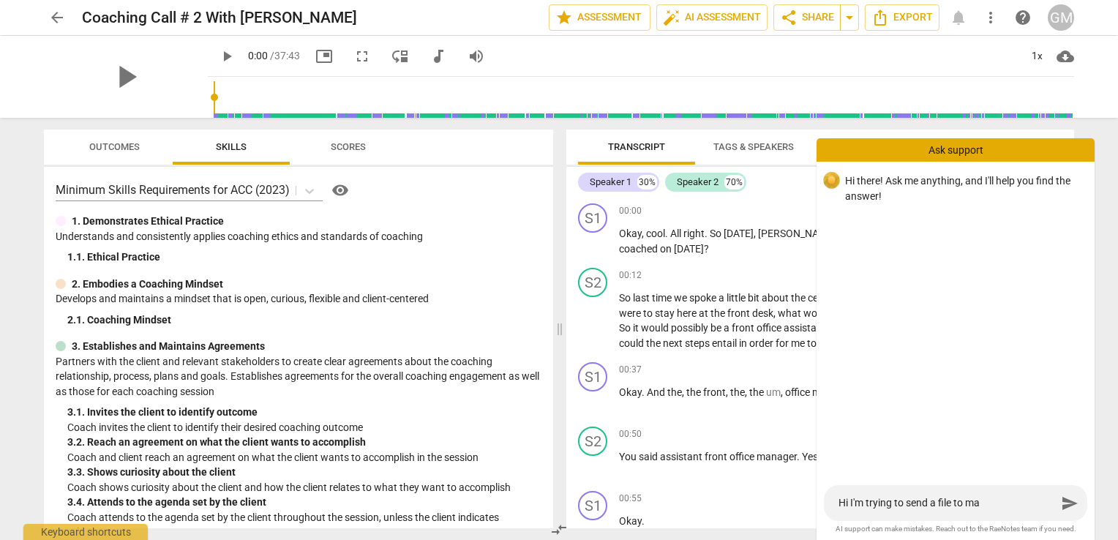
type textarea "Hi I'm trying to send a file to m"
type textarea "Hi I'm trying to send a file to my"
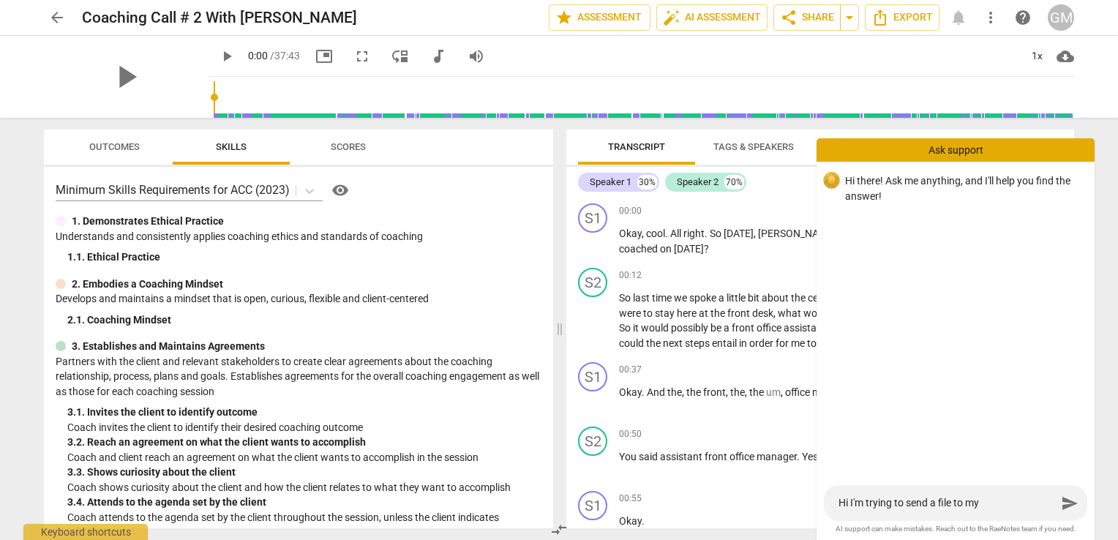
type textarea "Hi I'm trying to send a file to my c"
type textarea "Hi I'm trying to send a file to my co"
type textarea "Hi I'm trying to send a file to my coa"
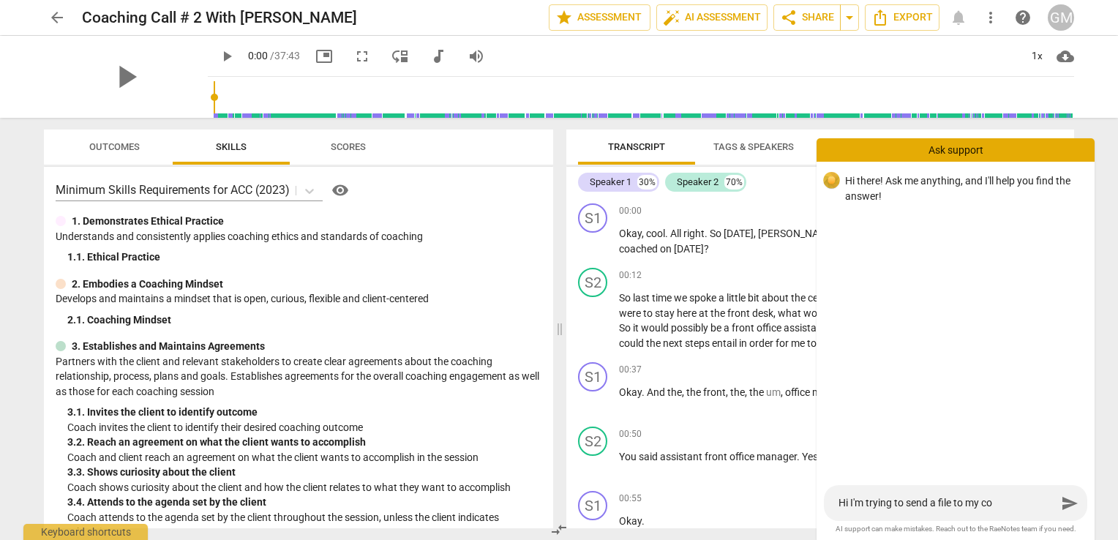
type textarea "Hi I'm trying to send a file to my coa"
type textarea "Hi I'm trying to send a file to my coac"
type textarea "Hi I'm trying to send a file to my coach"
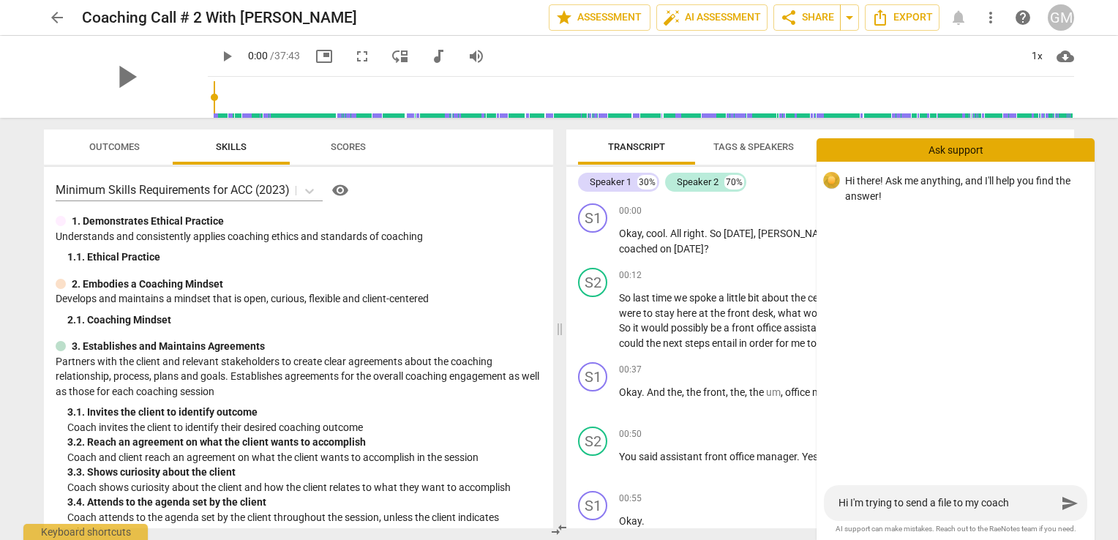
type textarea "Hi I'm trying to send a file to my coach."
click at [1071, 500] on span "send" at bounding box center [1070, 503] width 18 height 18
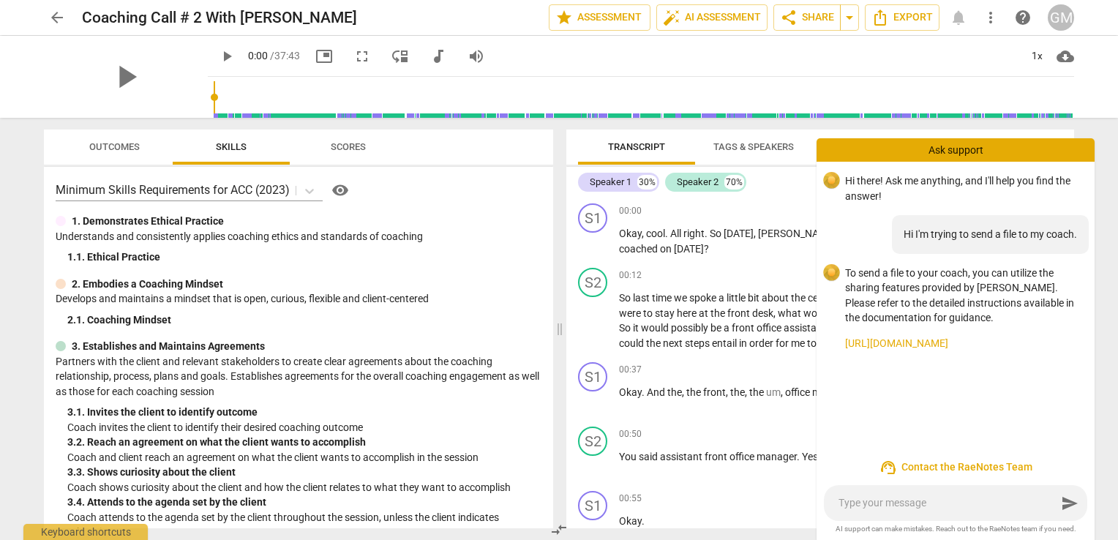
click at [917, 342] on link "[URL][DOMAIN_NAME]" at bounding box center [964, 343] width 238 height 15
click at [798, 7] on button "share Share" at bounding box center [806, 17] width 67 height 26
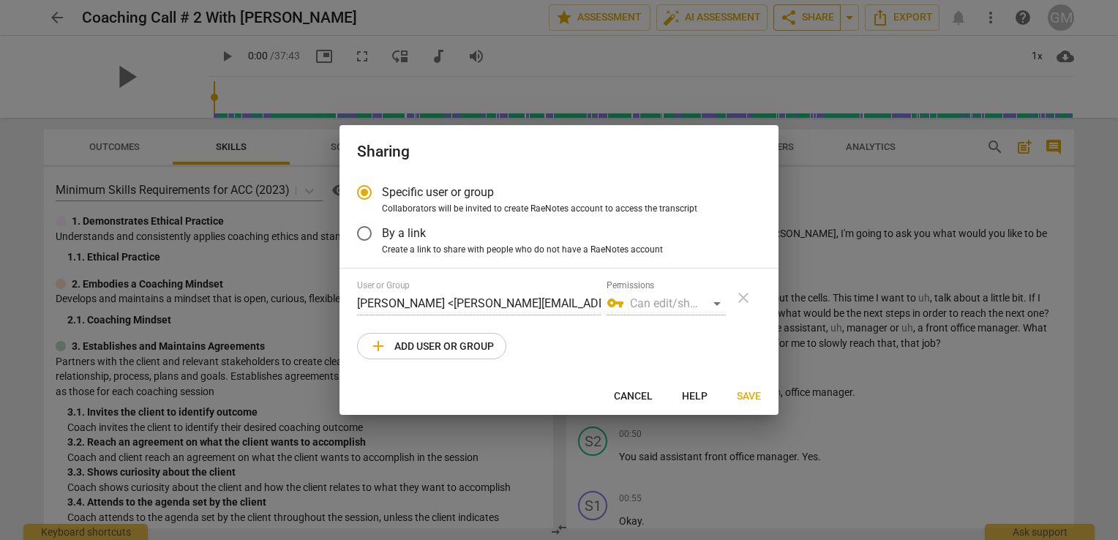
radio input "false"
click at [372, 233] on input "By a link" at bounding box center [364, 233] width 35 height 35
radio input "false"
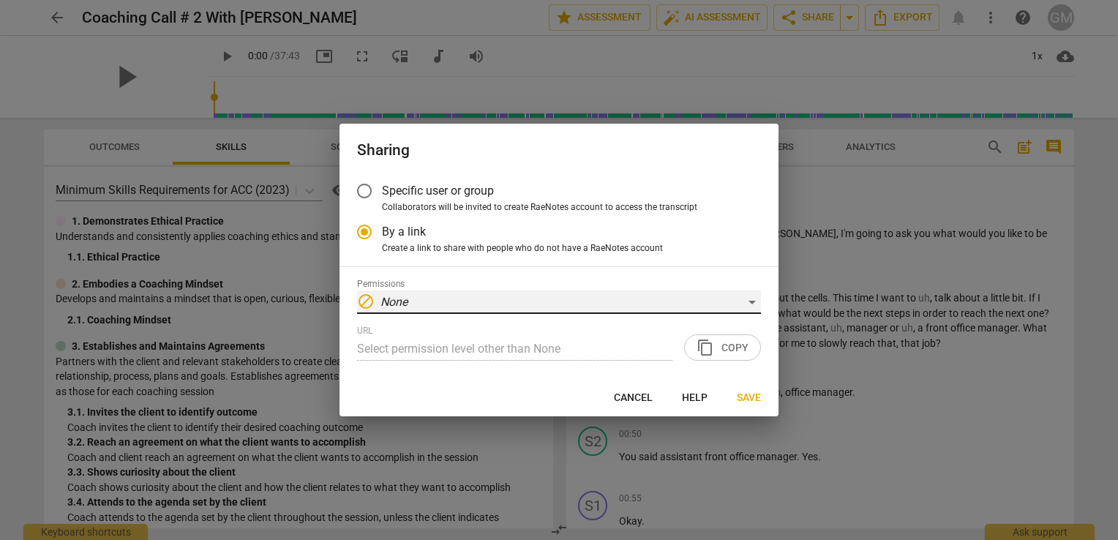
click at [418, 301] on div "block None" at bounding box center [559, 301] width 404 height 23
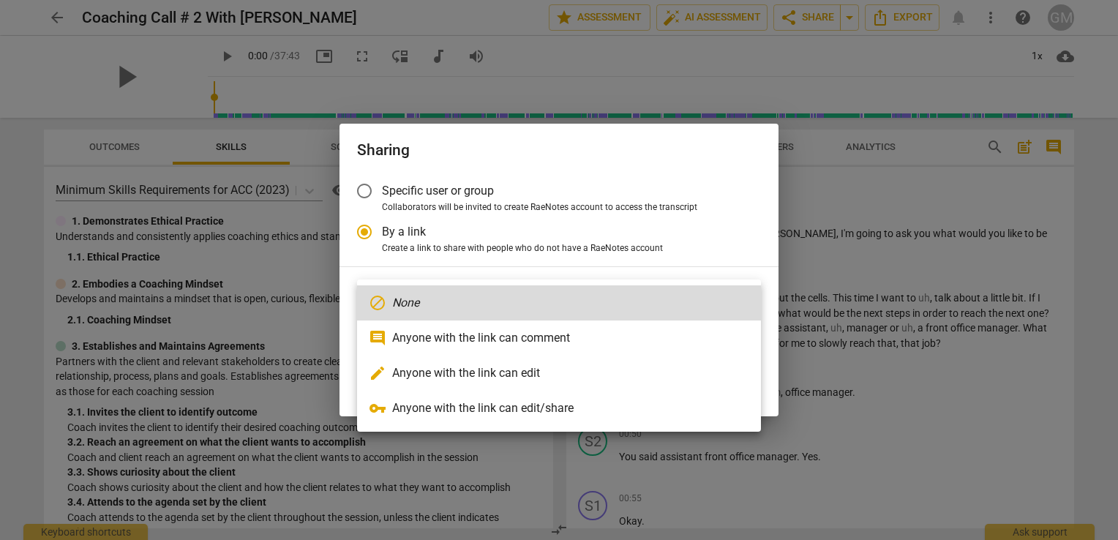
click at [356, 176] on div at bounding box center [559, 270] width 1118 height 540
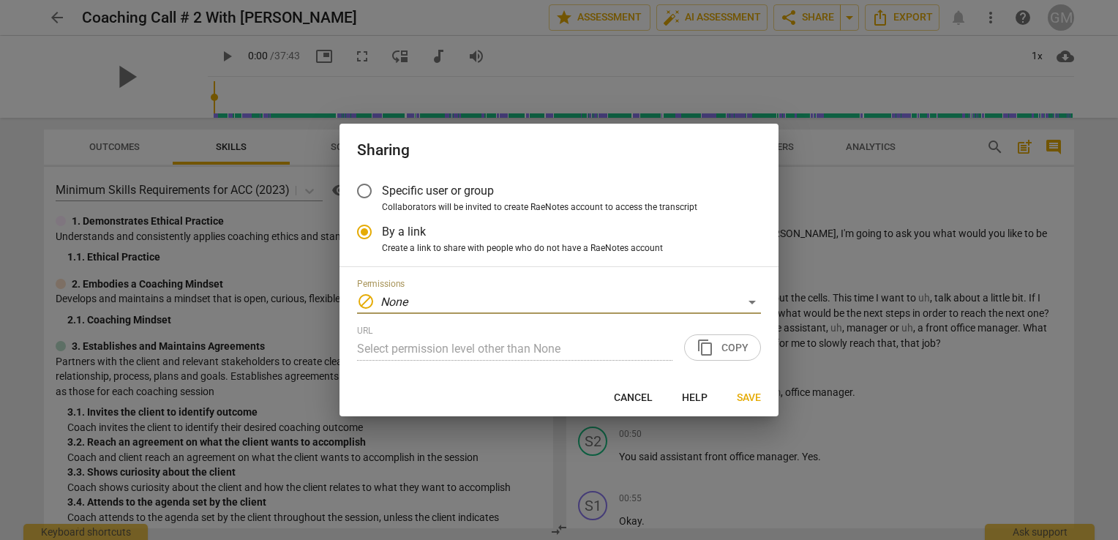
click at [366, 189] on input "Specific user or group" at bounding box center [364, 190] width 35 height 35
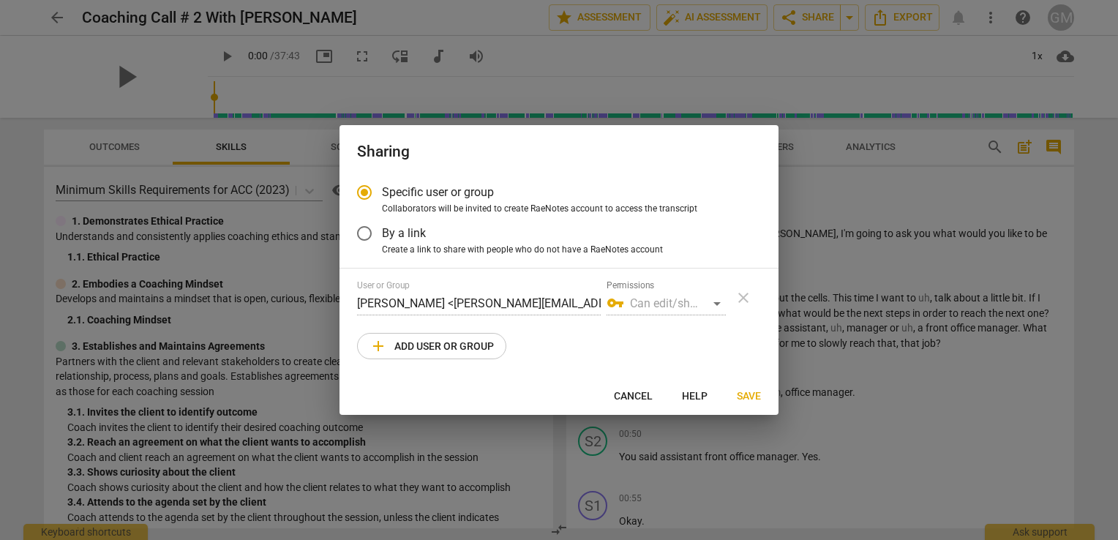
click at [655, 297] on div "vpn_key Can edit/share" at bounding box center [665, 303] width 119 height 23
click at [668, 301] on div "vpn_key Can edit/share" at bounding box center [665, 303] width 119 height 23
click at [744, 294] on div "User or Group [PERSON_NAME] <[PERSON_NAME][EMAIL_ADDRESS][DOMAIN_NAME]> Permiss…" at bounding box center [559, 297] width 404 height 35
click at [458, 352] on span "add Add user or group" at bounding box center [431, 346] width 124 height 18
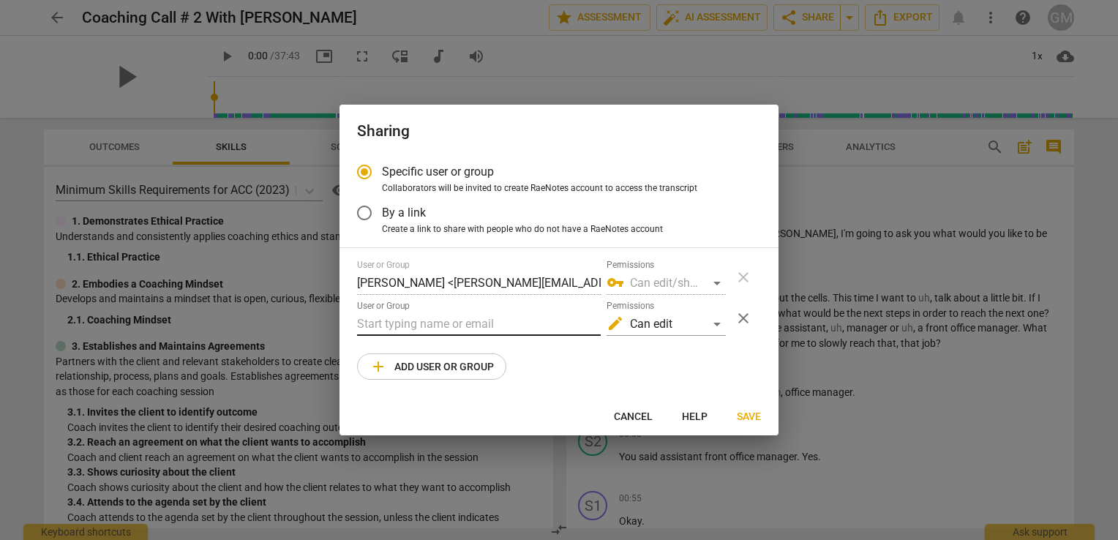
click at [435, 317] on input "text" at bounding box center [479, 323] width 244 height 23
click at [625, 418] on span "Cancel" at bounding box center [633, 417] width 39 height 15
radio input "false"
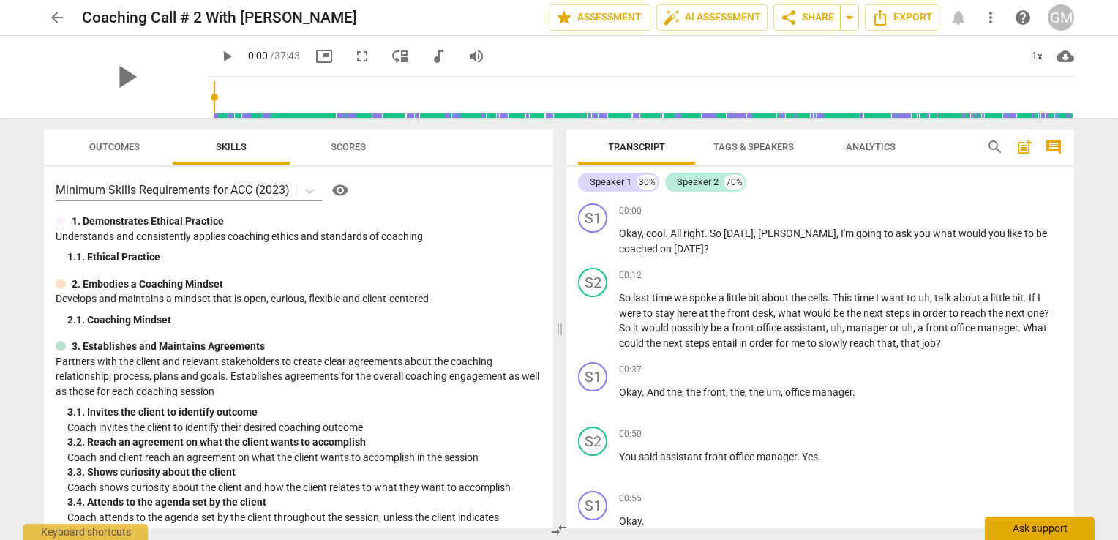
click at [1014, 534] on div "Ask support" at bounding box center [1039, 527] width 110 height 23
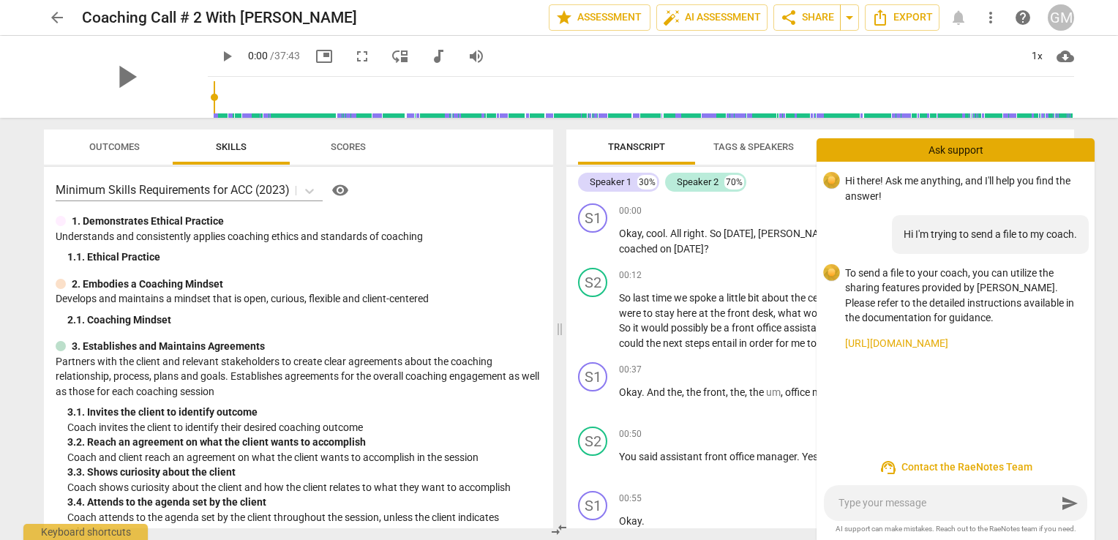
click at [933, 342] on link "[URL][DOMAIN_NAME]" at bounding box center [964, 343] width 238 height 15
click at [810, 18] on span "share Share" at bounding box center [807, 18] width 54 height 18
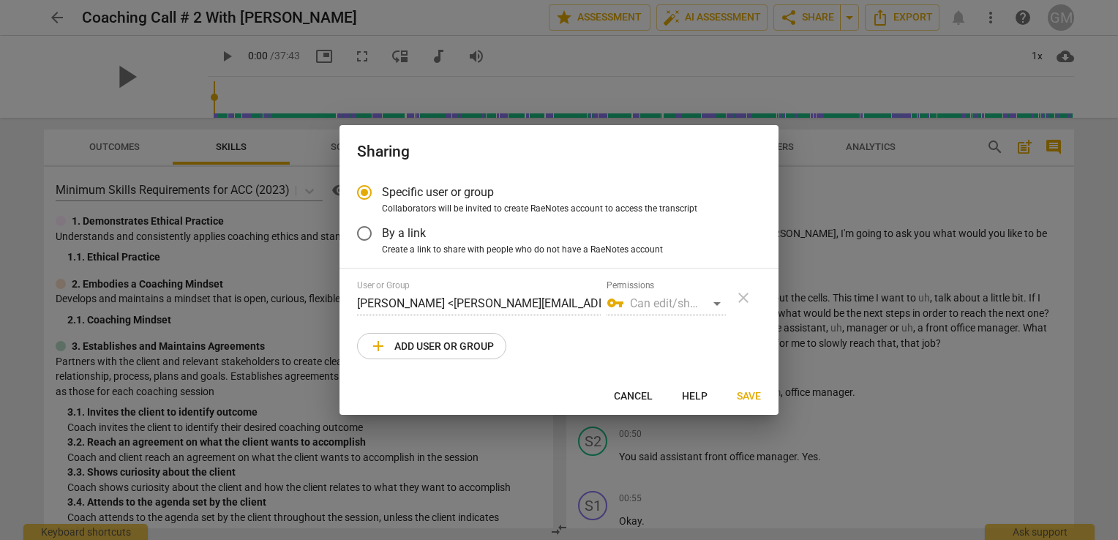
click at [425, 347] on span "add Add user or group" at bounding box center [431, 346] width 124 height 18
radio input "false"
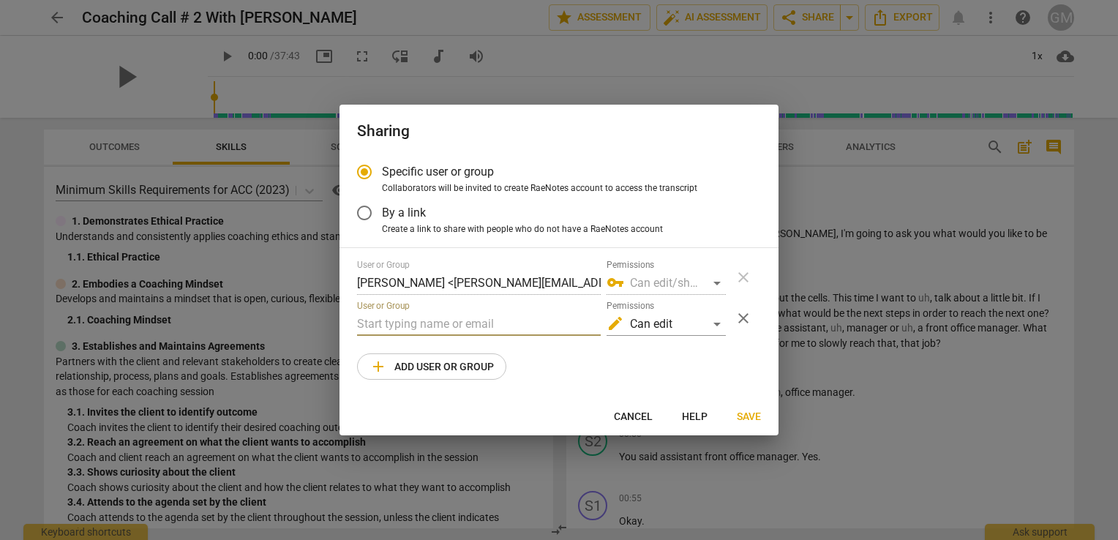
paste input "[PERSON_NAME] <[PERSON_NAME][EMAIL_ADDRESS][PERSON_NAME][DOMAIN_NAME]>"
type input "[PERSON_NAME] <[PERSON_NAME][EMAIL_ADDRESS][PERSON_NAME][DOMAIN_NAME]>"
click at [746, 410] on span "Save" at bounding box center [749, 417] width 24 height 15
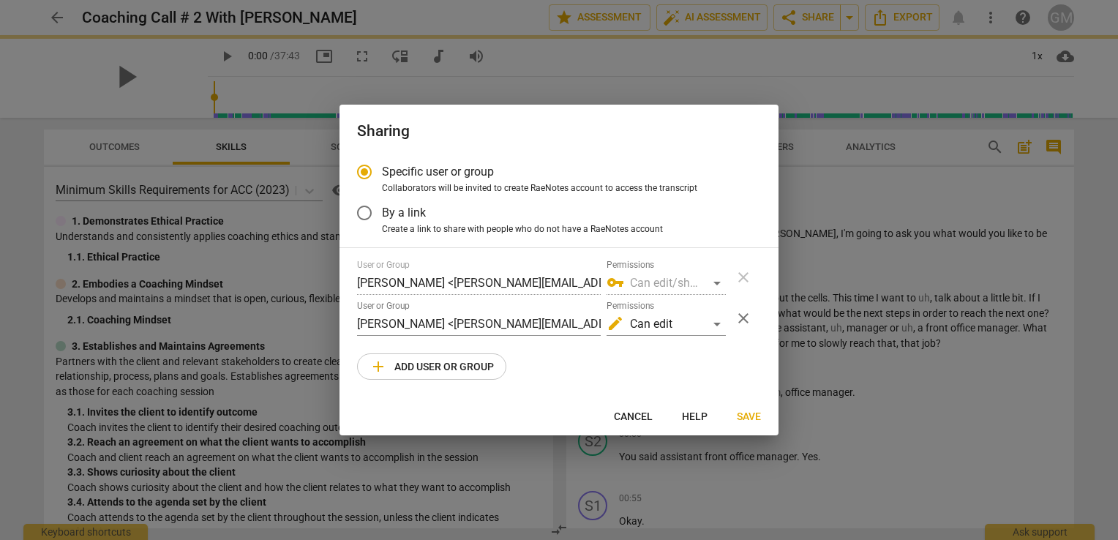
radio input "false"
type input "[PERSON_NAME][EMAIL_ADDRESS][PERSON_NAME][DOMAIN_NAME]"
